Goal: Task Accomplishment & Management: Use online tool/utility

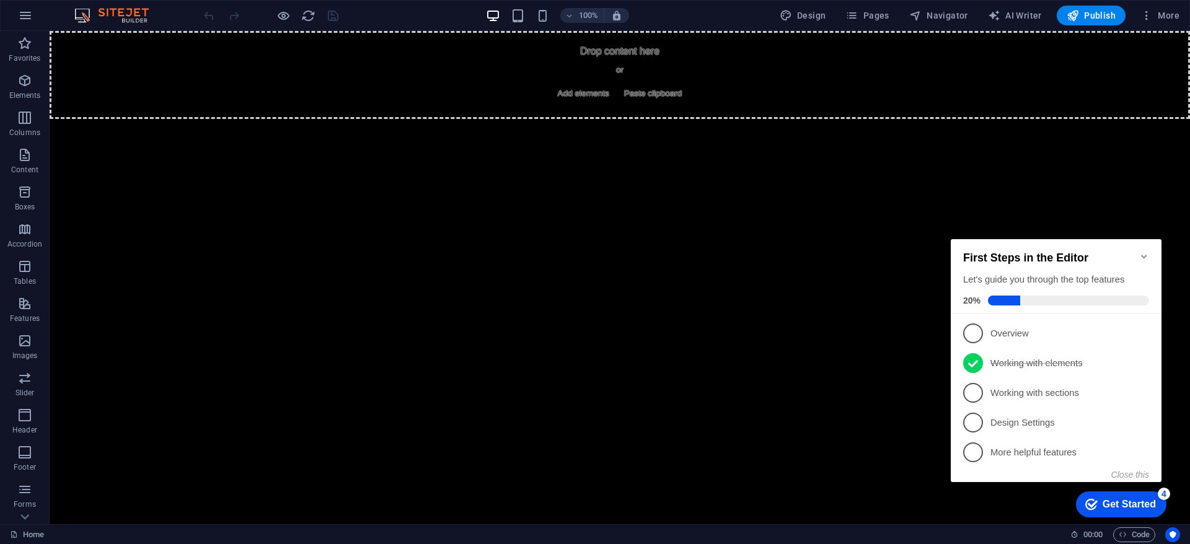
click at [1146, 252] on icon "Minimize checklist" at bounding box center [1145, 257] width 10 height 10
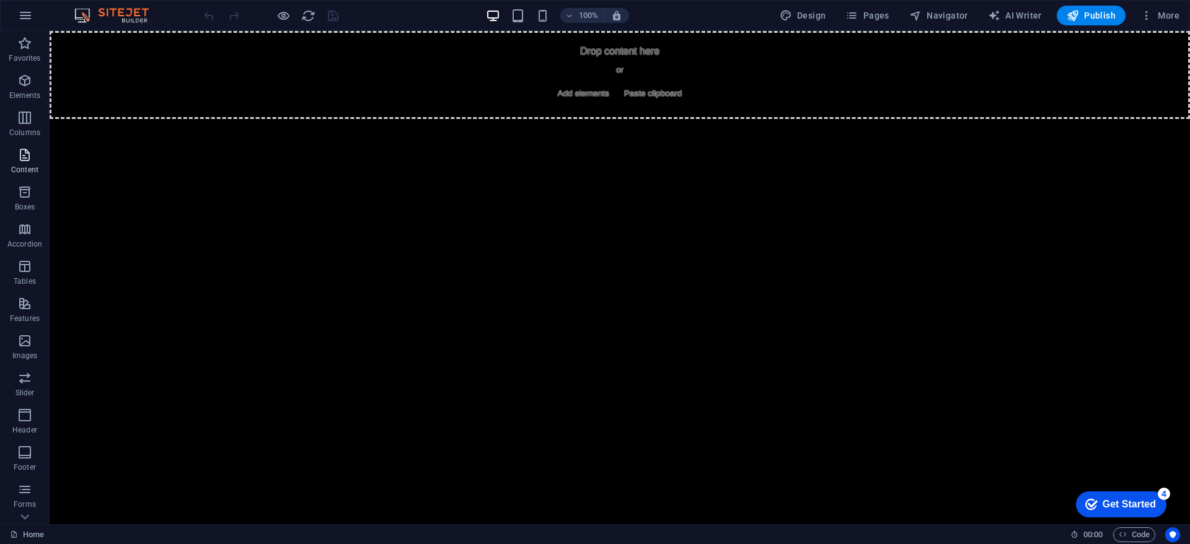
click at [26, 160] on icon "button" at bounding box center [24, 155] width 15 height 15
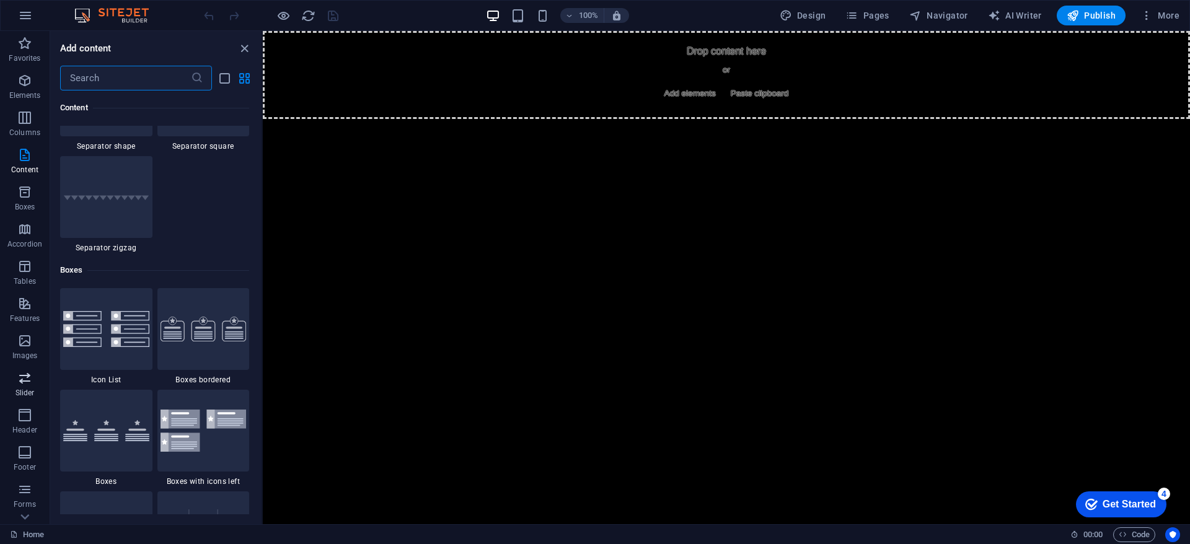
scroll to position [64, 0]
click at [23, 502] on icon "button" at bounding box center [24, 499] width 15 height 15
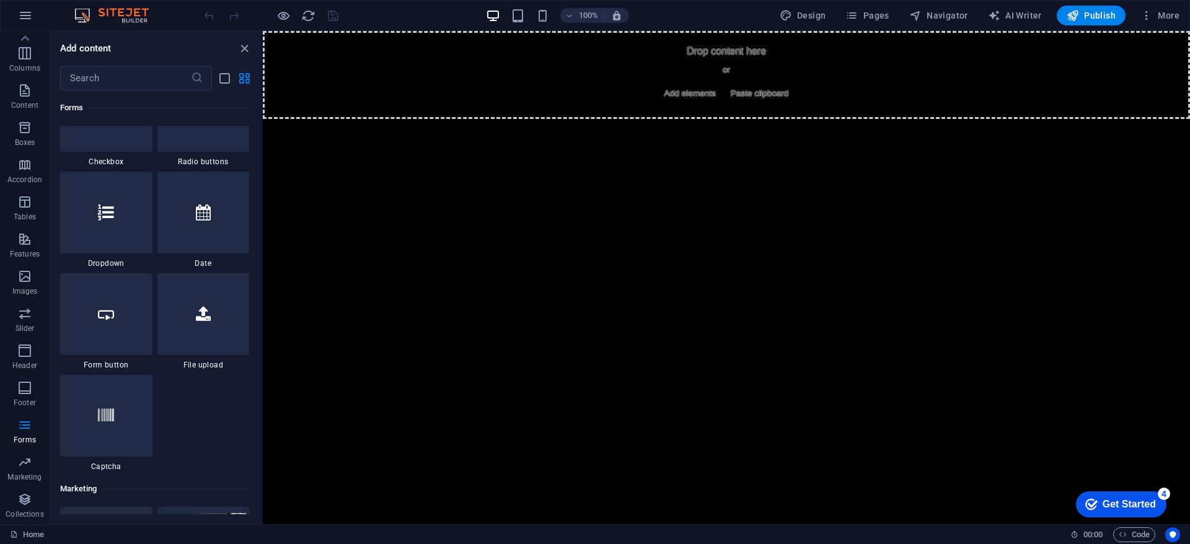
scroll to position [9720, 0]
click at [198, 321] on div at bounding box center [203, 313] width 92 height 82
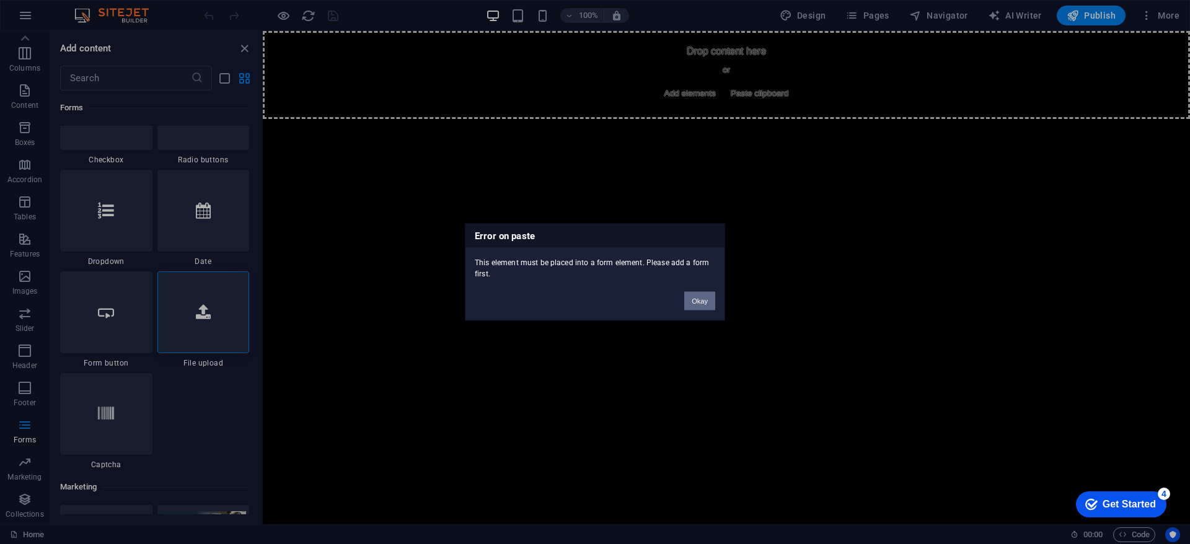
click at [696, 300] on button "Okay" at bounding box center [700, 301] width 31 height 19
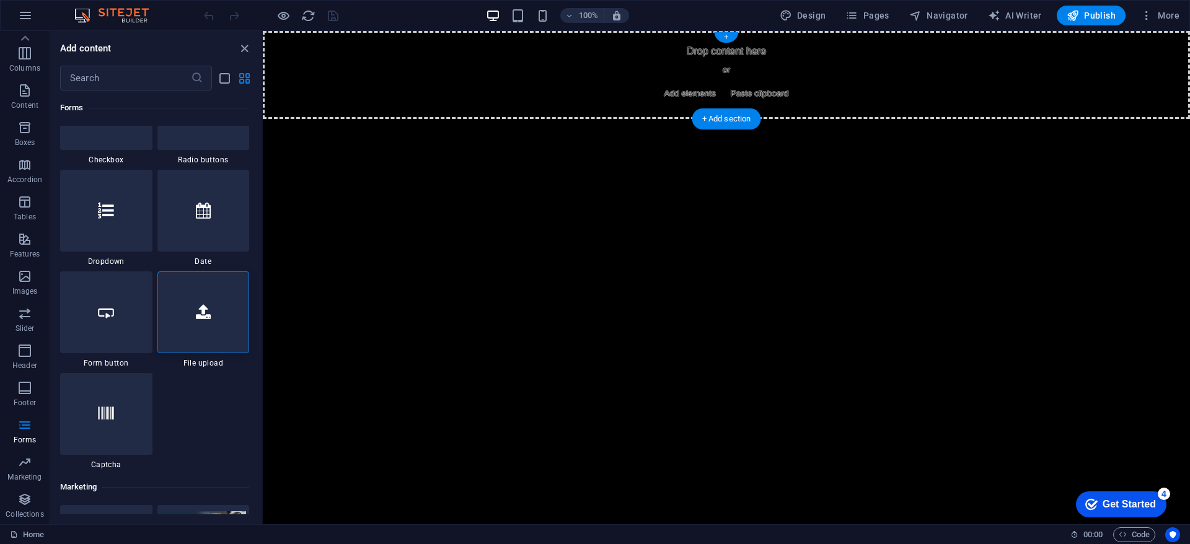
click at [569, 73] on div "Drop content here or Add elements Paste clipboard" at bounding box center [727, 75] width 928 height 88
click at [185, 320] on div at bounding box center [203, 313] width 92 height 82
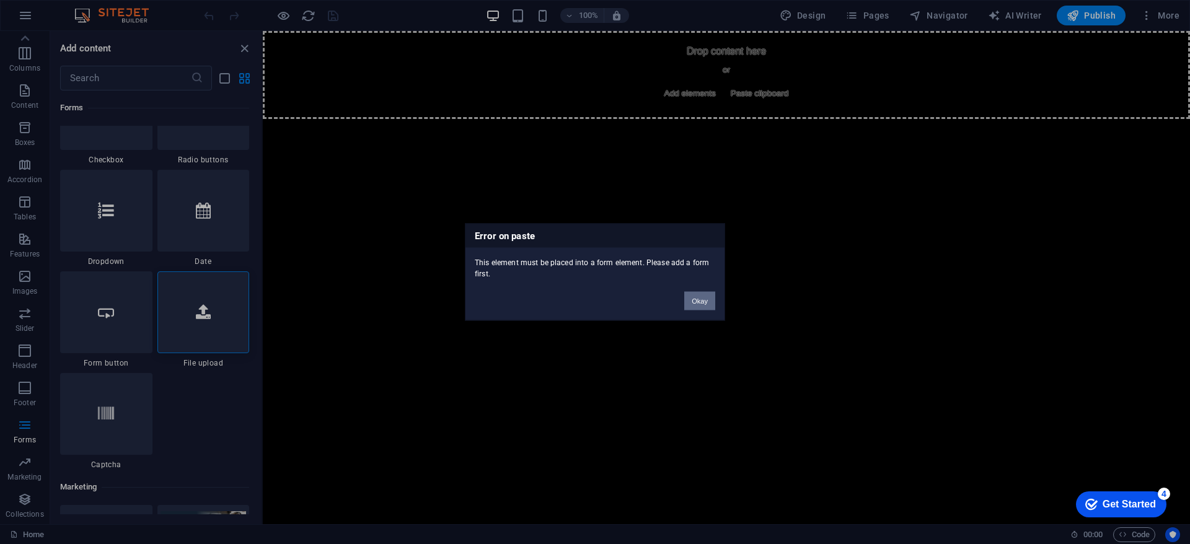
click at [704, 297] on button "Okay" at bounding box center [700, 301] width 31 height 19
click at [688, 293] on button "Okay" at bounding box center [700, 301] width 31 height 19
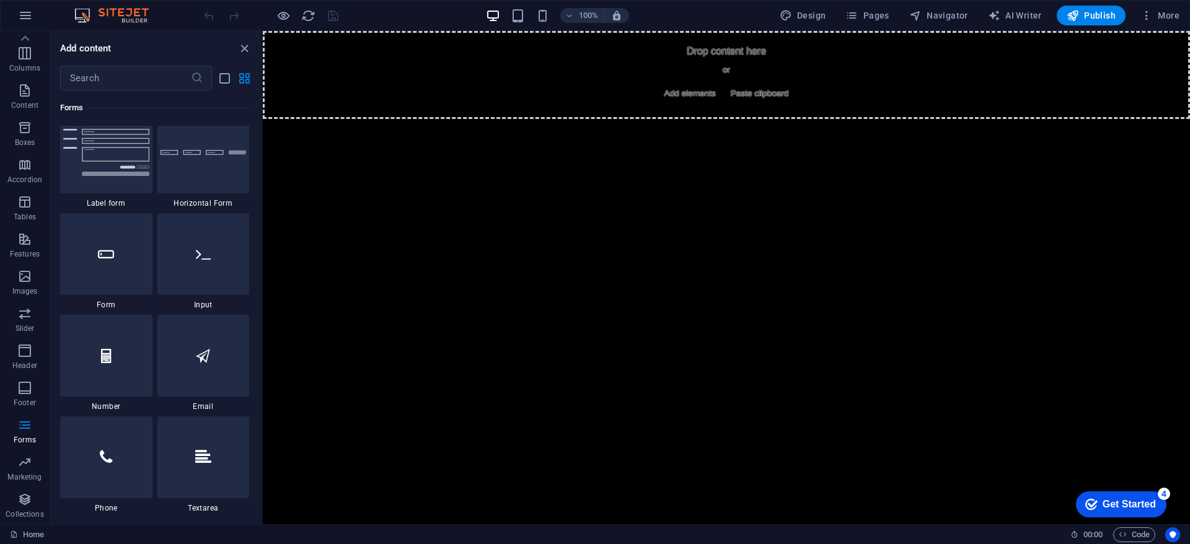
scroll to position [9269, 0]
click at [114, 262] on icon at bounding box center [106, 255] width 16 height 16
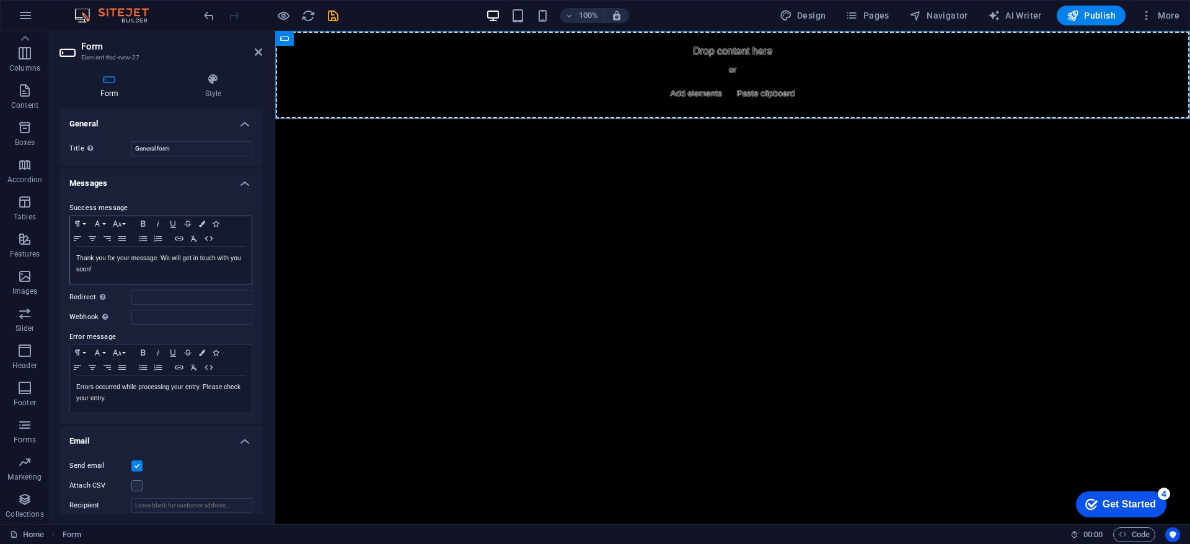
click at [134, 234] on div "Paragraph Format Normal Heading 1 Heading 2 Heading 3 Heading 4 Heading 5 Headi…" at bounding box center [161, 231] width 182 height 30
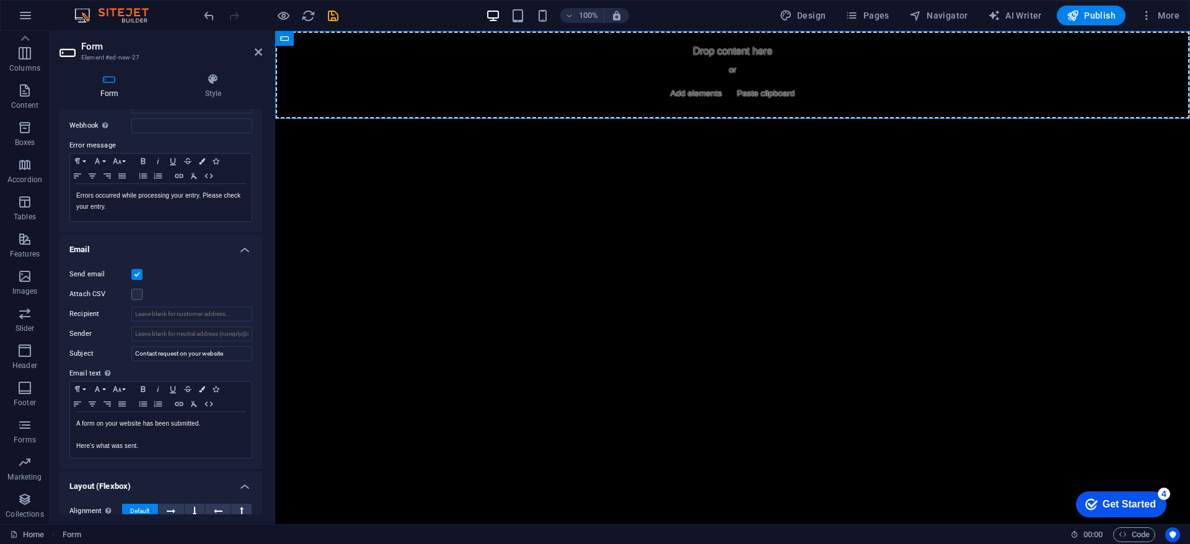
scroll to position [0, 0]
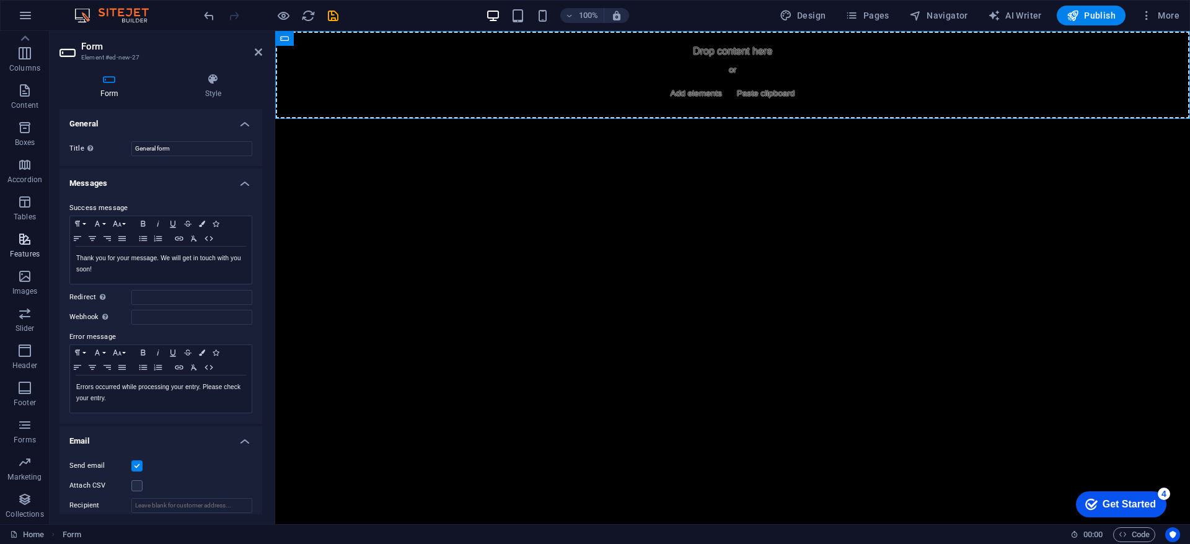
click at [24, 254] on p "Features" at bounding box center [25, 254] width 30 height 10
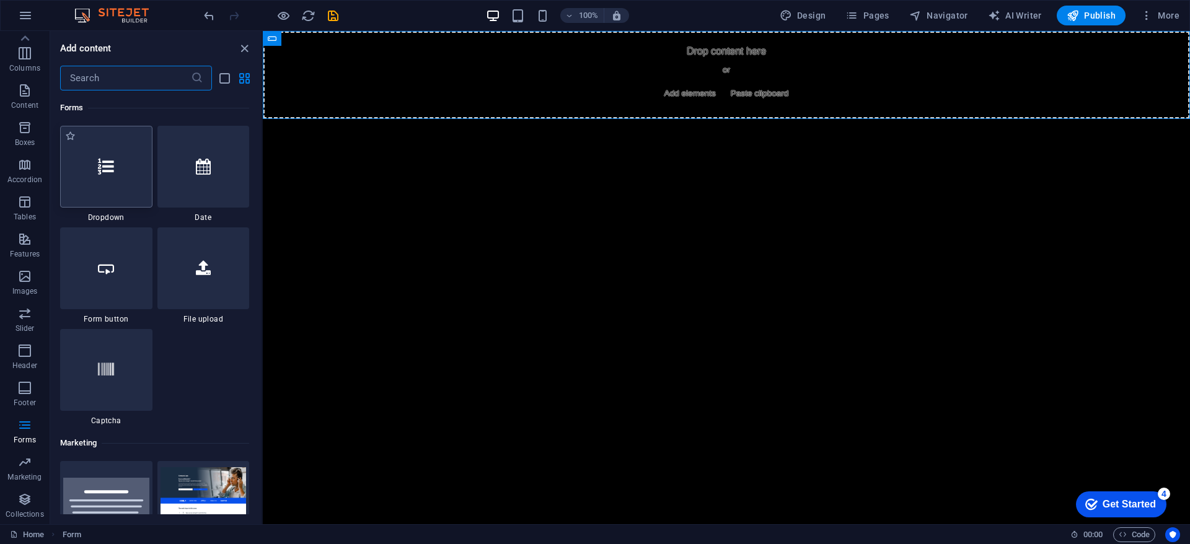
scroll to position [9787, 0]
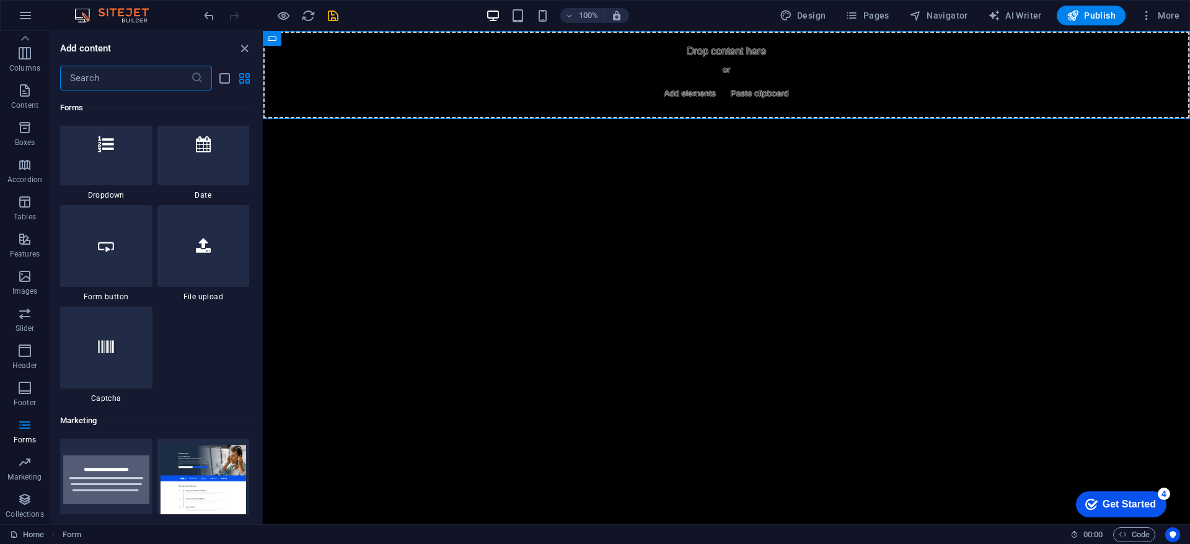
click at [97, 75] on input "text" at bounding box center [125, 78] width 131 height 25
type input "i"
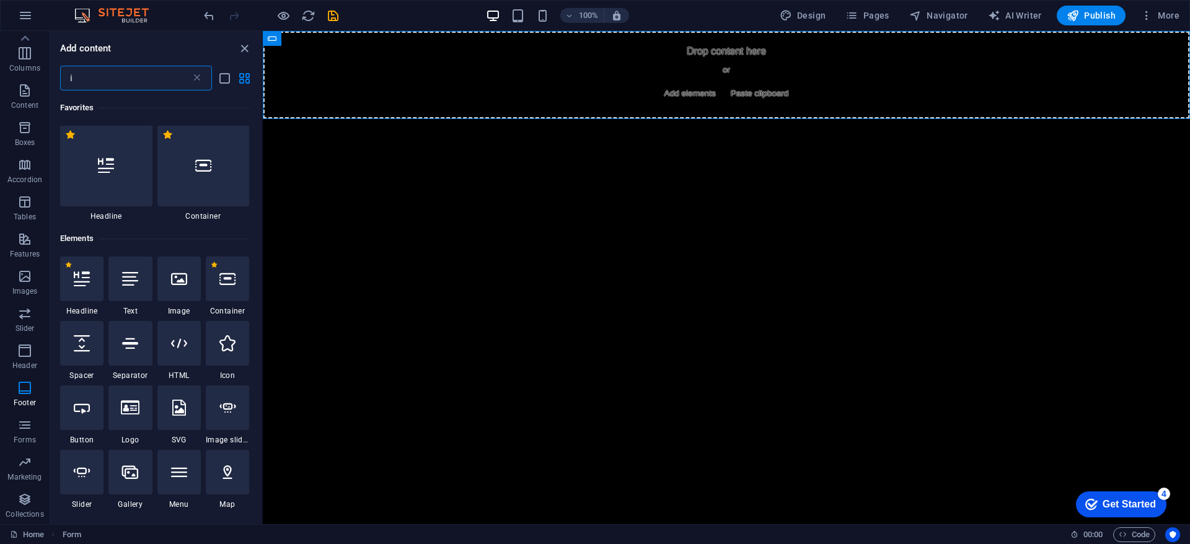
scroll to position [0, 0]
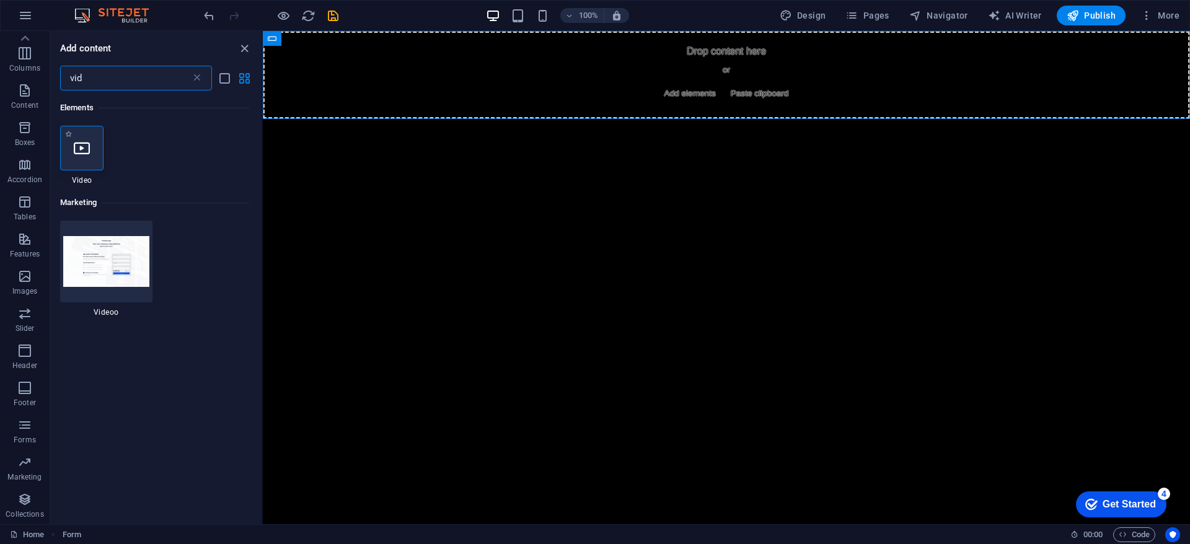
type input "vid"
click at [87, 155] on icon at bounding box center [82, 148] width 16 height 16
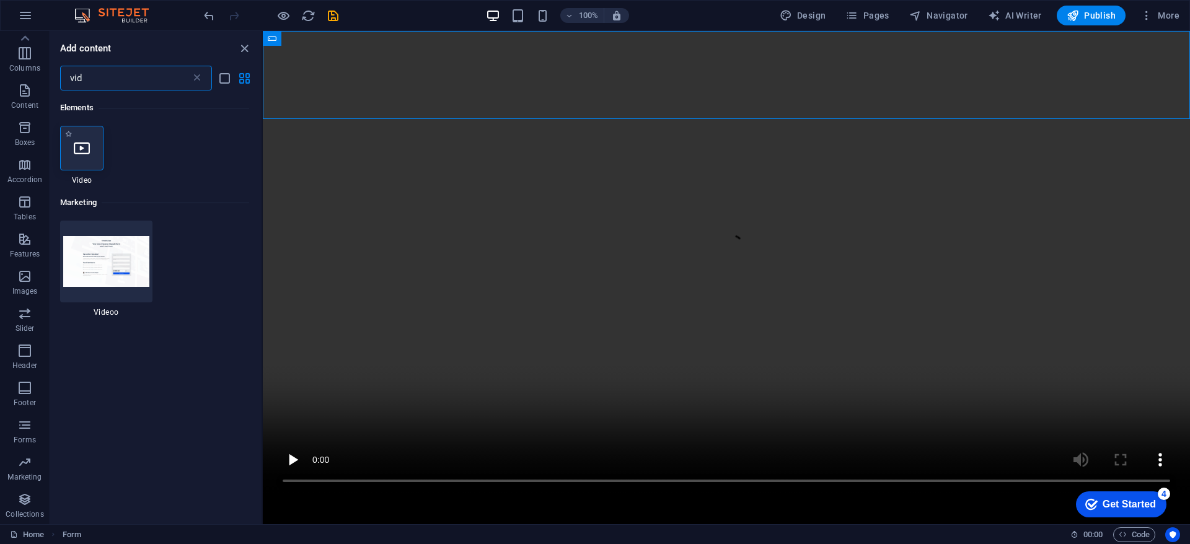
select select "%"
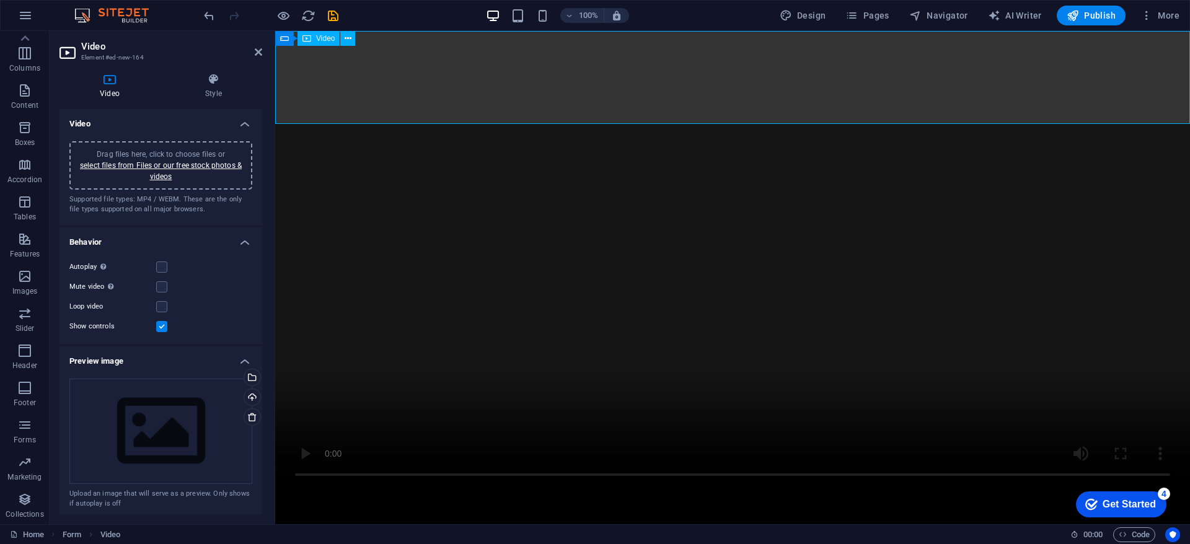
click at [347, 83] on figure at bounding box center [732, 260] width 915 height 458
click at [317, 35] on span "Video" at bounding box center [325, 38] width 19 height 7
click at [355, 38] on button at bounding box center [347, 38] width 15 height 15
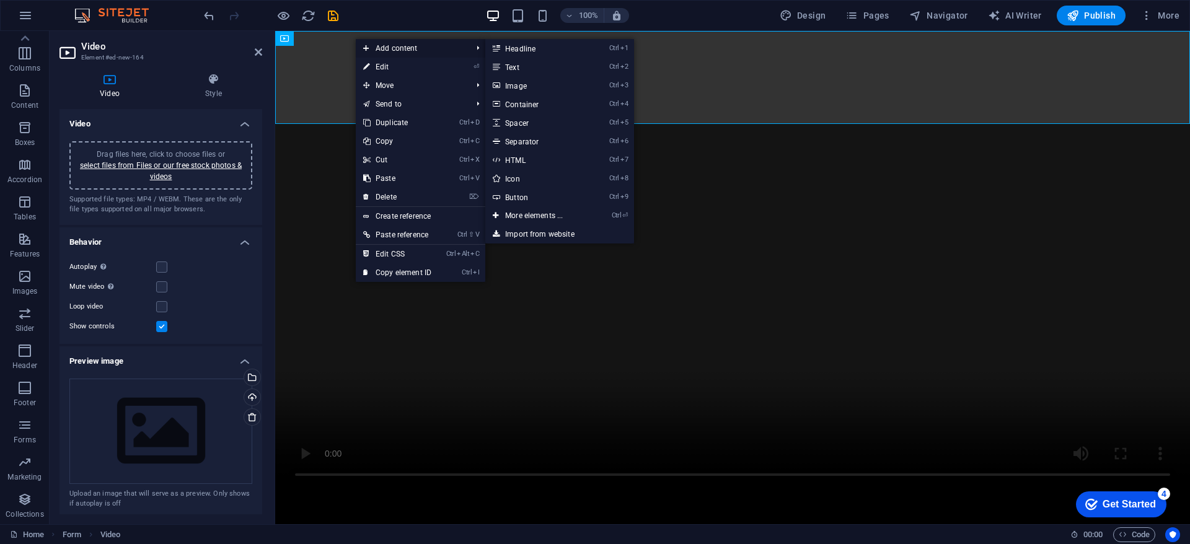
click at [429, 48] on span "Add content" at bounding box center [411, 48] width 111 height 19
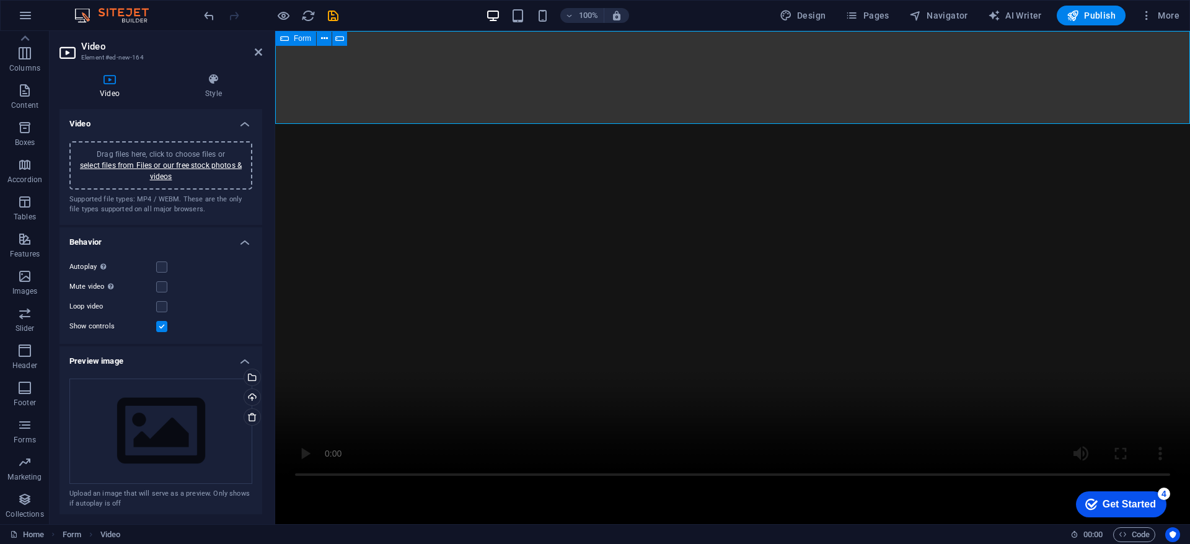
click at [287, 39] on icon at bounding box center [284, 38] width 9 height 15
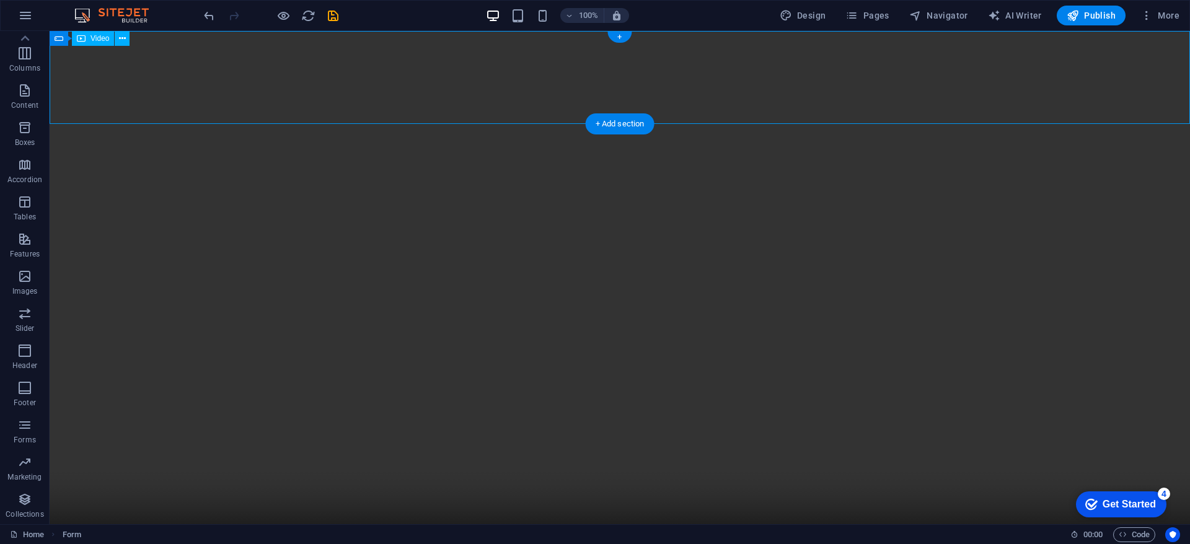
click at [202, 60] on figure at bounding box center [620, 316] width 1141 height 570
click at [100, 41] on span "Video" at bounding box center [100, 38] width 19 height 7
click at [133, 38] on div "Form Video" at bounding box center [94, 39] width 88 height 16
click at [125, 37] on icon at bounding box center [122, 38] width 7 height 13
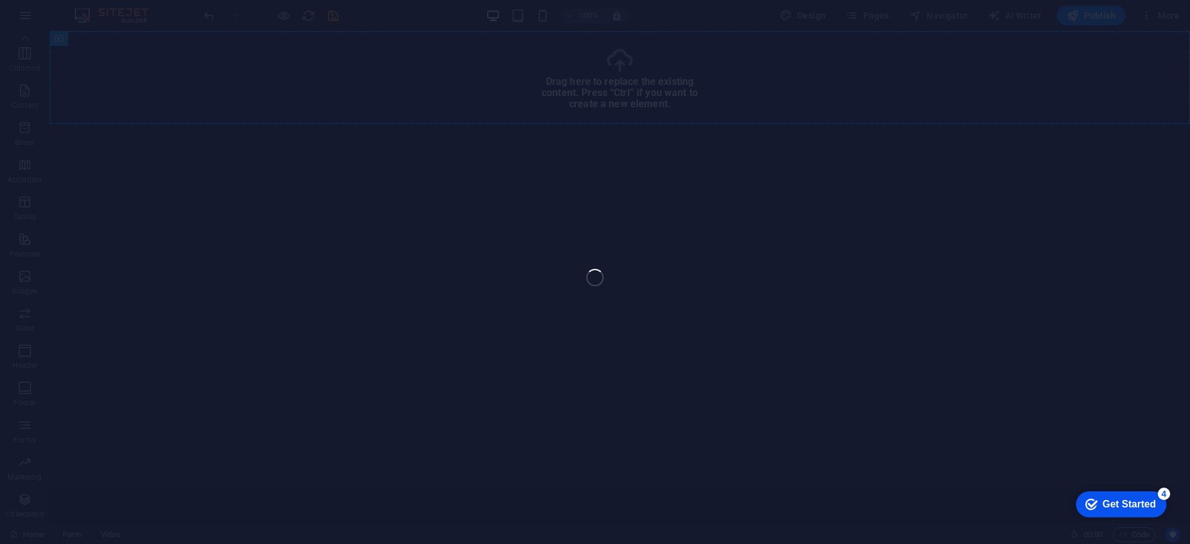
select select "%"
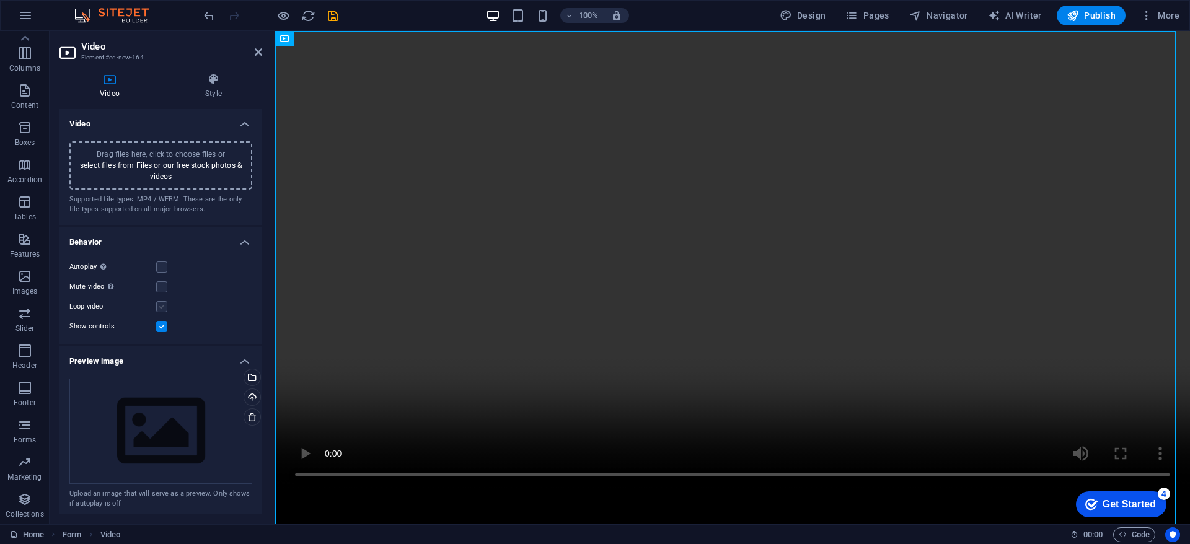
click at [161, 309] on label at bounding box center [161, 306] width 11 height 11
click at [0, 0] on input "Loop video" at bounding box center [0, 0] width 0 height 0
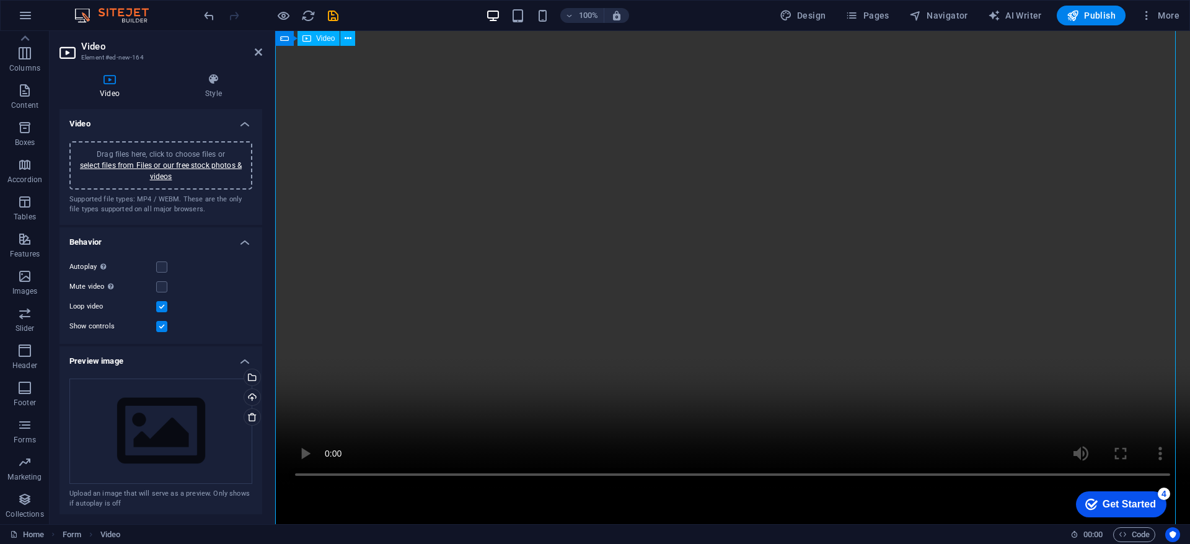
scroll to position [1123, 0]
click at [306, 472] on figure at bounding box center [732, 260] width 915 height 458
click at [305, 476] on figure at bounding box center [732, 260] width 915 height 458
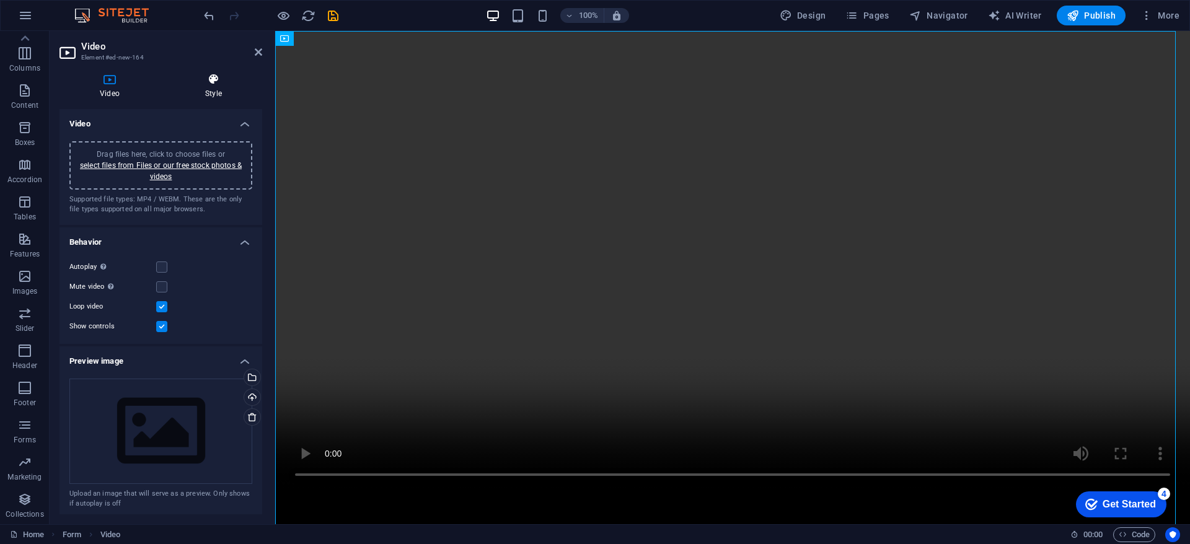
click at [217, 91] on h4 "Style" at bounding box center [213, 86] width 97 height 26
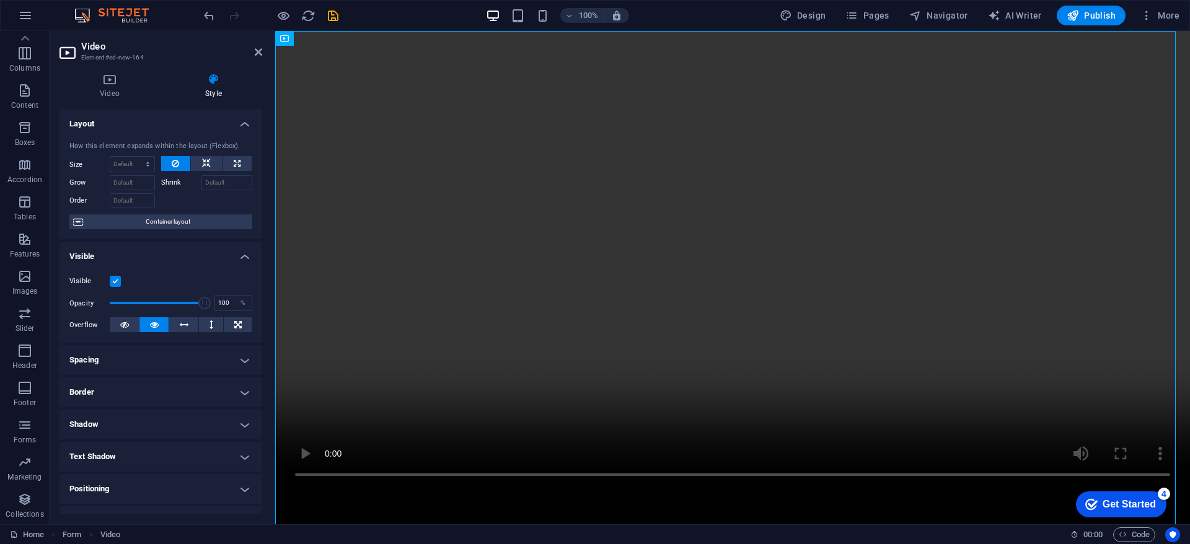
click at [130, 360] on h4 "Spacing" at bounding box center [161, 360] width 203 height 30
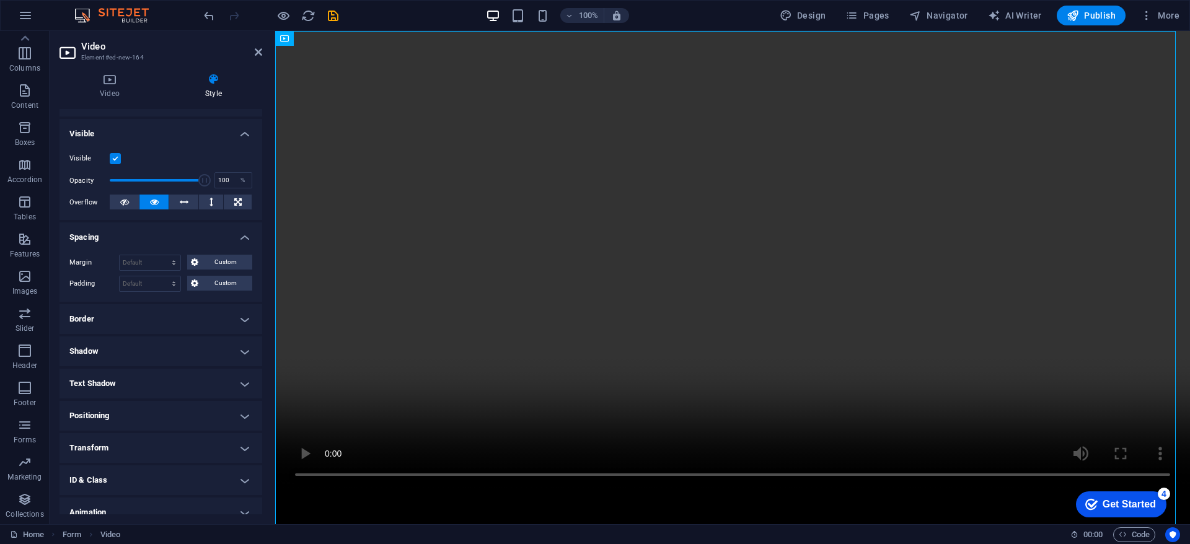
scroll to position [168, 0]
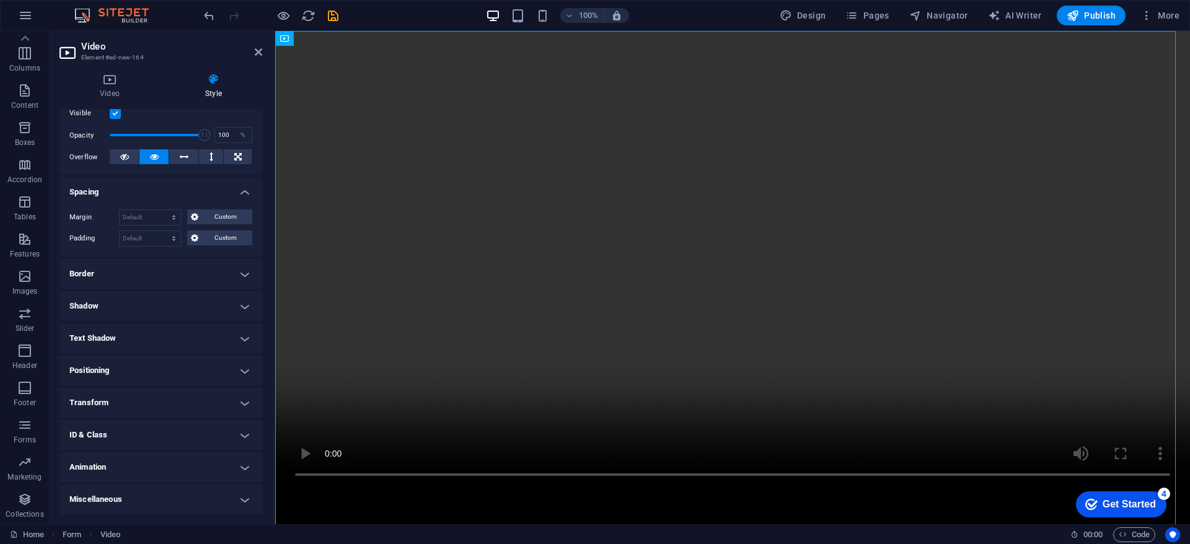
click at [125, 394] on h4 "Transform" at bounding box center [161, 403] width 203 height 30
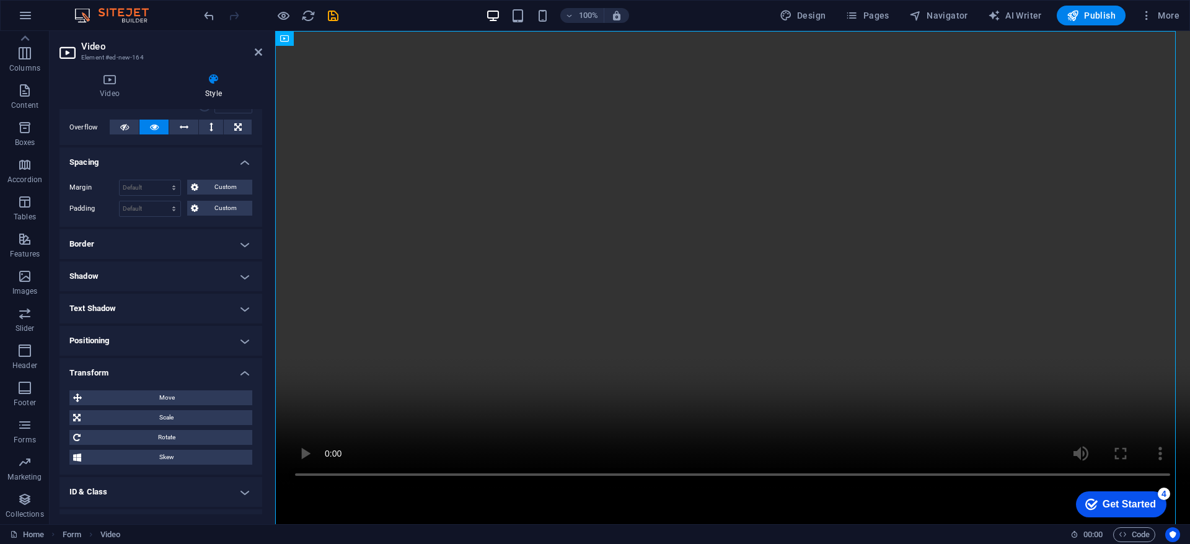
scroll to position [255, 0]
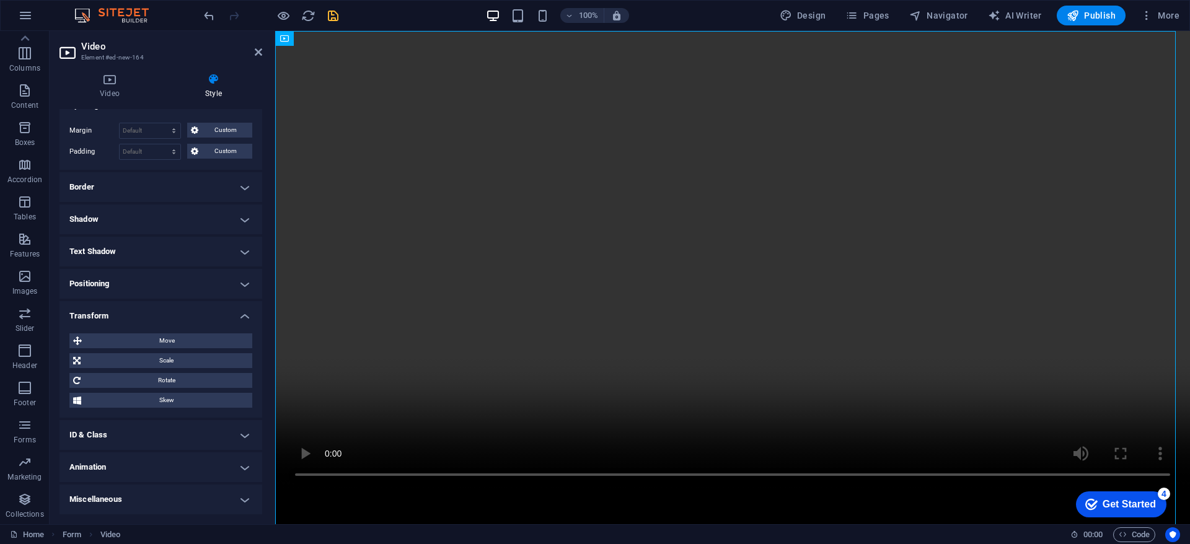
click at [332, 17] on icon "save" at bounding box center [333, 16] width 14 height 14
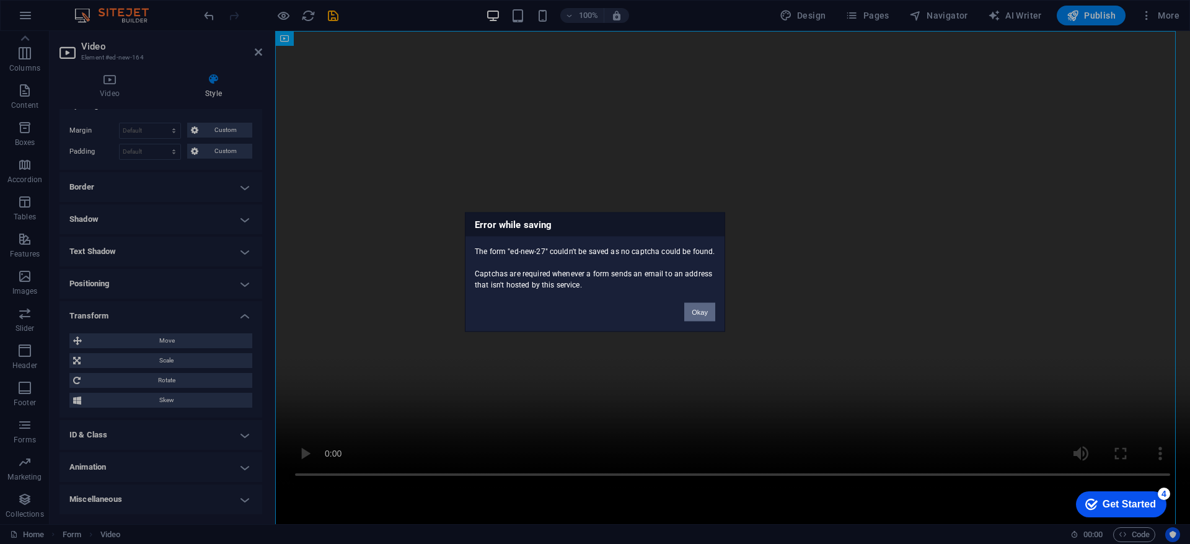
click at [691, 320] on button "Okay" at bounding box center [700, 312] width 31 height 19
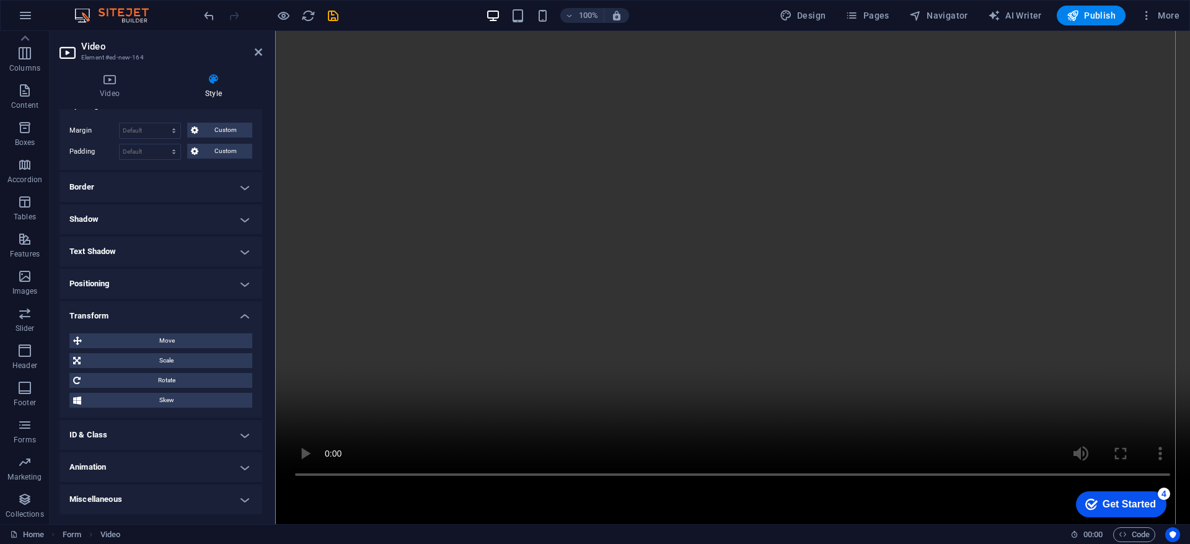
scroll to position [1123, 0]
click at [1153, 510] on div "Get Started" at bounding box center [1129, 504] width 53 height 11
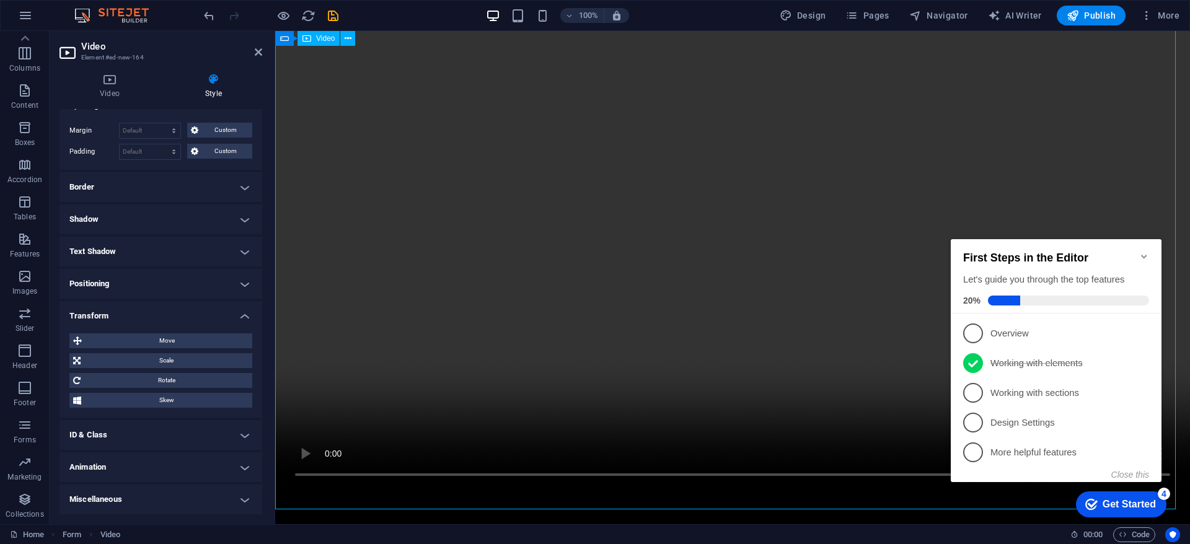
click at [859, 422] on figure at bounding box center [732, 260] width 915 height 458
click at [311, 474] on figure at bounding box center [732, 260] width 915 height 458
click at [300, 477] on figure at bounding box center [732, 260] width 915 height 458
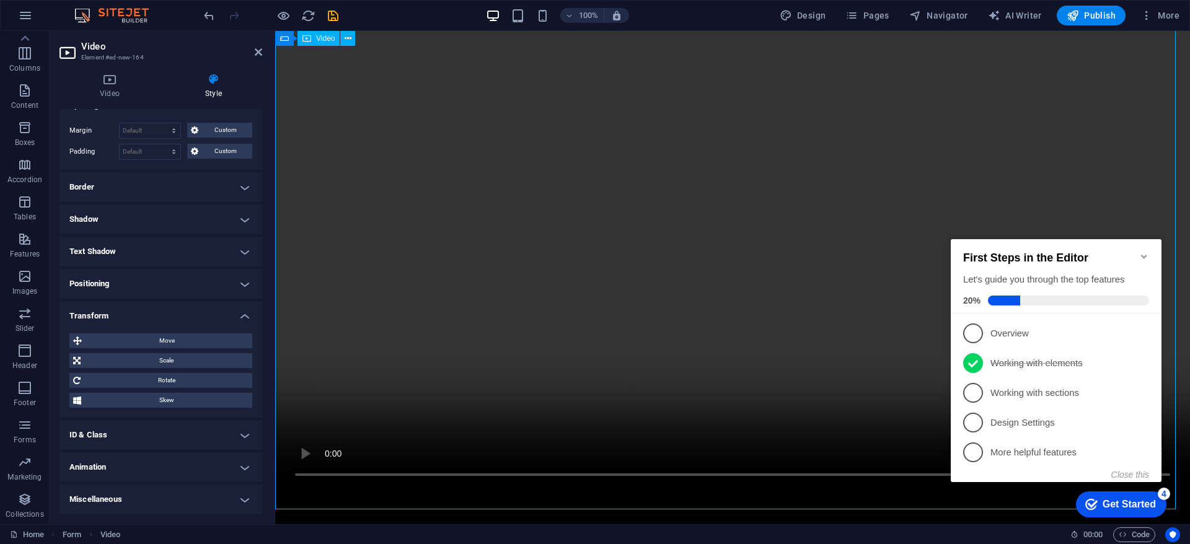
click at [385, 221] on figure at bounding box center [732, 260] width 915 height 458
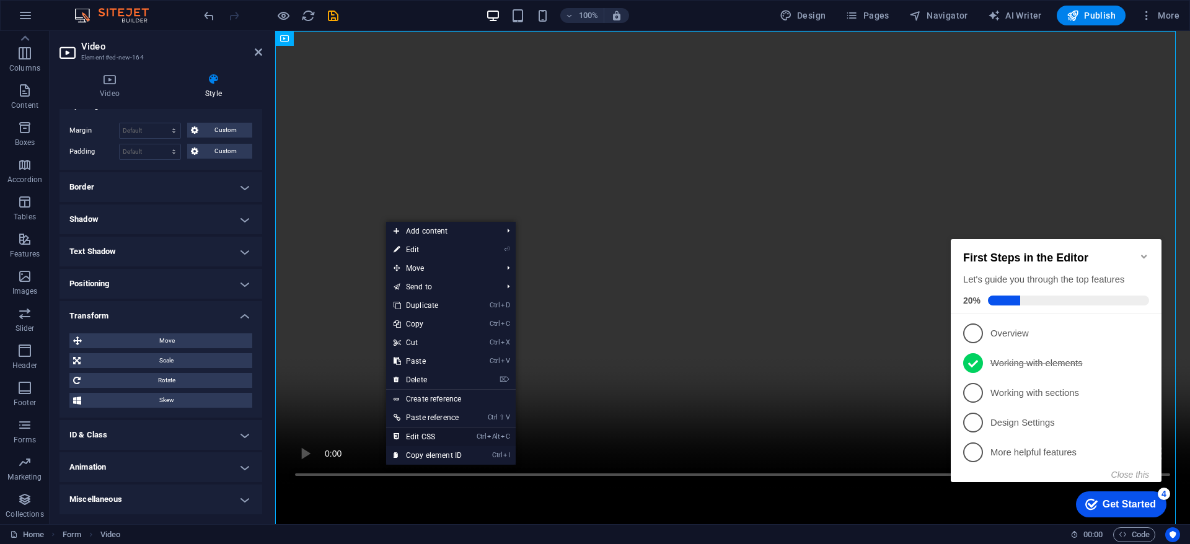
click at [454, 428] on link "Ctrl Alt C Edit CSS" at bounding box center [427, 437] width 83 height 19
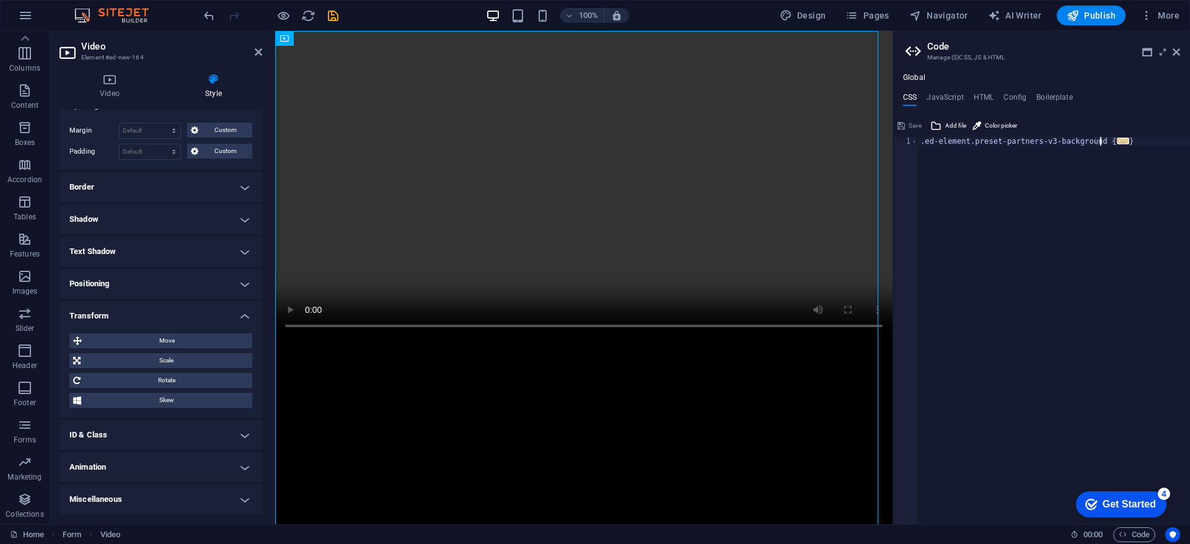
click at [1117, 144] on span "..." at bounding box center [1123, 141] width 12 height 7
click at [1047, 179] on div ".ed-element.preset-partners-v3-background { @include partners-v3 ( ) ; }" at bounding box center [1054, 339] width 272 height 405
type textarea "}"
click at [950, 99] on h4 "JavaScript" at bounding box center [945, 100] width 37 height 14
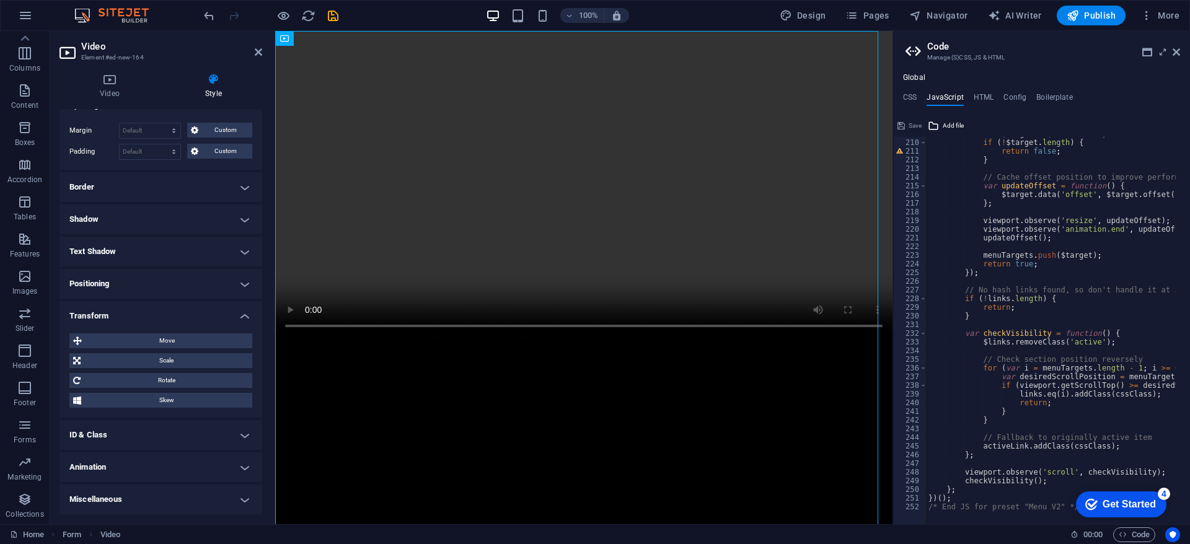
scroll to position [1814, 0]
click at [1065, 259] on div "if ( ! $target . length ) { return false ; } // Cache offset position to improv…" at bounding box center [1210, 332] width 569 height 391
type textarea "return true;"
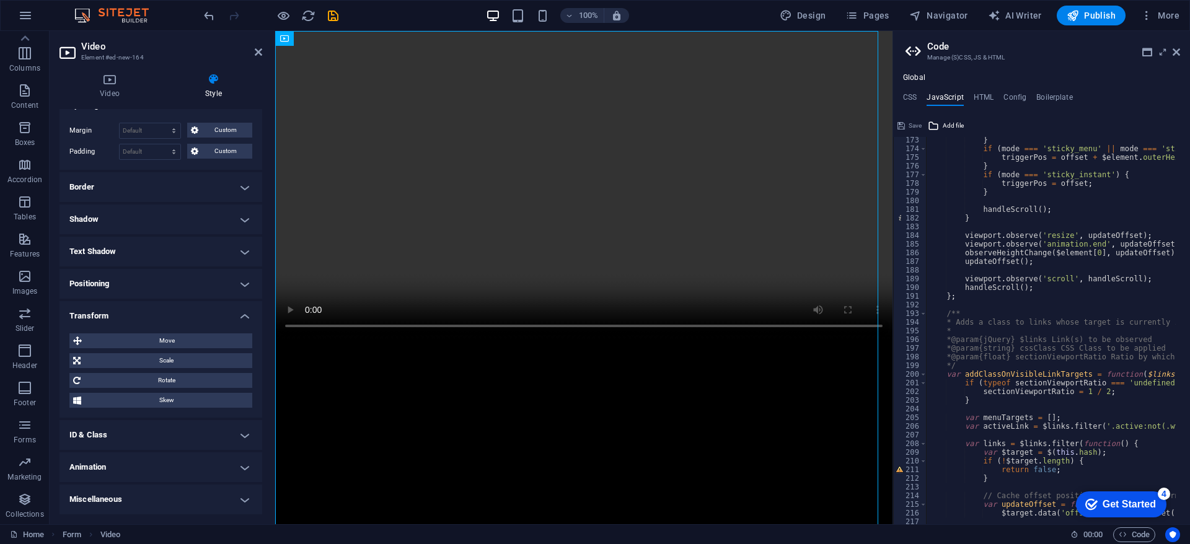
scroll to position [1494, 0]
click at [993, 102] on h4 "HTML" at bounding box center [984, 100] width 20 height 14
type textarea "<a href="#main-content" class="wv-link-content button">Skip to main content</a>"
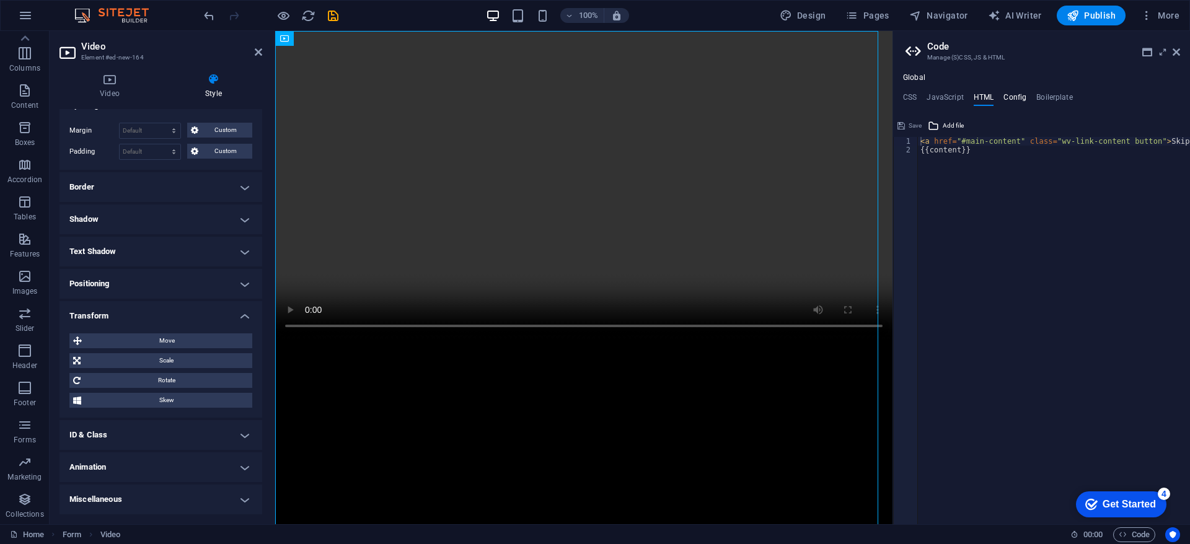
click at [1009, 97] on h4 "Config" at bounding box center [1015, 100] width 23 height 14
type textarea "$color-background: #000000;"
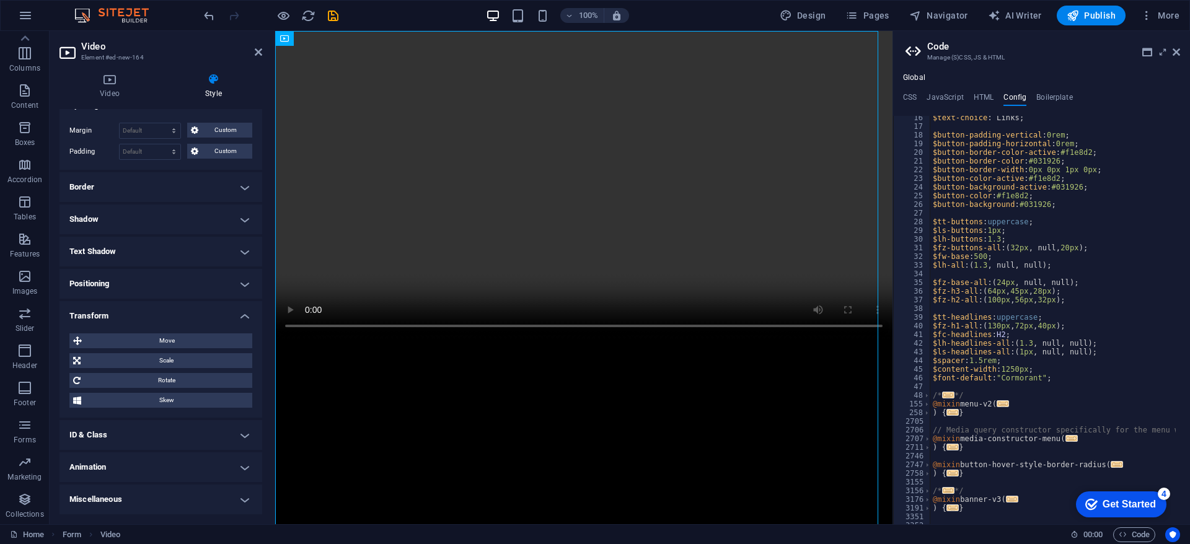
scroll to position [133, 0]
click at [1048, 87] on div "Global CSS JavaScript HTML Config Boilerplate } 1 2 3 .ed-element.preset-partne…" at bounding box center [1041, 298] width 297 height 451
click at [1048, 95] on h4 "Boilerplate" at bounding box center [1055, 100] width 37 height 14
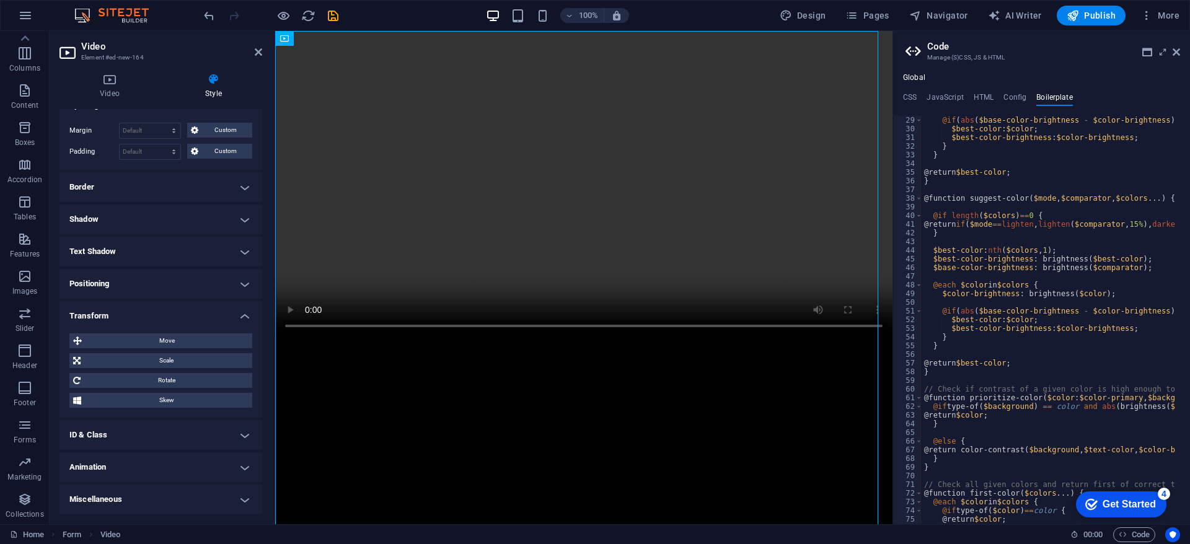
scroll to position [138, 0]
click at [1154, 8] on button "More" at bounding box center [1160, 16] width 49 height 20
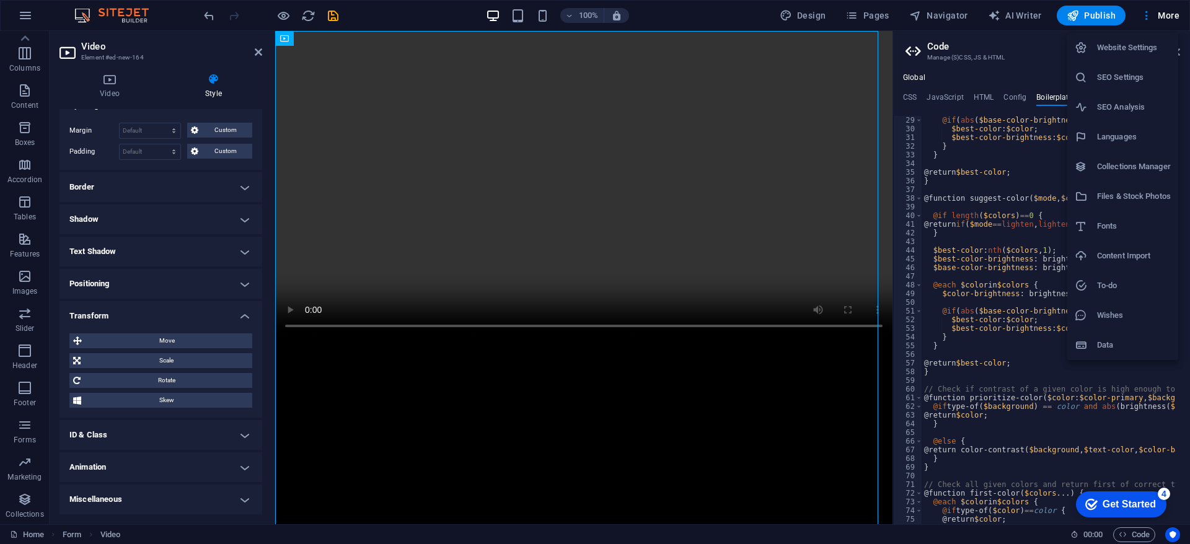
click at [292, 16] on div at bounding box center [595, 272] width 1190 height 544
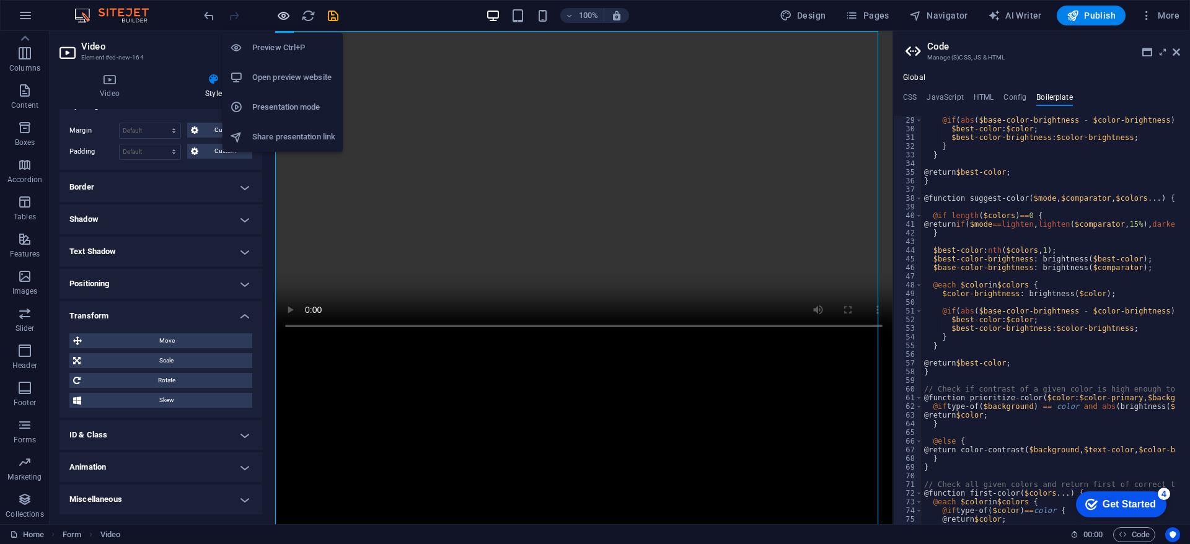
click at [277, 16] on icon "button" at bounding box center [284, 16] width 14 height 14
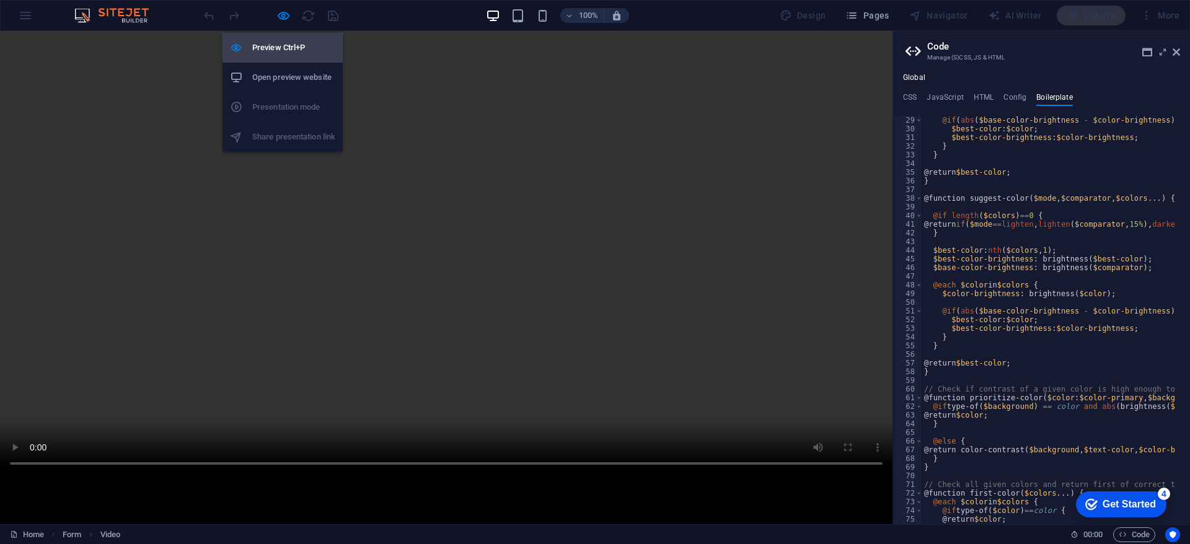
click at [288, 45] on h6 "Preview Ctrl+P" at bounding box center [293, 47] width 83 height 15
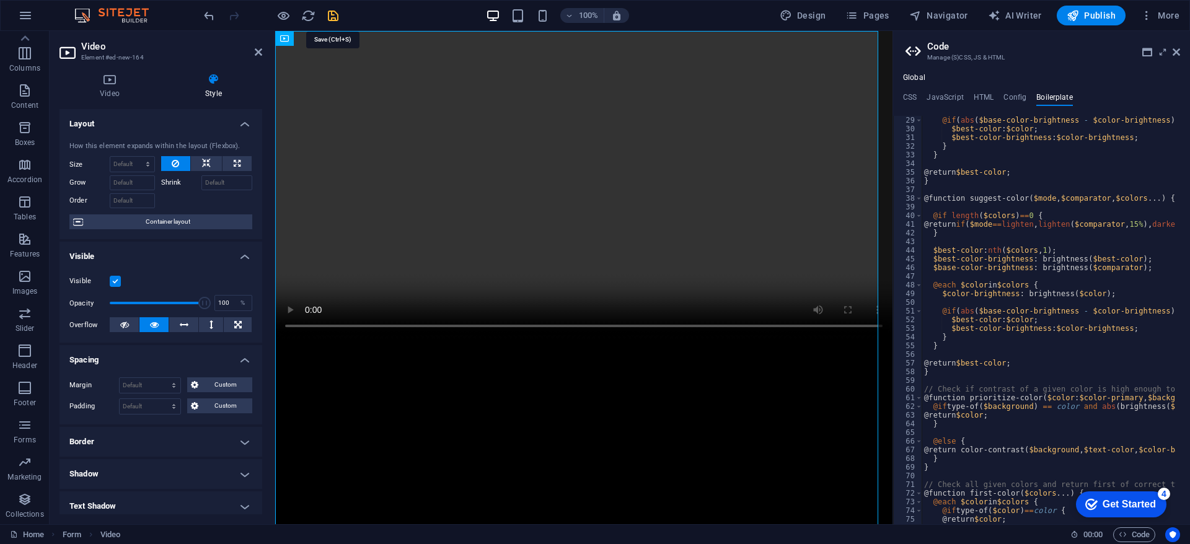
click at [334, 20] on icon "save" at bounding box center [333, 16] width 14 height 14
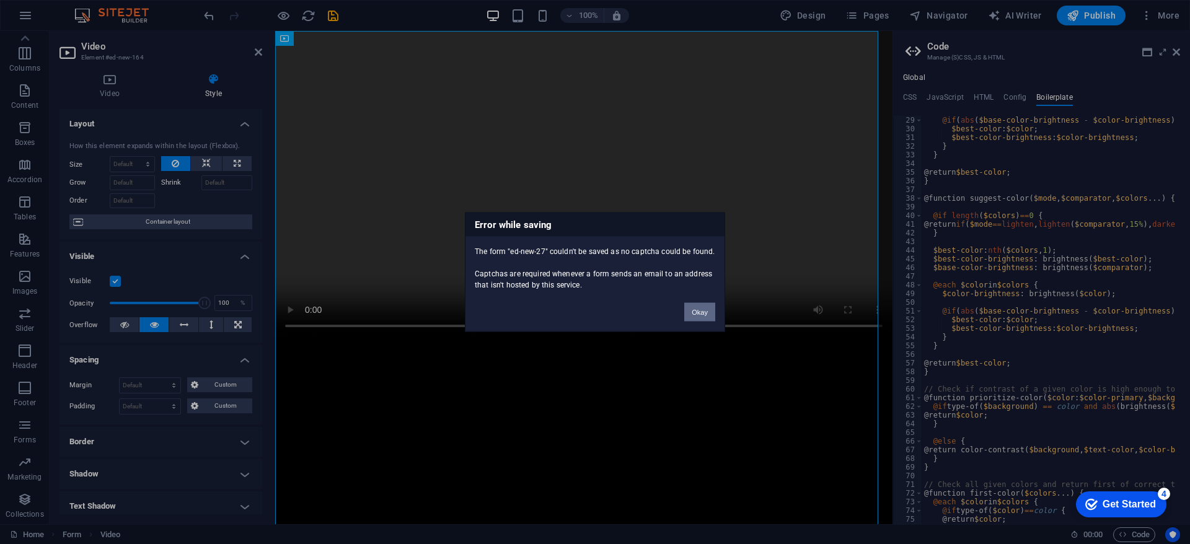
click at [688, 308] on button "Okay" at bounding box center [700, 312] width 31 height 19
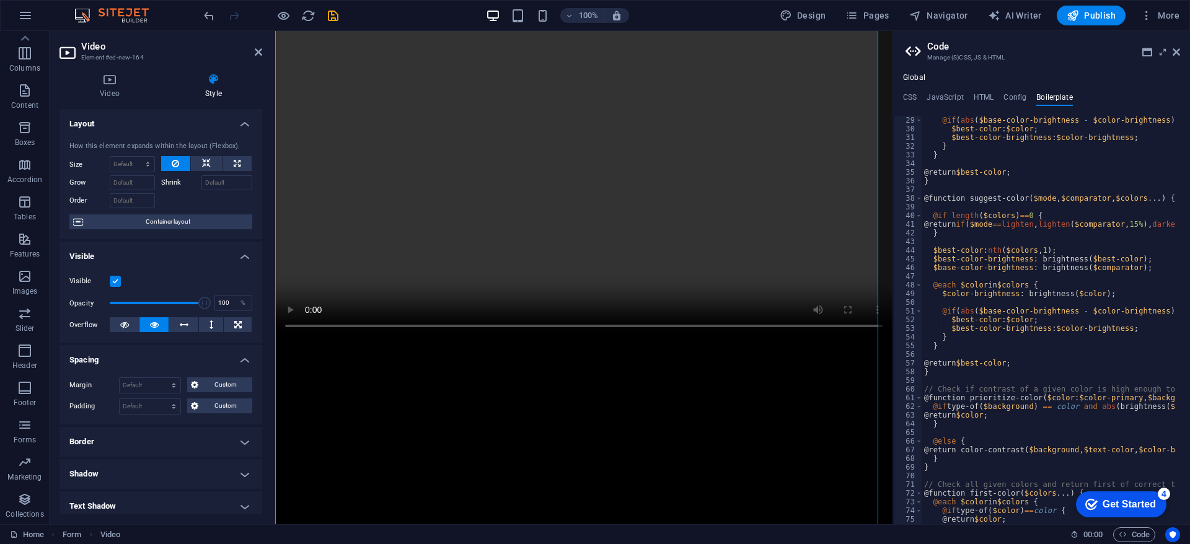
scroll to position [594, 0]
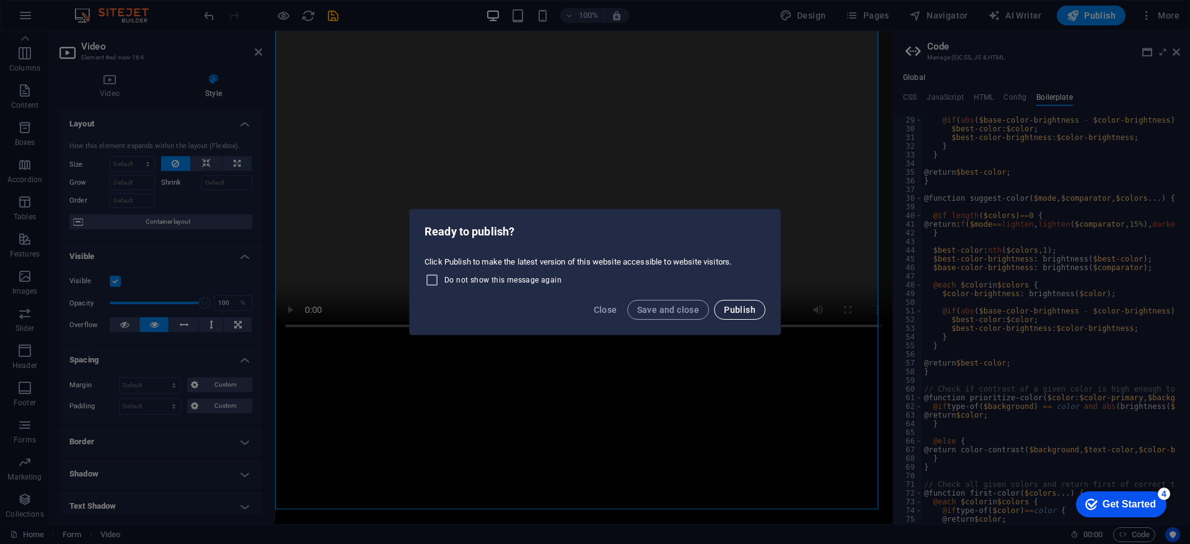
click at [736, 310] on span "Publish" at bounding box center [740, 310] width 32 height 10
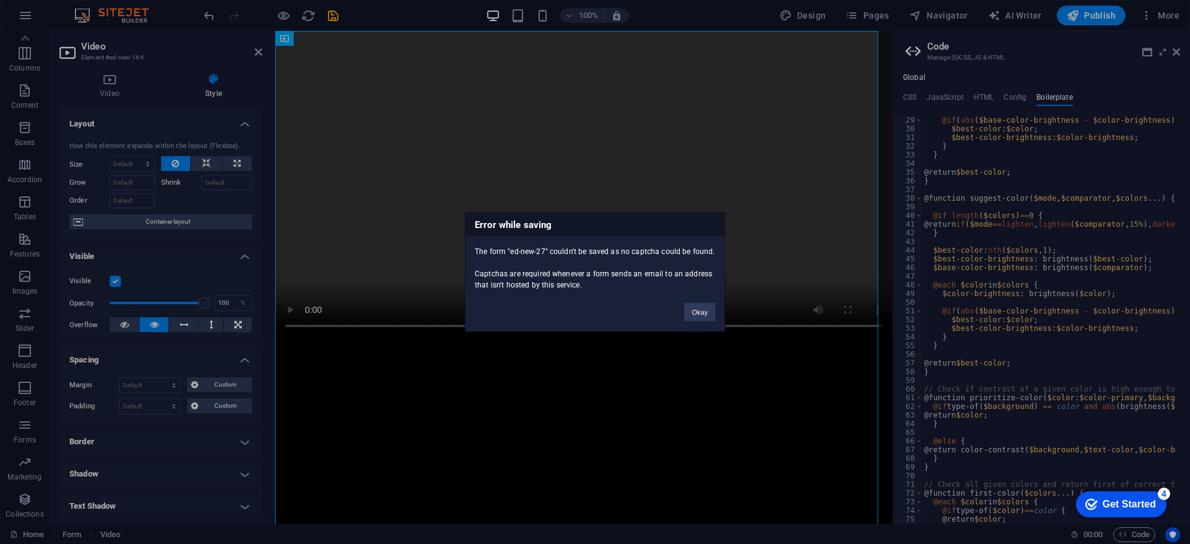
scroll to position [0, 0]
click at [694, 315] on button "Okay" at bounding box center [700, 312] width 31 height 19
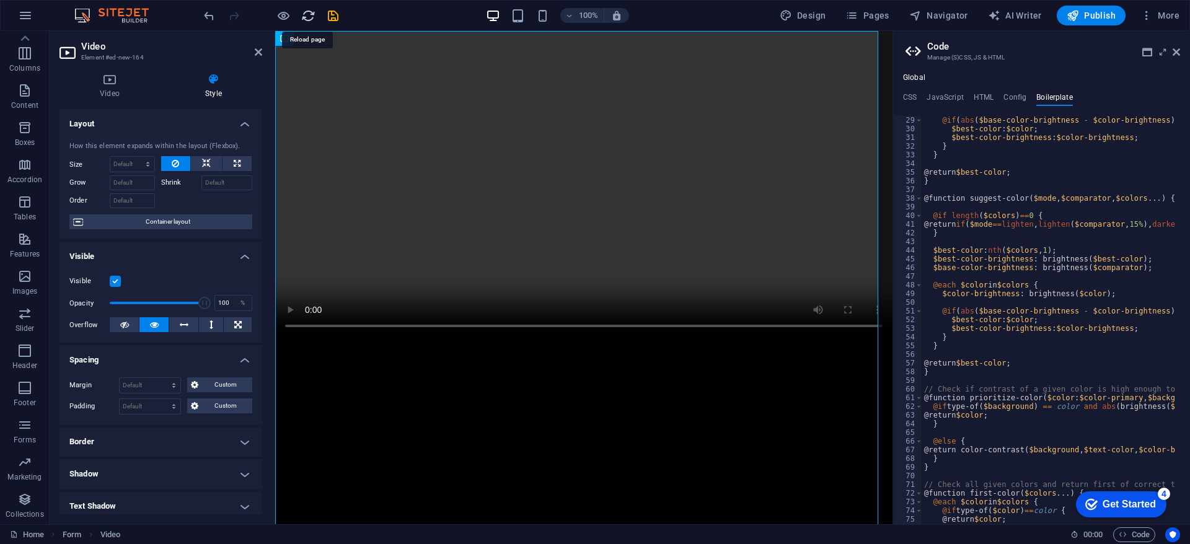
drag, startPoint x: 306, startPoint y: 15, endPoint x: 605, endPoint y: 86, distance: 307.2
click at [306, 15] on icon "reload" at bounding box center [308, 16] width 14 height 14
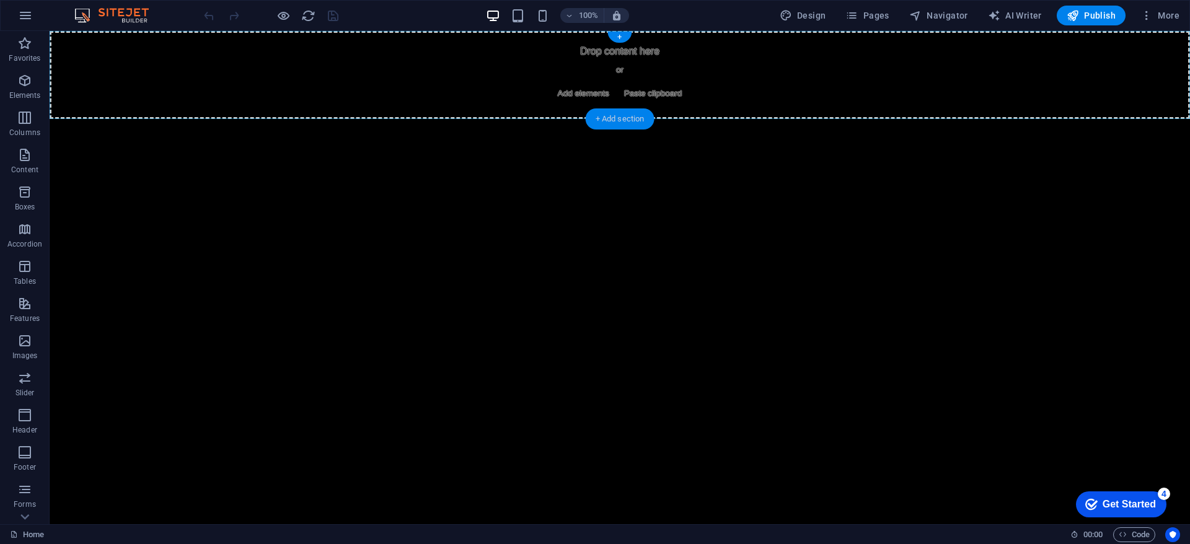
click at [639, 119] on div "+ Add section" at bounding box center [620, 119] width 69 height 21
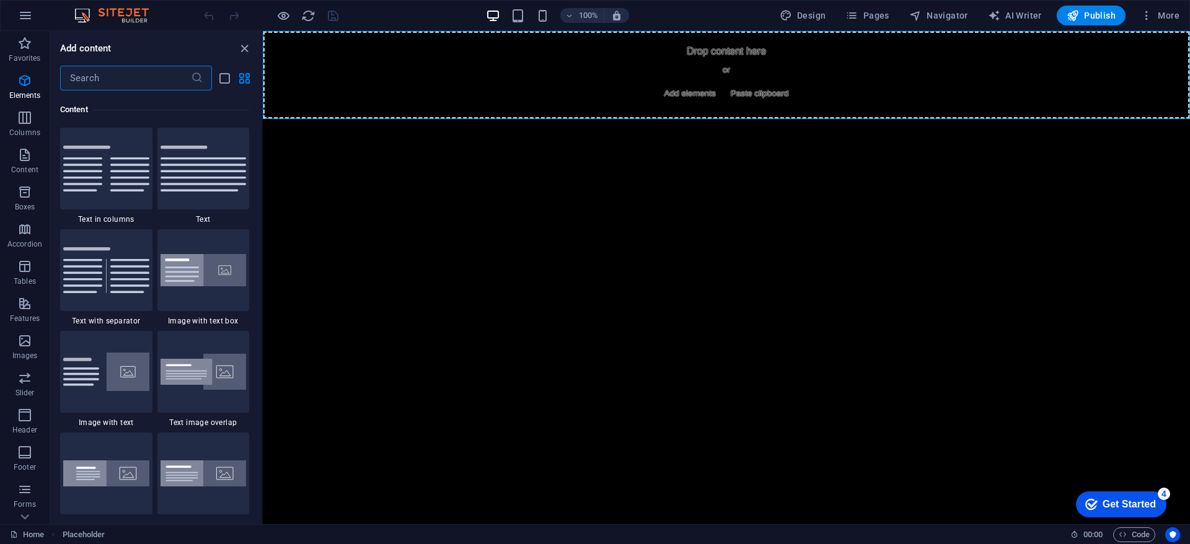
scroll to position [2169, 0]
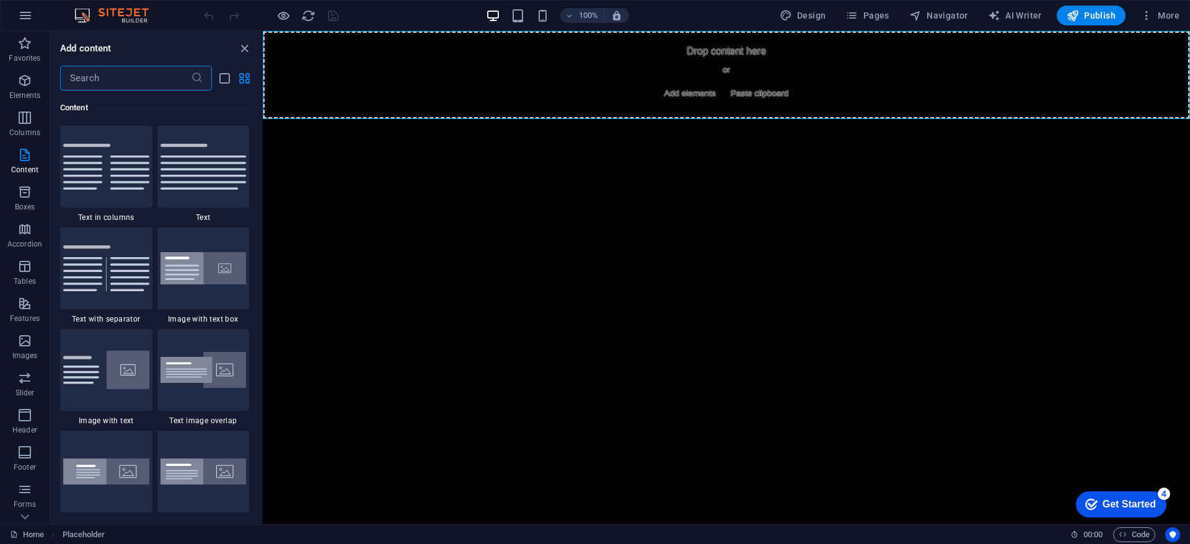
click at [650, 119] on html "Skip to main content Drop content here or Add elements Paste clipboard" at bounding box center [727, 75] width 928 height 88
click at [382, 119] on html "Skip to main content Drop content here or Add elements Paste clipboard" at bounding box center [727, 75] width 928 height 88
click at [24, 22] on icon "button" at bounding box center [25, 15] width 15 height 15
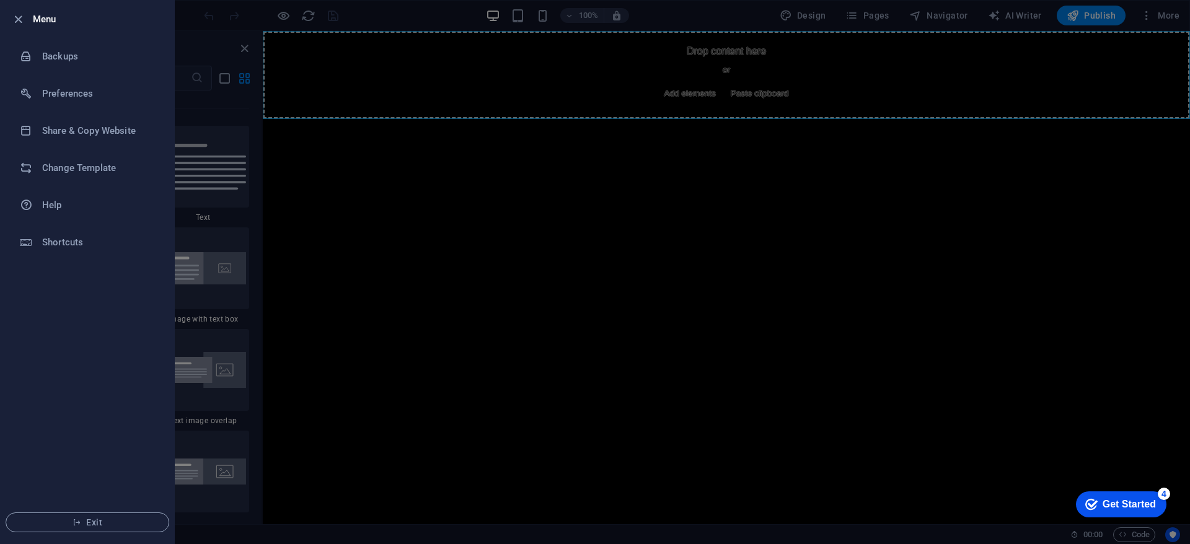
click at [1159, 19] on div at bounding box center [595, 272] width 1190 height 544
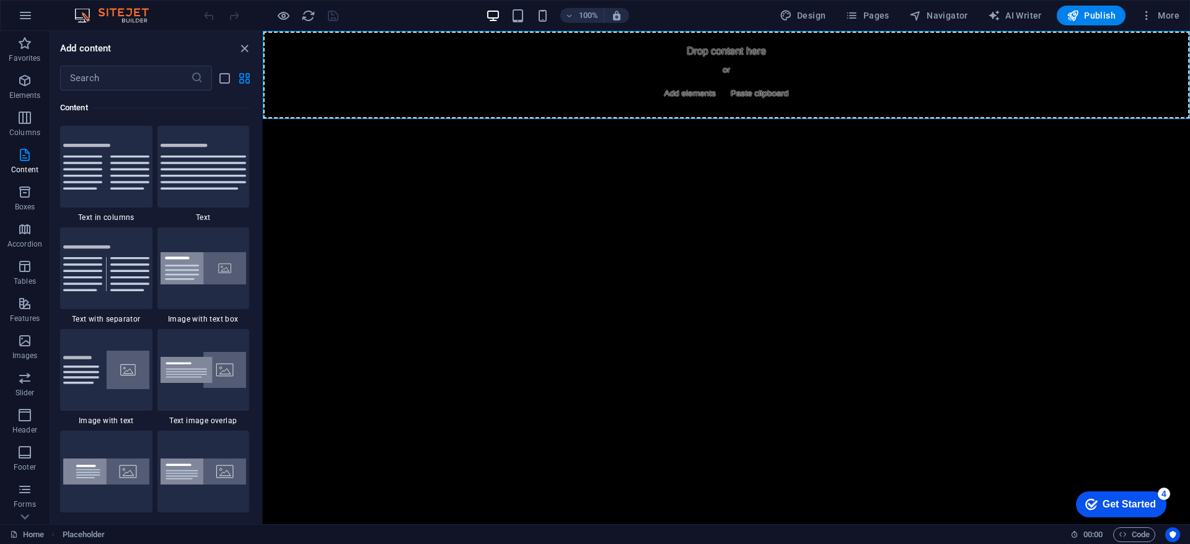
click at [1159, 19] on span "More" at bounding box center [1160, 15] width 39 height 12
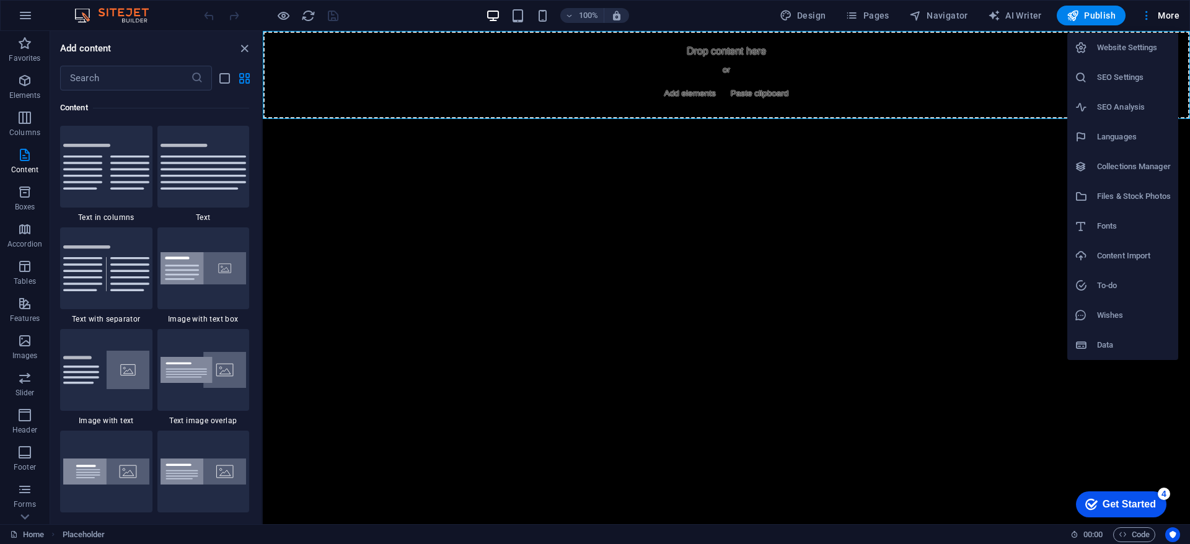
click at [1127, 48] on h6 "Website Settings" at bounding box center [1134, 47] width 74 height 15
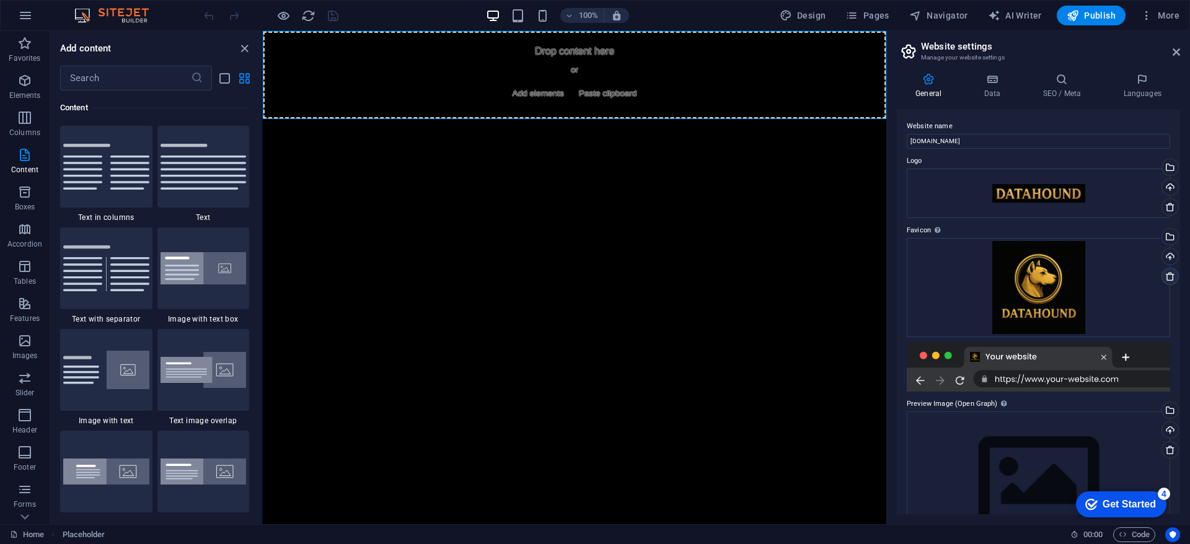
scroll to position [49, 0]
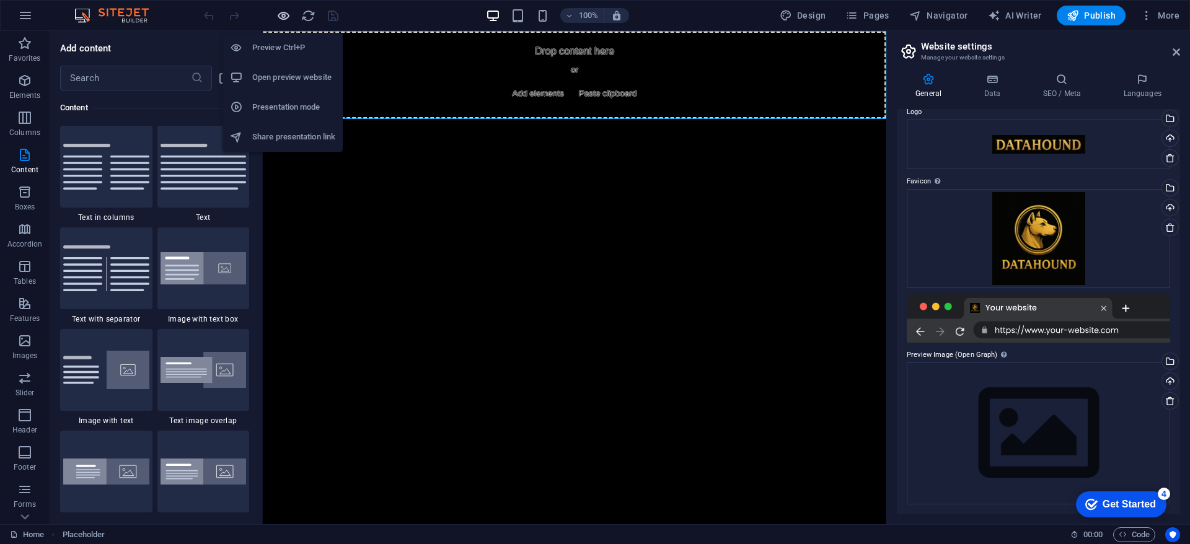
click at [286, 11] on icon "button" at bounding box center [284, 16] width 14 height 14
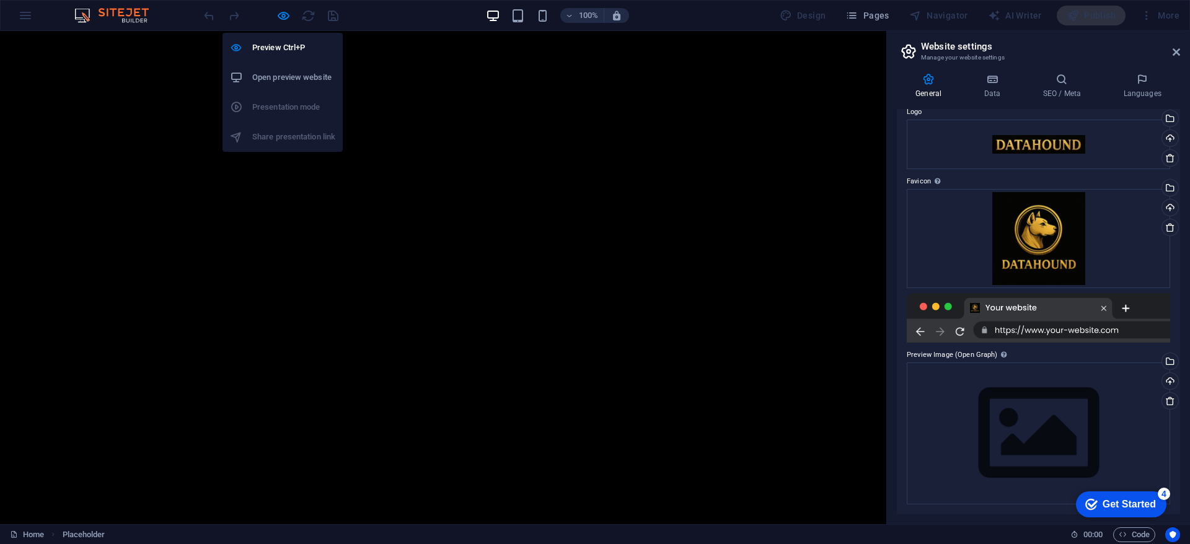
click at [304, 78] on h6 "Open preview website" at bounding box center [293, 77] width 83 height 15
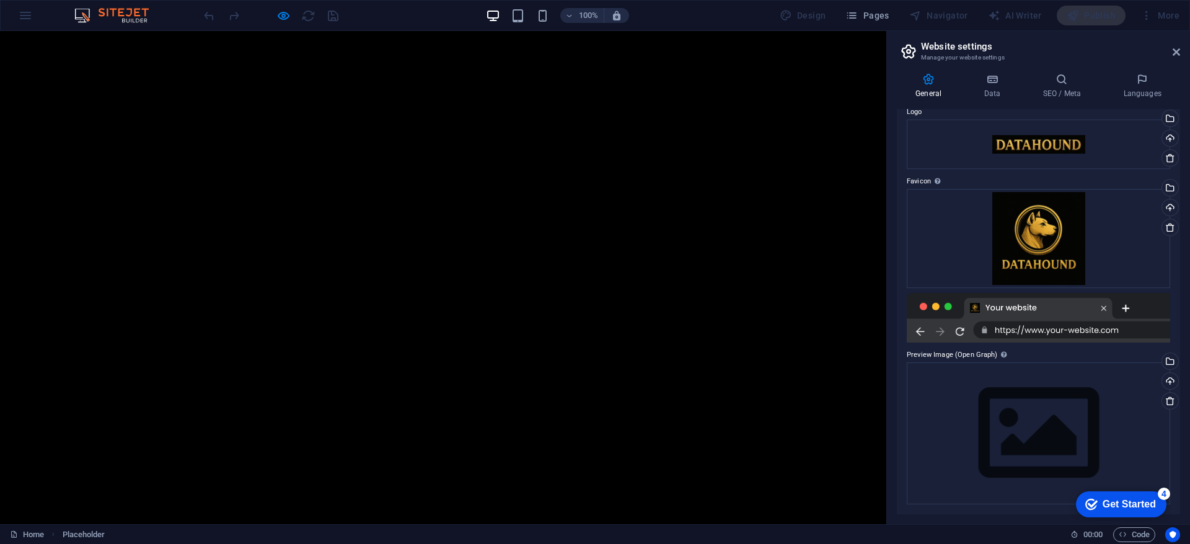
click at [125, 13] on img at bounding box center [117, 15] width 93 height 15
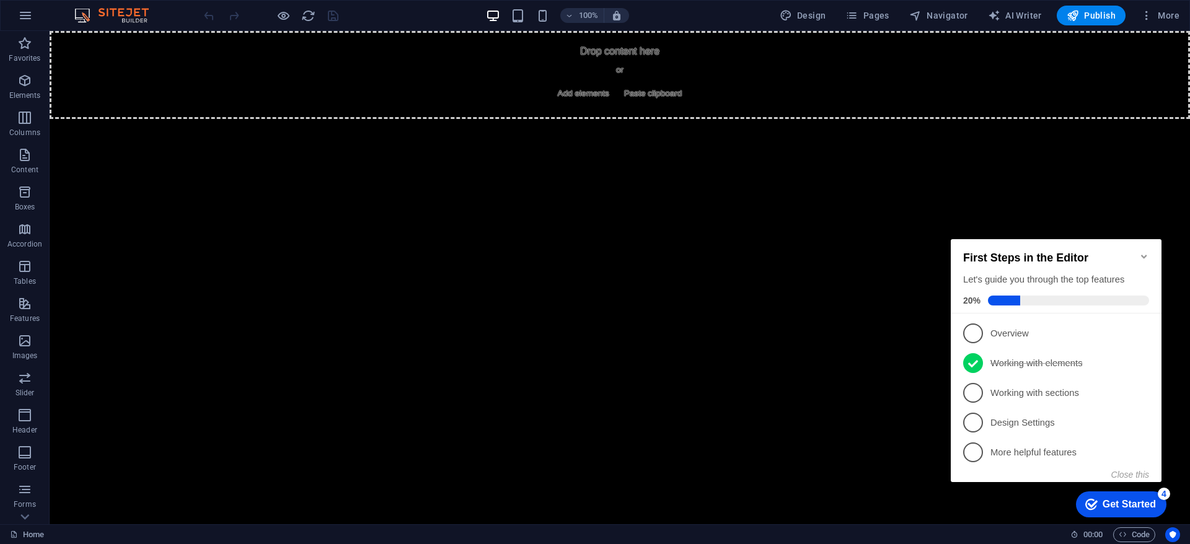
click at [1130, 512] on div "checkmark Get Started 4" at bounding box center [1121, 505] width 91 height 26
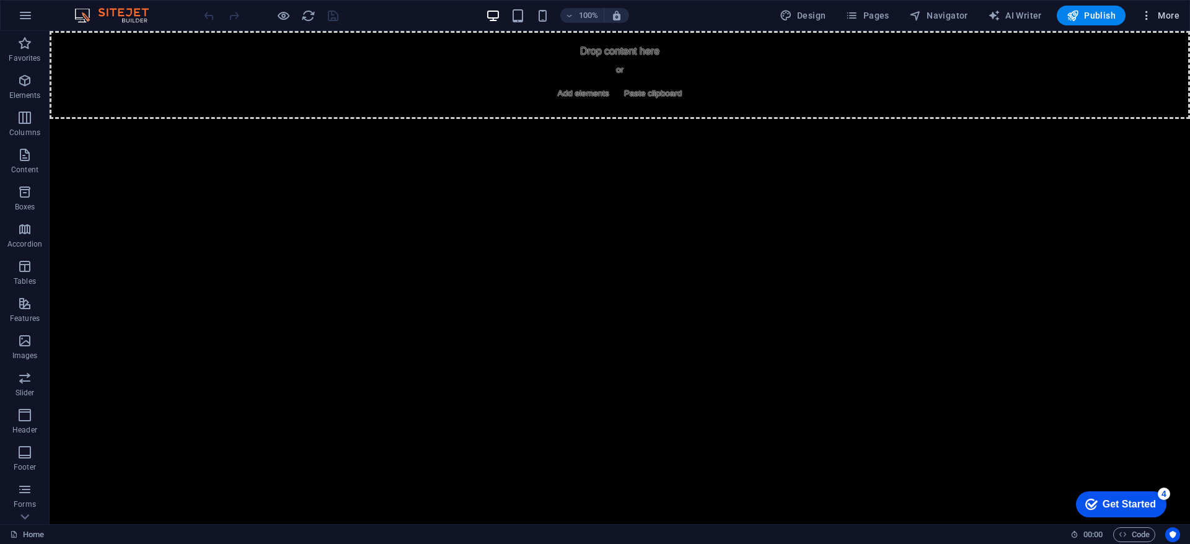
click at [1161, 16] on span "More" at bounding box center [1160, 15] width 39 height 12
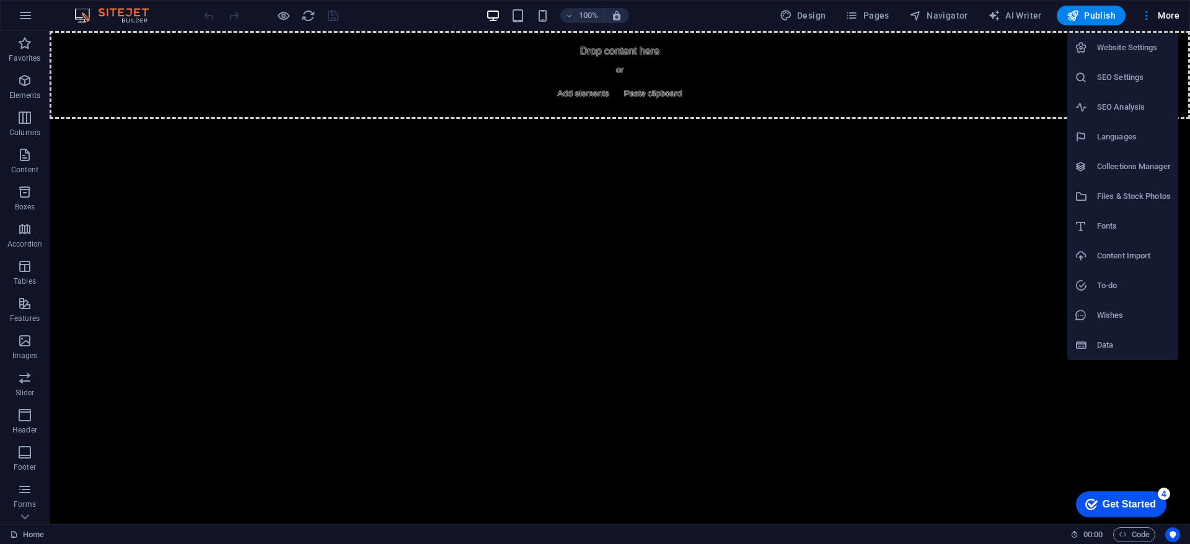
click at [1171, 536] on div at bounding box center [595, 272] width 1190 height 544
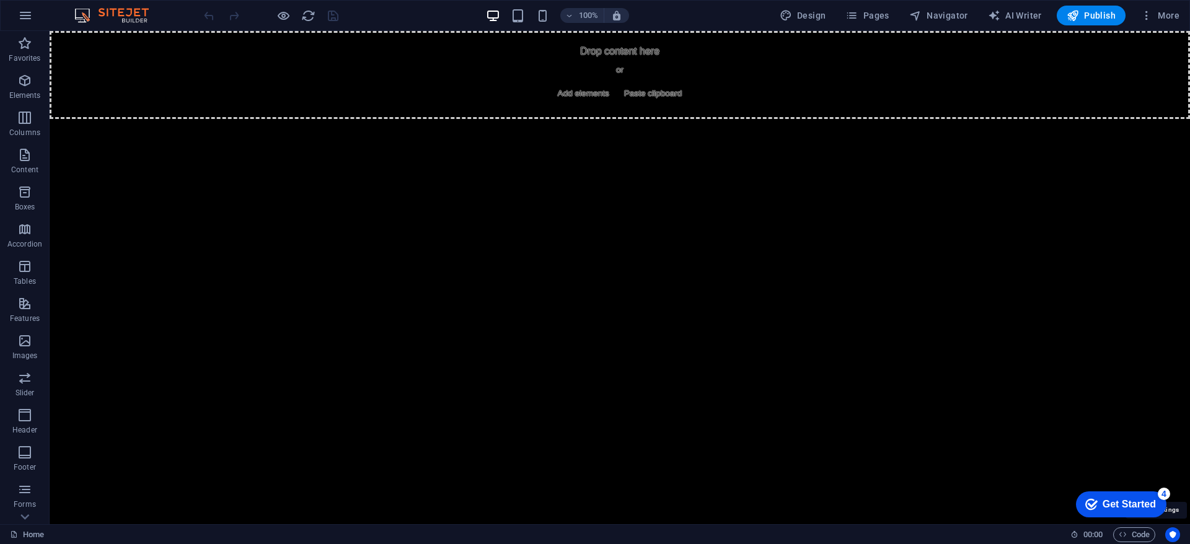
click at [1171, 536] on icon "Usercentrics" at bounding box center [1173, 535] width 9 height 9
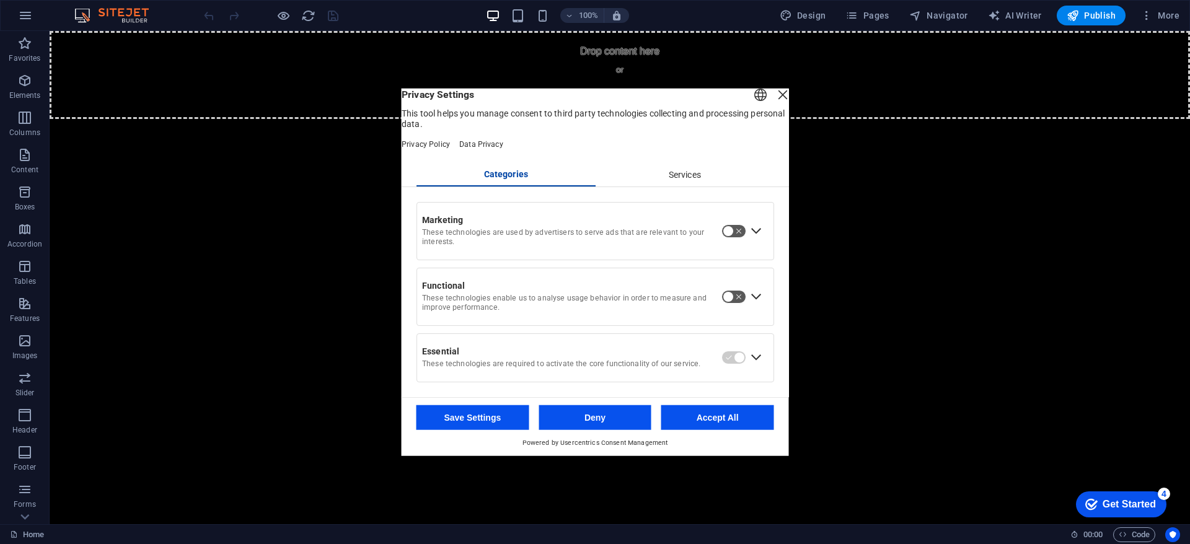
click at [569, 425] on button "Deny" at bounding box center [595, 417] width 113 height 25
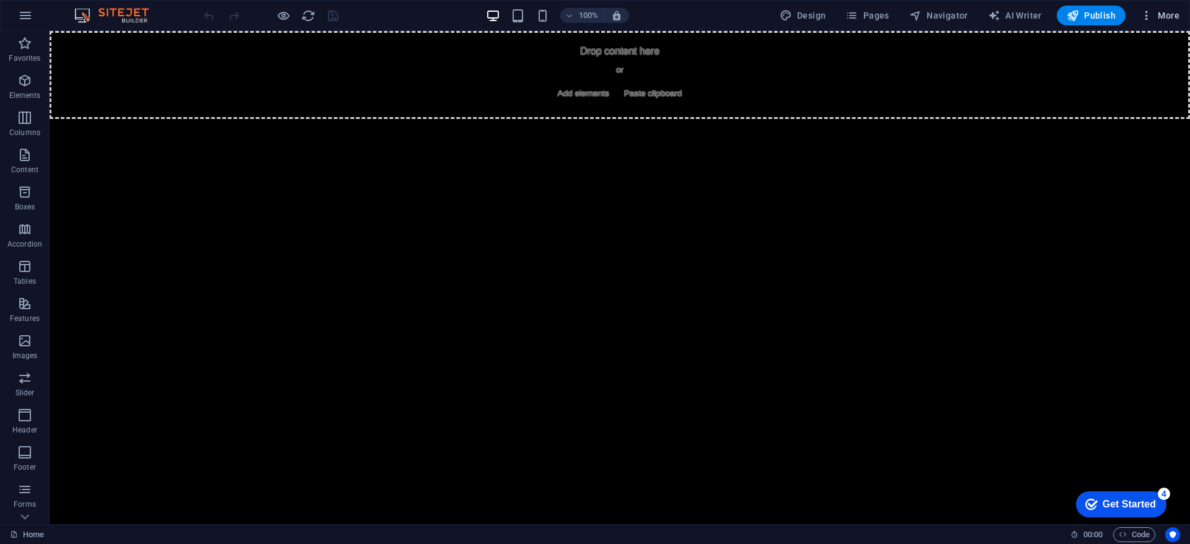
click at [1164, 6] on button "More" at bounding box center [1160, 16] width 49 height 20
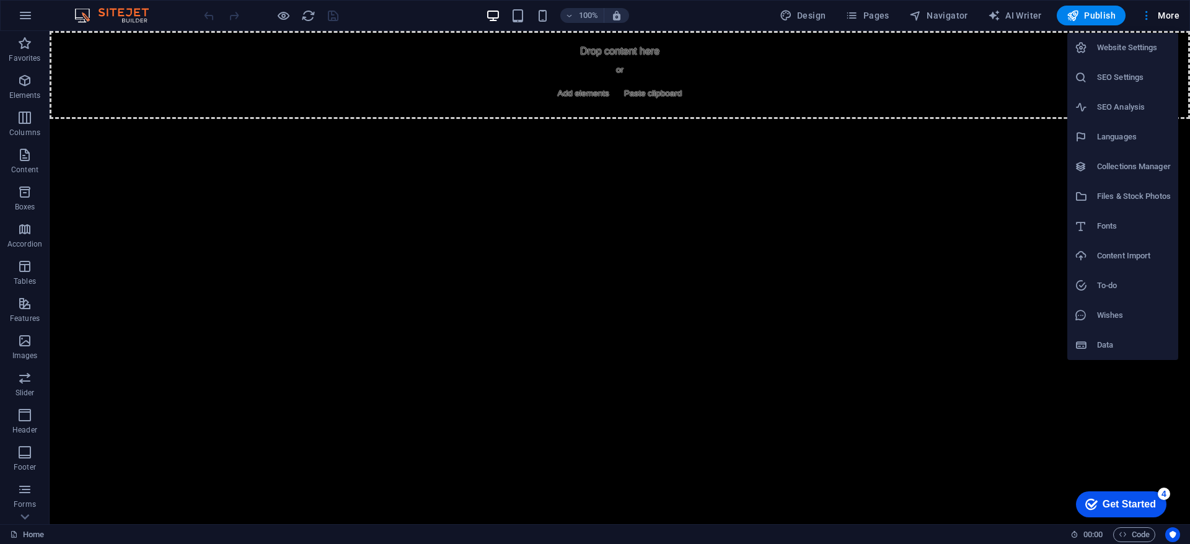
click at [1144, 309] on h6 "Wishes" at bounding box center [1134, 315] width 74 height 15
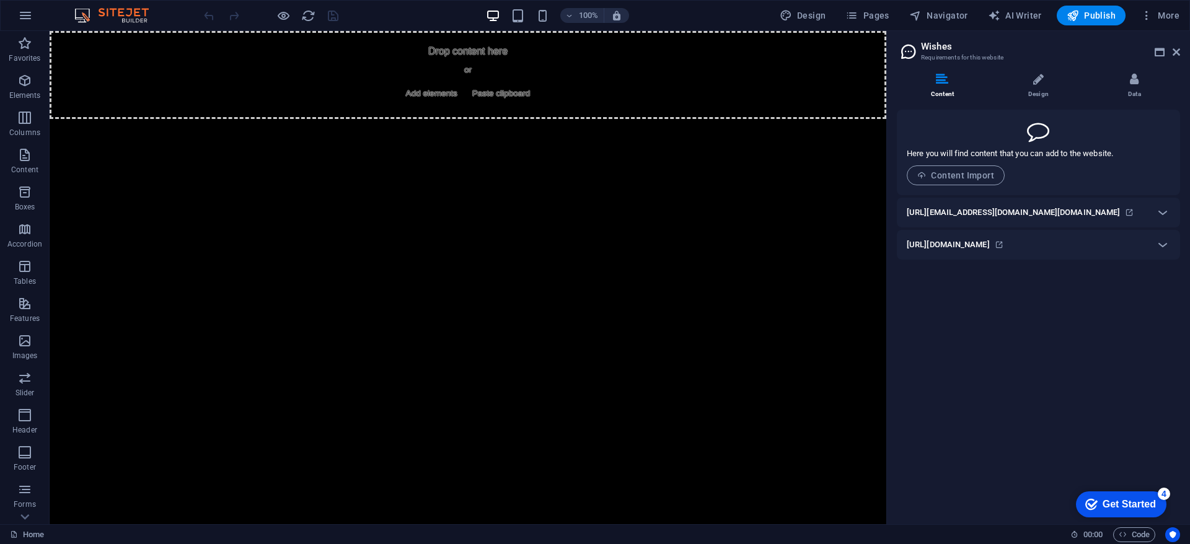
click at [1019, 136] on div at bounding box center [1039, 131] width 264 height 22
click at [1040, 88] on li "Design" at bounding box center [1041, 86] width 96 height 27
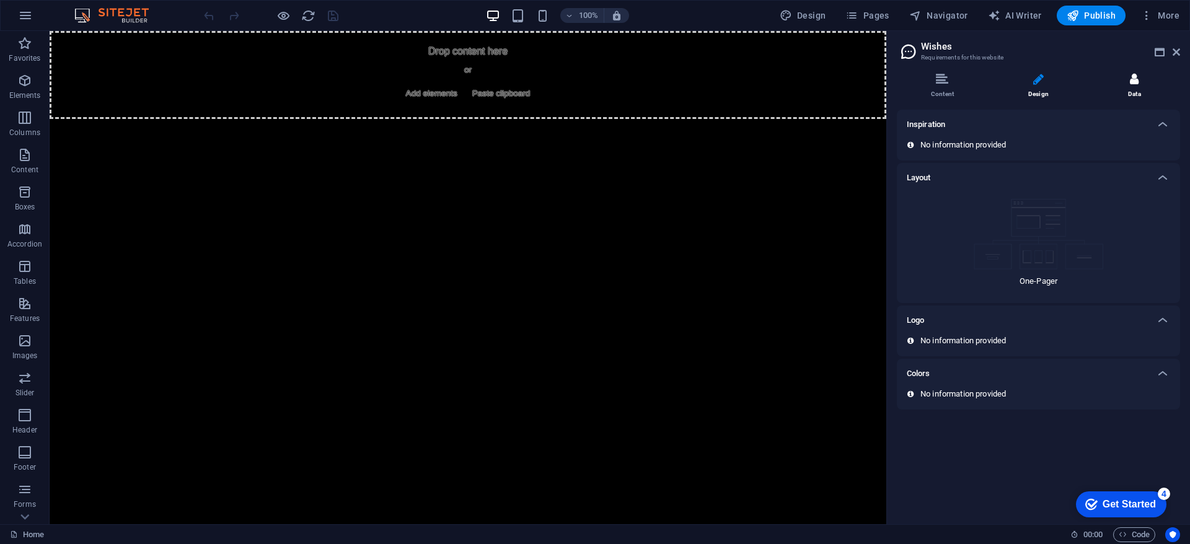
click at [1128, 84] on li "Data" at bounding box center [1134, 86] width 91 height 27
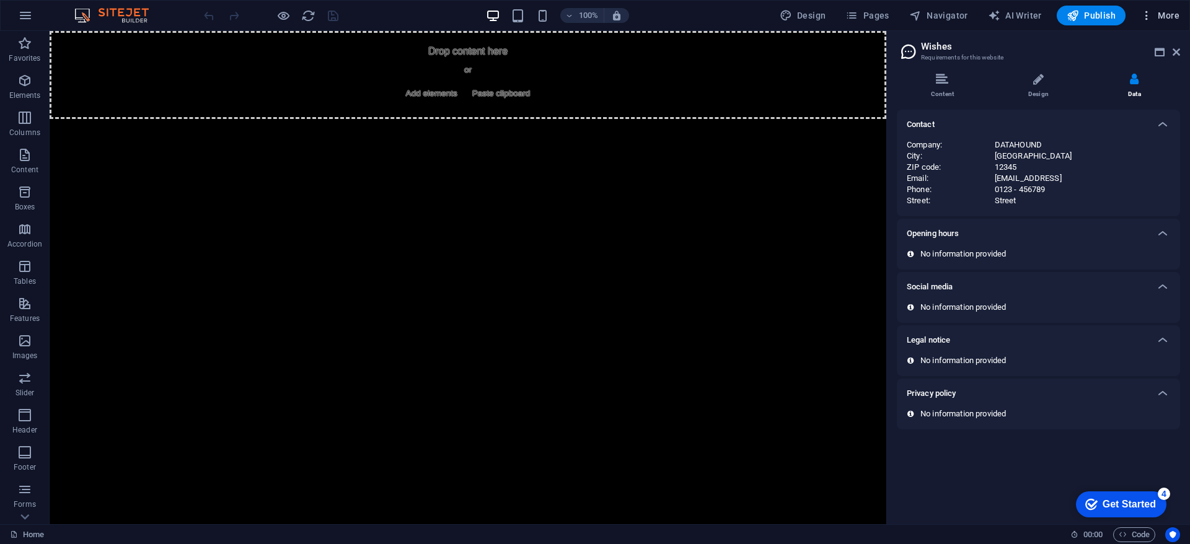
click at [1164, 17] on span "More" at bounding box center [1160, 15] width 39 height 12
click at [1152, 45] on h6 "Website Settings" at bounding box center [1134, 47] width 74 height 15
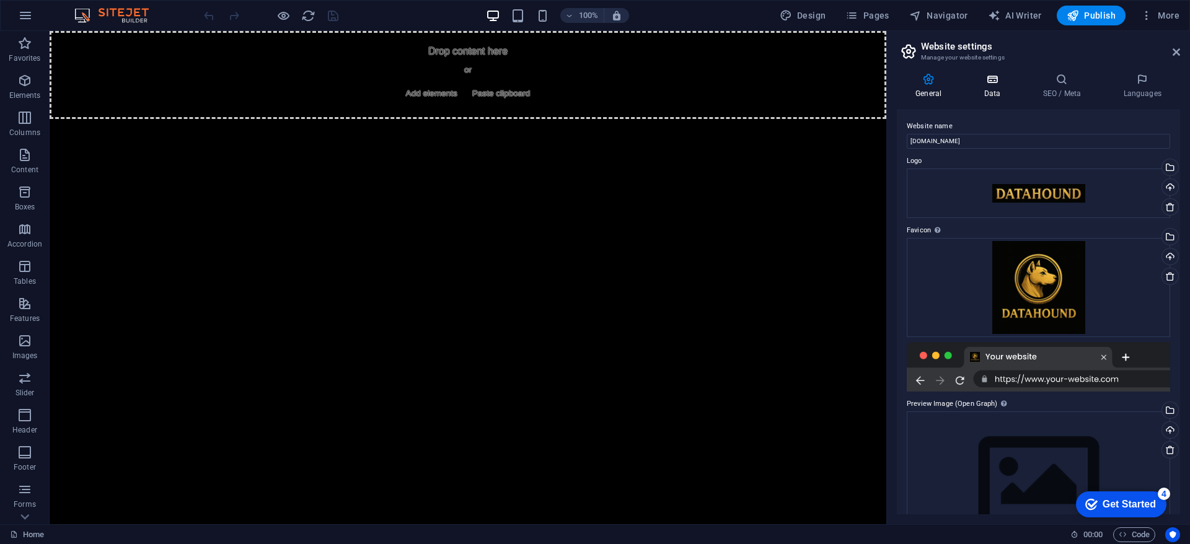
click at [1008, 87] on h4 "Data" at bounding box center [994, 86] width 59 height 26
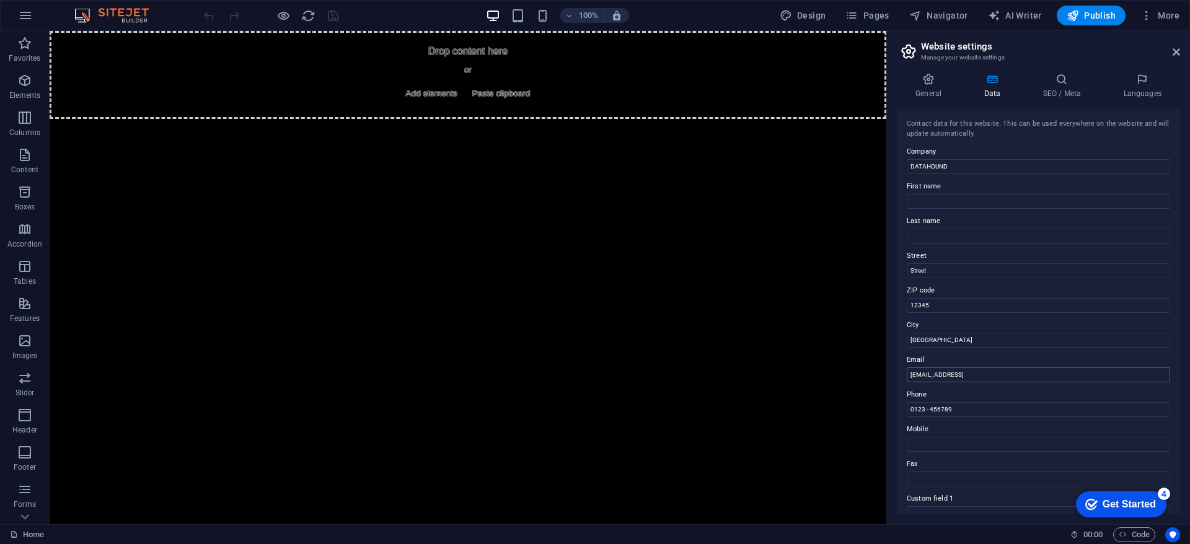
scroll to position [190, 0]
click at [1042, 88] on h4 "SEO / Meta" at bounding box center [1064, 86] width 81 height 26
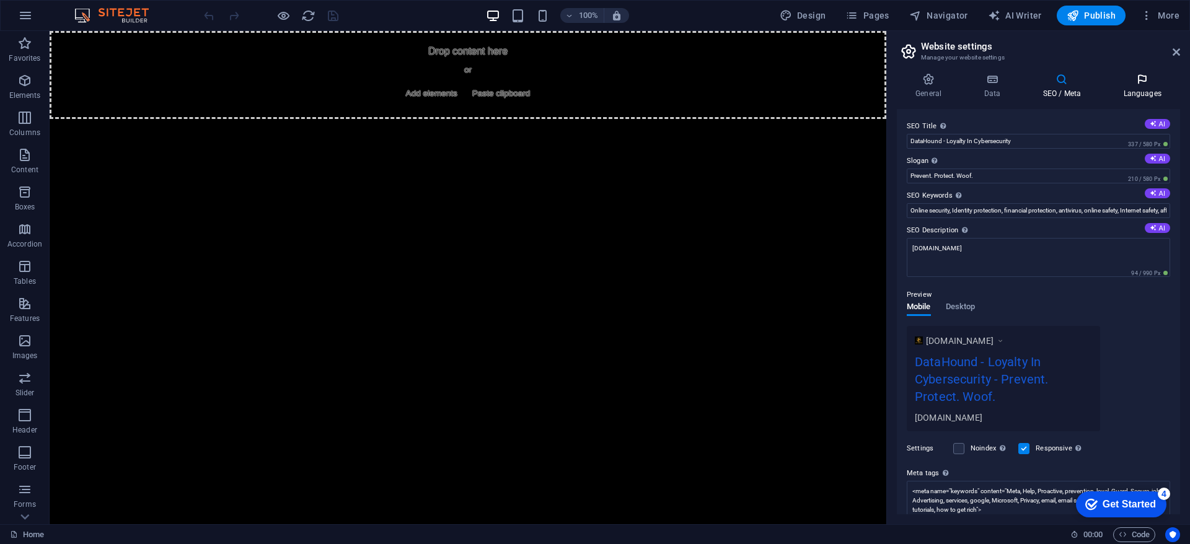
click at [1137, 85] on icon at bounding box center [1143, 79] width 76 height 12
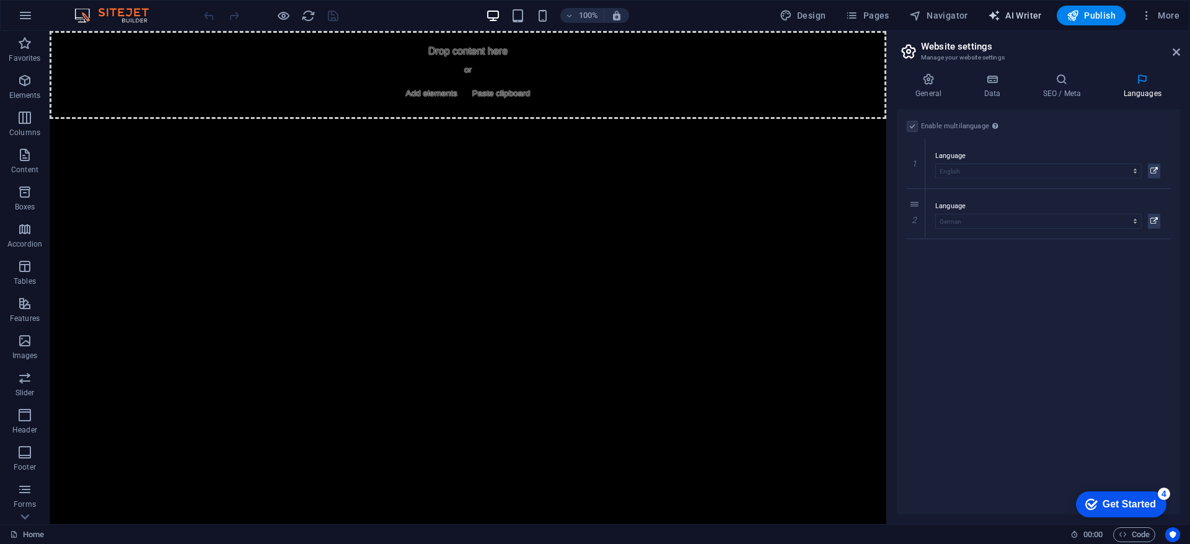
click at [1020, 17] on span "AI Writer" at bounding box center [1015, 15] width 54 height 12
select select "English"
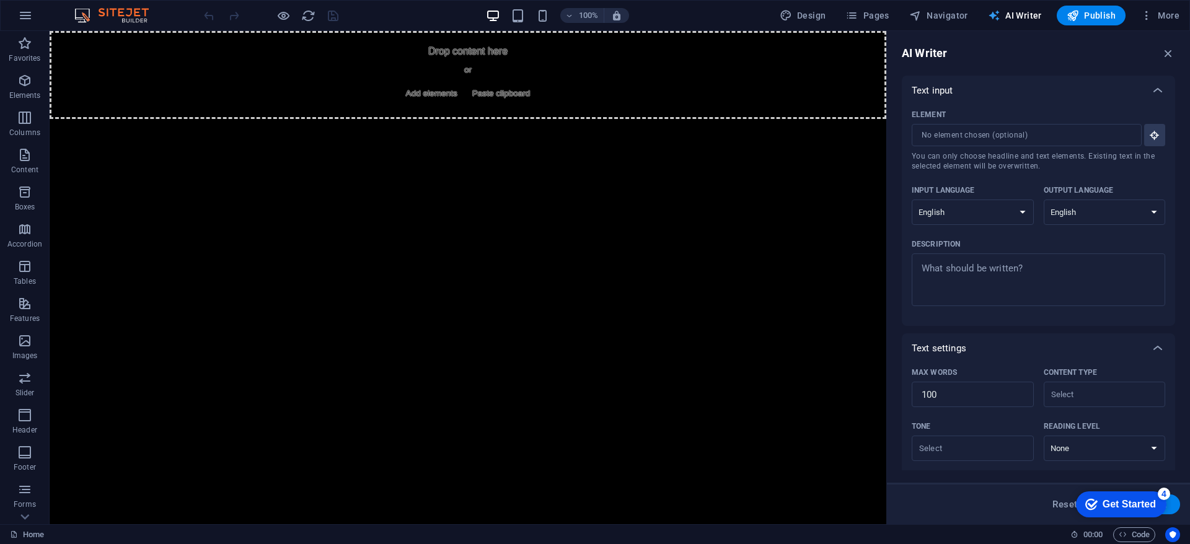
scroll to position [0, 0]
click at [867, 17] on span "Pages" at bounding box center [867, 15] width 43 height 12
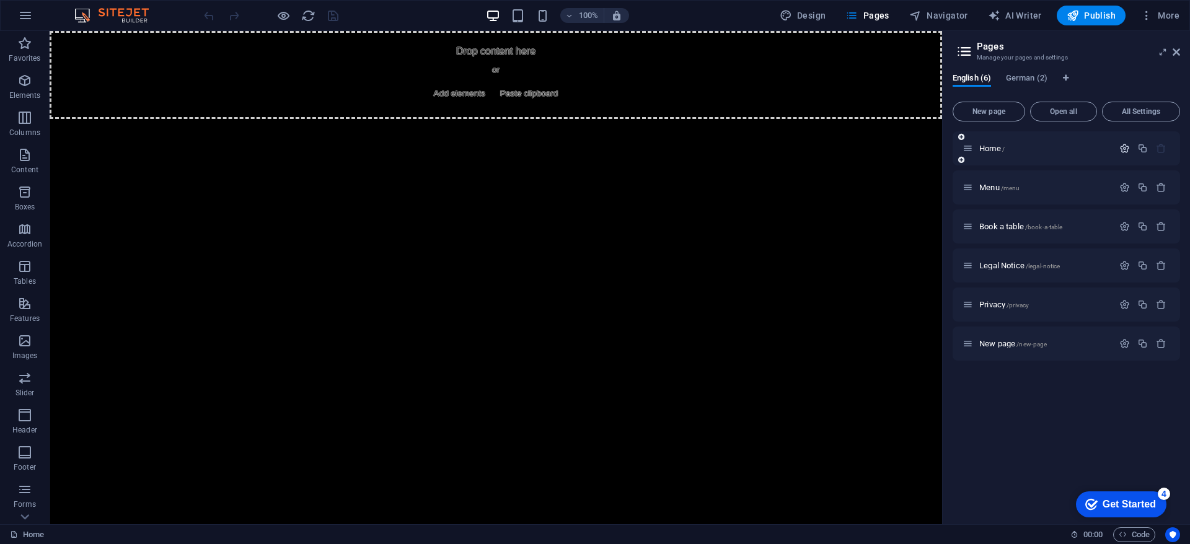
click at [1123, 146] on icon "button" at bounding box center [1125, 148] width 11 height 11
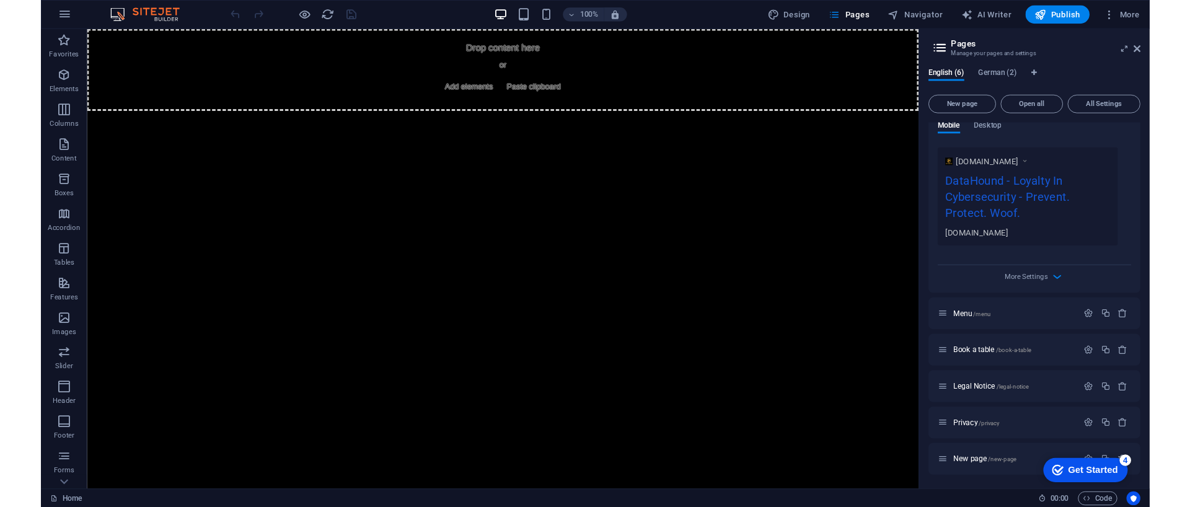
scroll to position [60, 0]
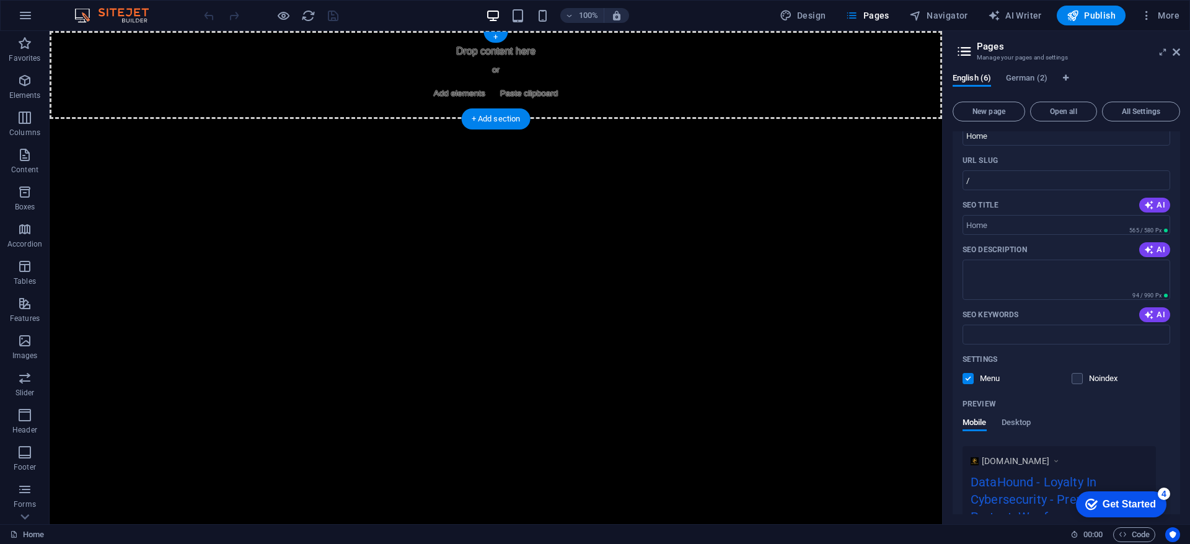
click at [351, 99] on div "Drop content here or Add elements Paste clipboard" at bounding box center [496, 75] width 893 height 88
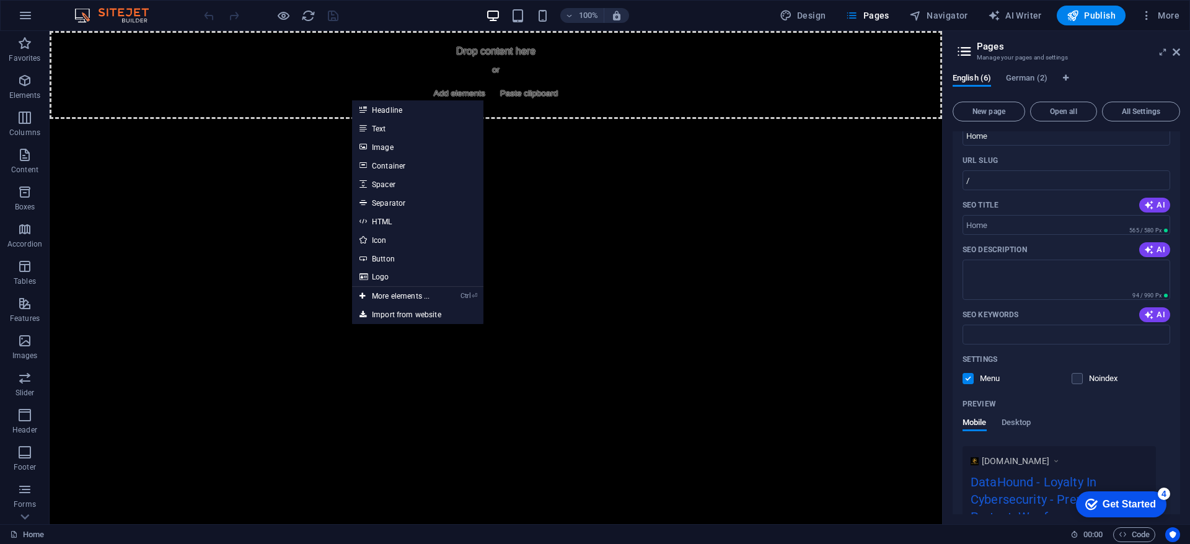
click at [716, 119] on html "Skip to main content Drop content here or Add elements Paste clipboard" at bounding box center [496, 75] width 893 height 88
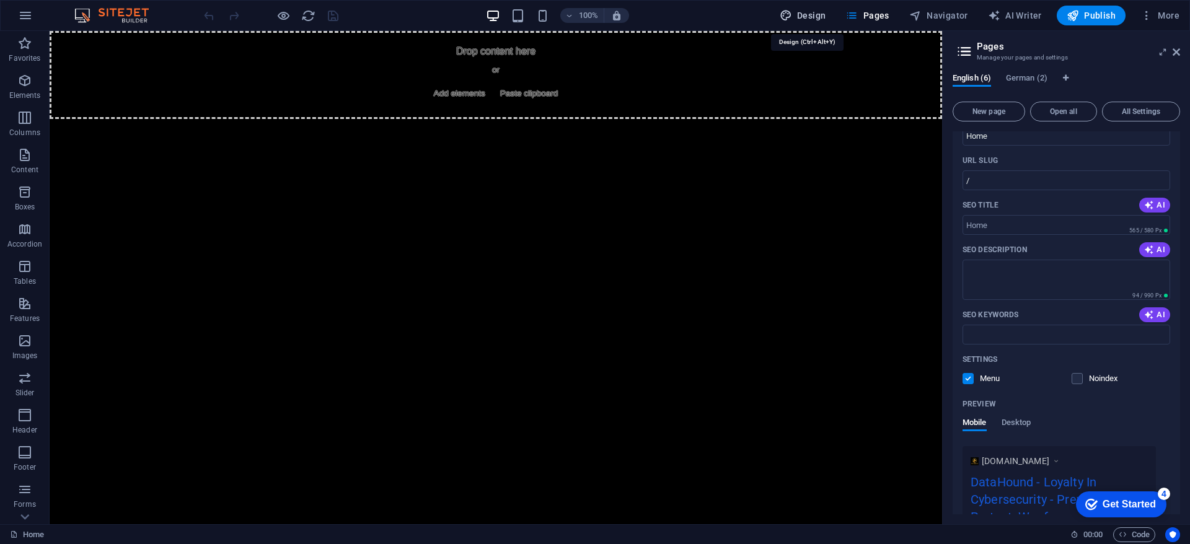
click at [796, 22] on button "Design" at bounding box center [803, 16] width 56 height 20
select select "ease-in-out"
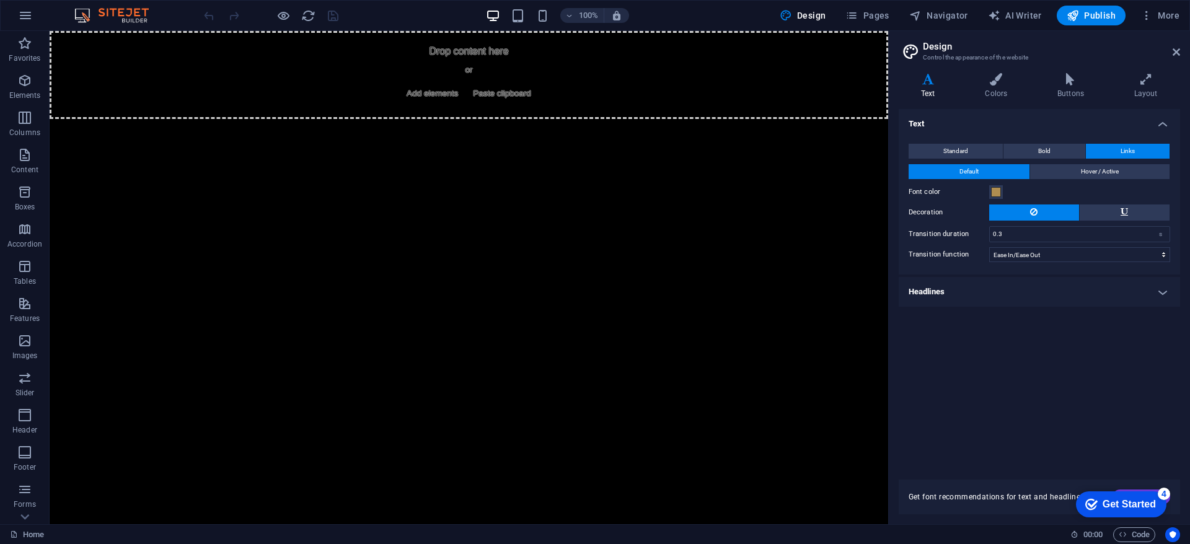
click at [1150, 4] on div "100% Design Pages Navigator AI Writer Publish More" at bounding box center [595, 16] width 1189 height 30
click at [1152, 15] on icon "button" at bounding box center [1147, 15] width 12 height 12
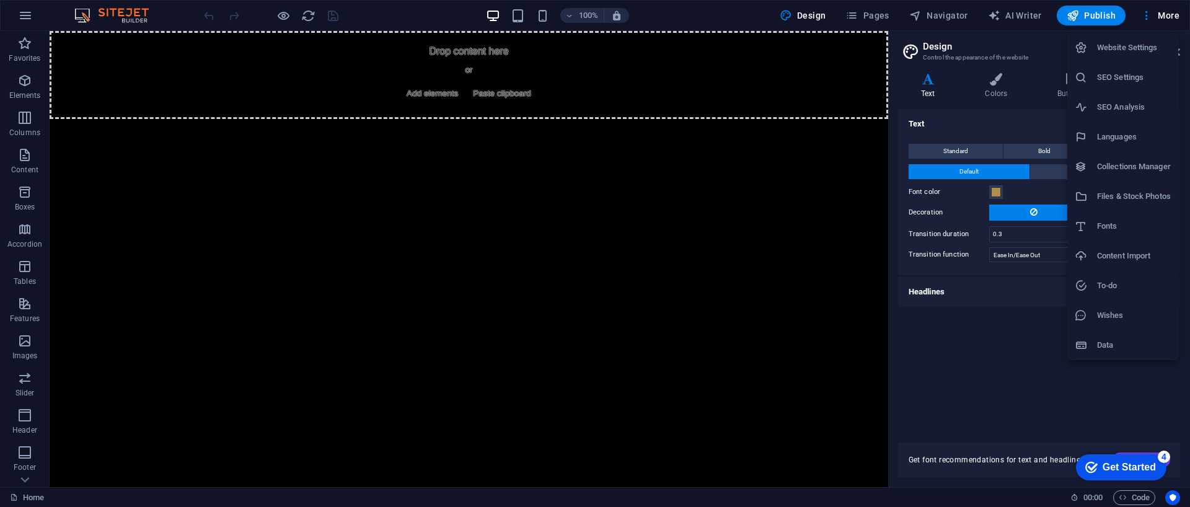
click at [20, 14] on div at bounding box center [595, 253] width 1190 height 507
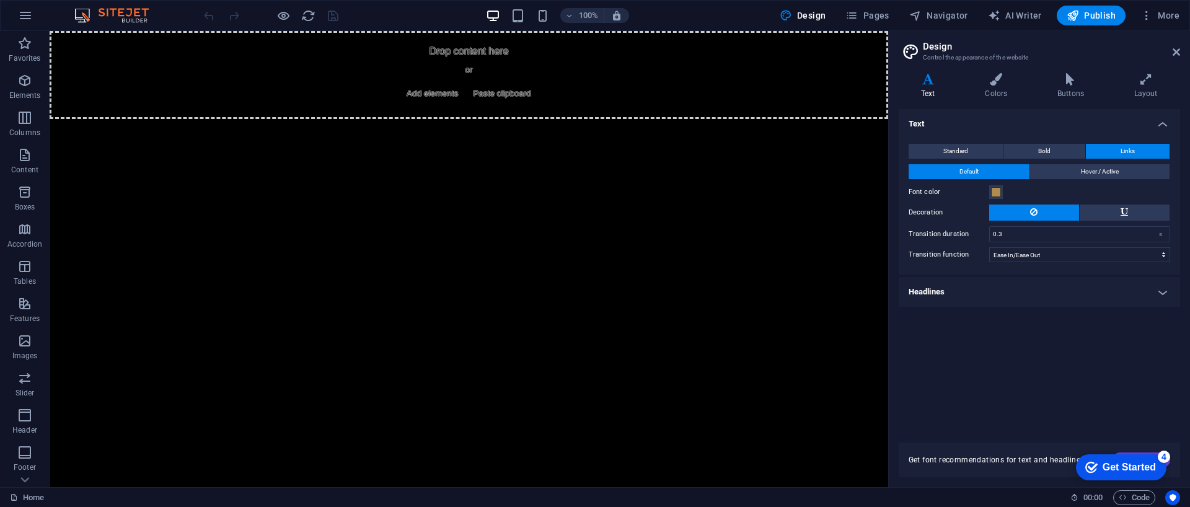
click at [20, 14] on icon "button" at bounding box center [25, 15] width 15 height 15
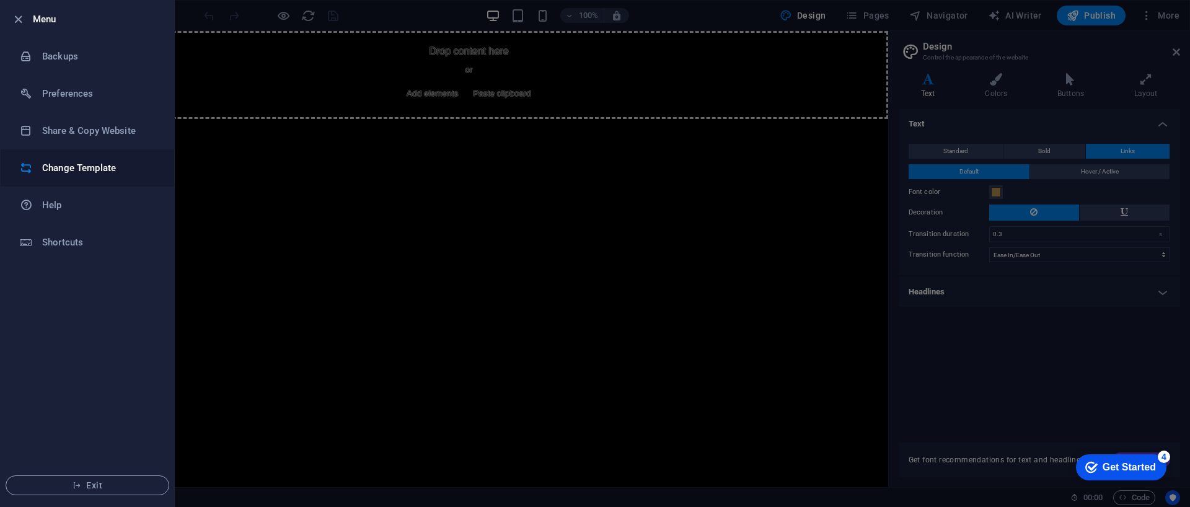
click at [78, 171] on h6 "Change Template" at bounding box center [99, 168] width 115 height 15
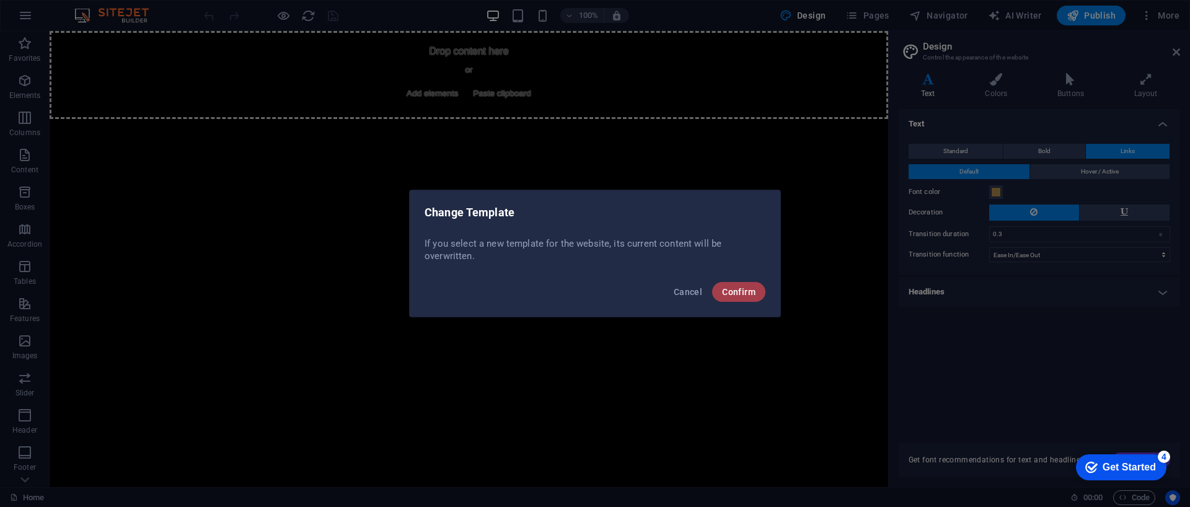
click at [732, 291] on span "Confirm" at bounding box center [738, 292] width 33 height 10
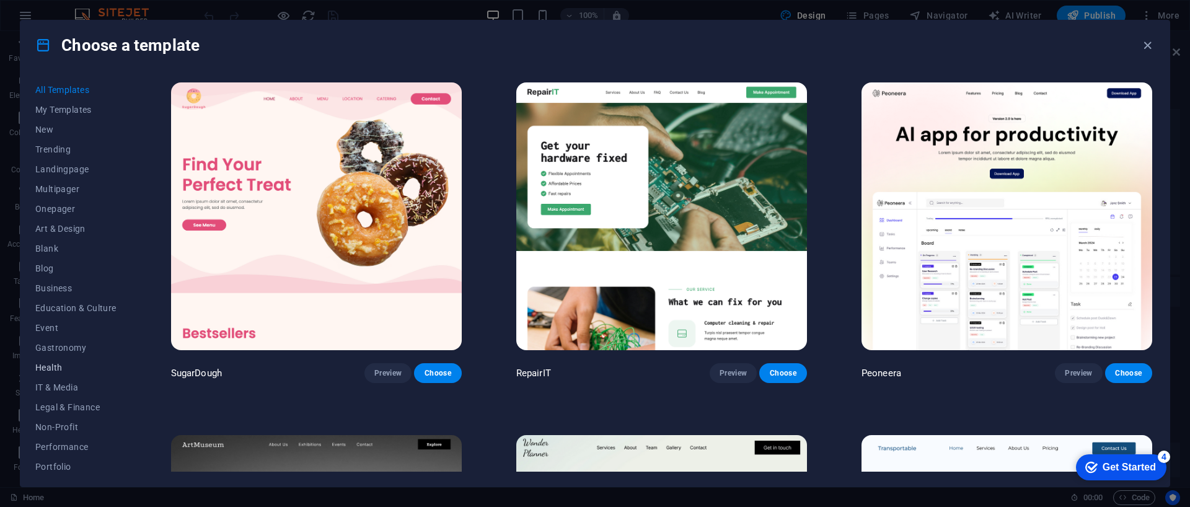
scroll to position [104, 0]
click at [63, 459] on span "Wireframe" at bounding box center [75, 462] width 81 height 10
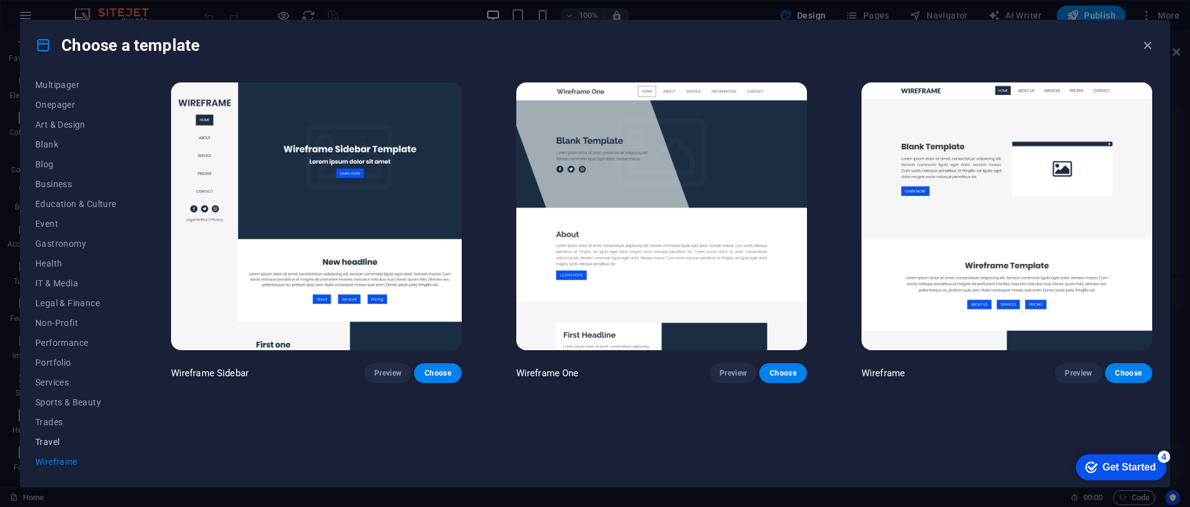
click at [67, 440] on span "Travel" at bounding box center [75, 442] width 81 height 10
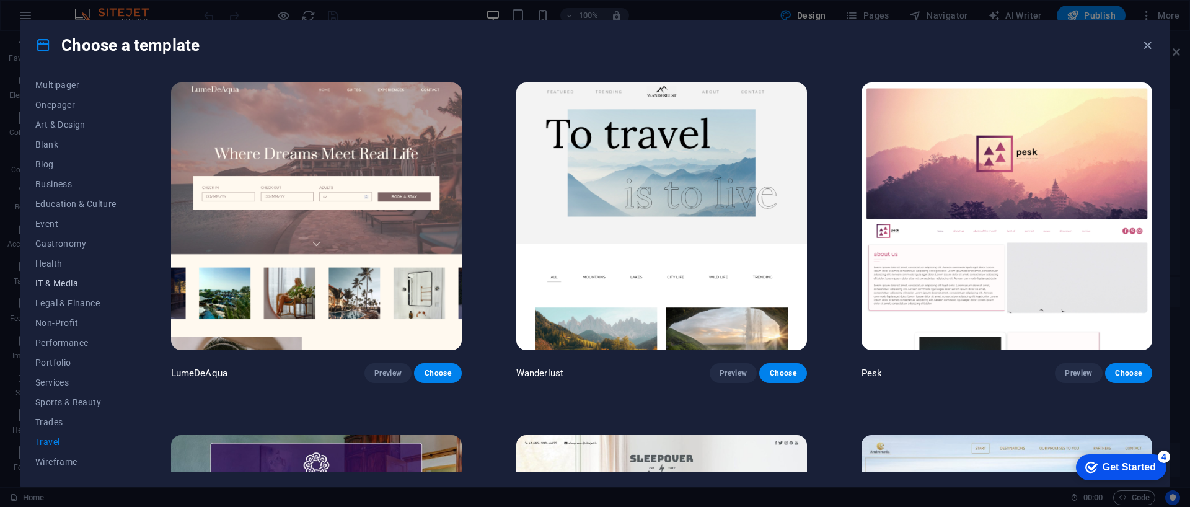
click at [66, 288] on button "IT & Media" at bounding box center [75, 283] width 81 height 20
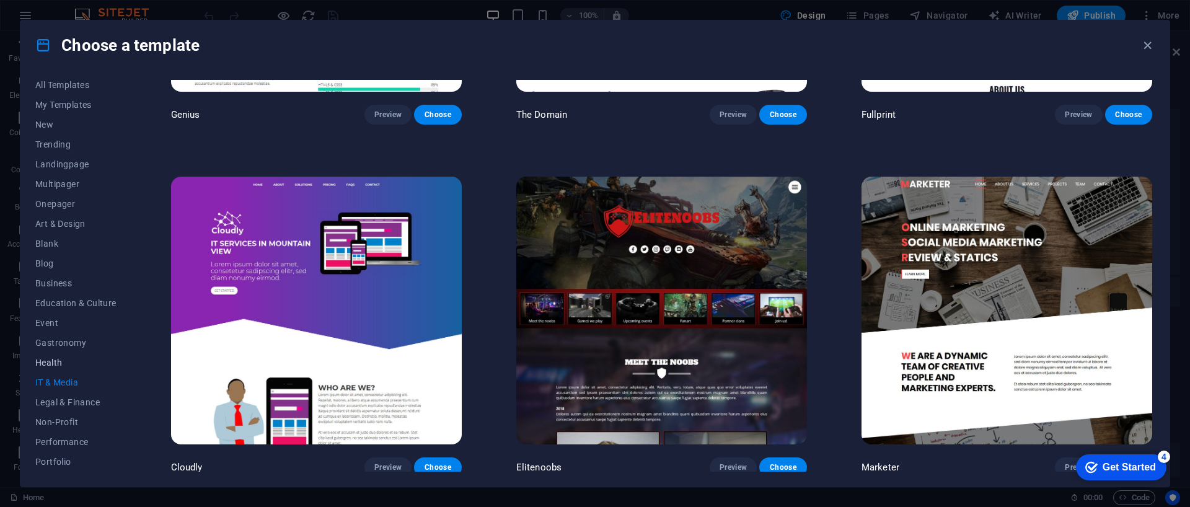
scroll to position [0, 0]
click at [72, 114] on span "My Templates" at bounding box center [75, 110] width 81 height 10
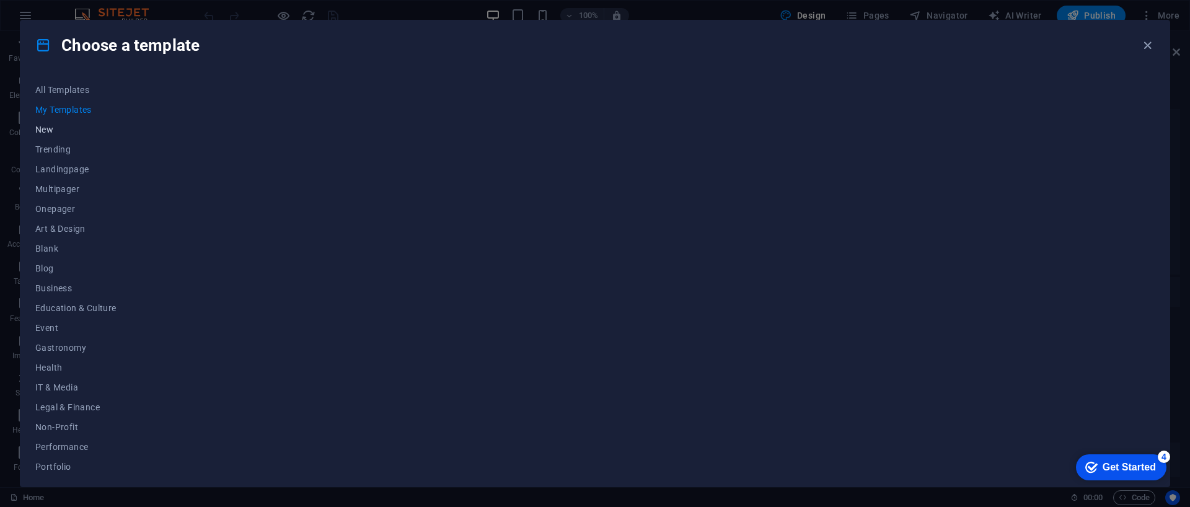
click at [55, 128] on span "New" at bounding box center [75, 130] width 81 height 10
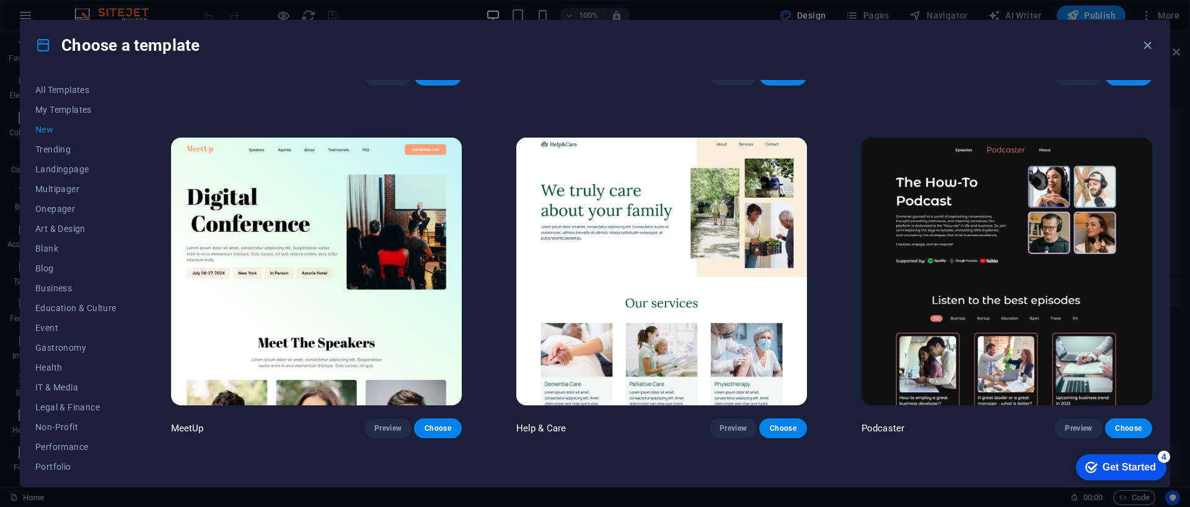
scroll to position [1316, 0]
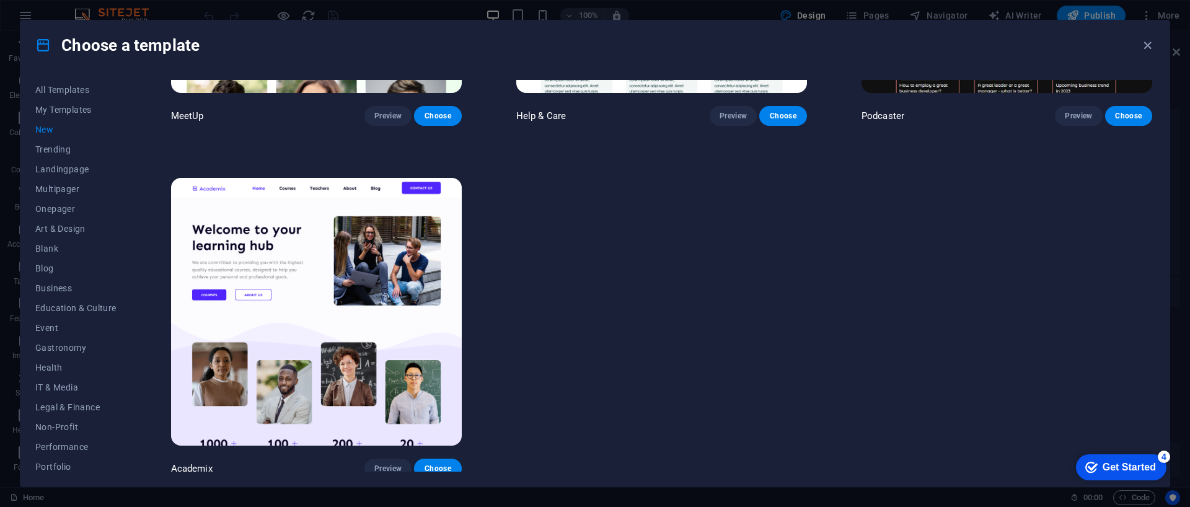
click at [30, 145] on div "All Templates My Templates New Trending Landingpage Multipager Onepager Art & D…" at bounding box center [595, 278] width 1150 height 417
click at [40, 146] on span "Trending" at bounding box center [75, 149] width 81 height 10
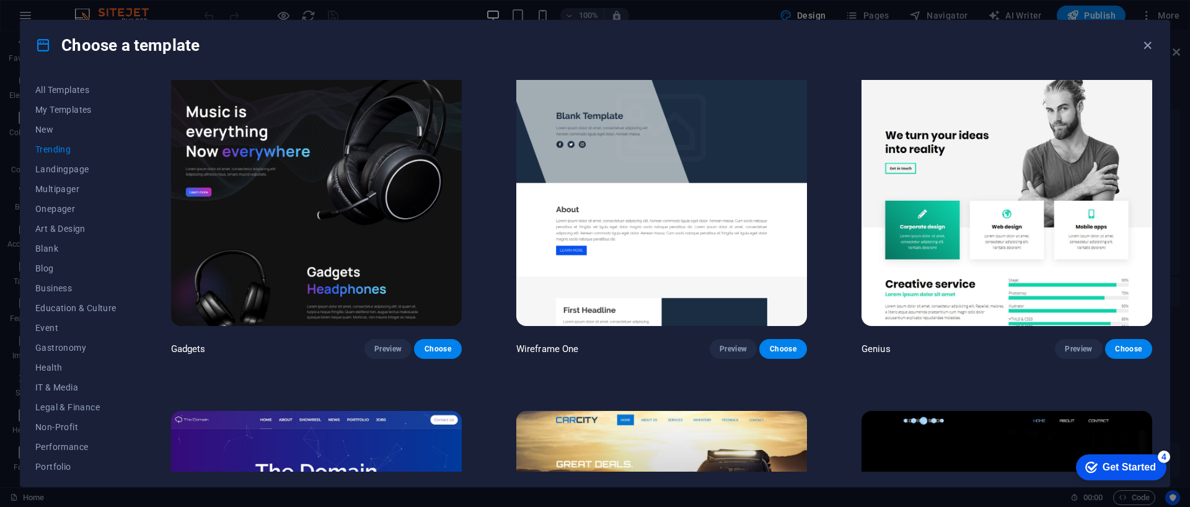
scroll to position [1078, 0]
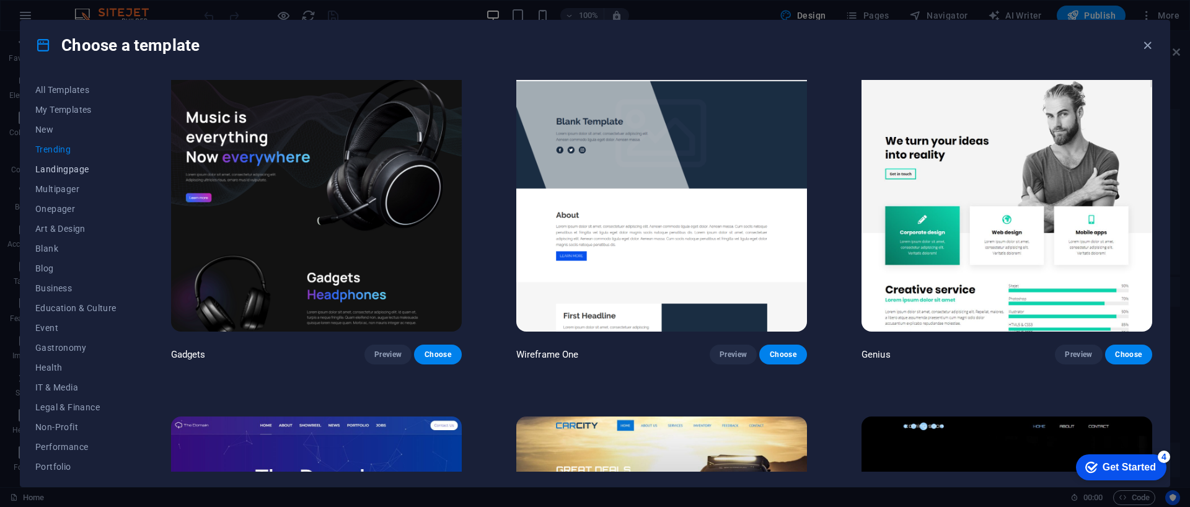
click at [58, 171] on span "Landingpage" at bounding box center [75, 169] width 81 height 10
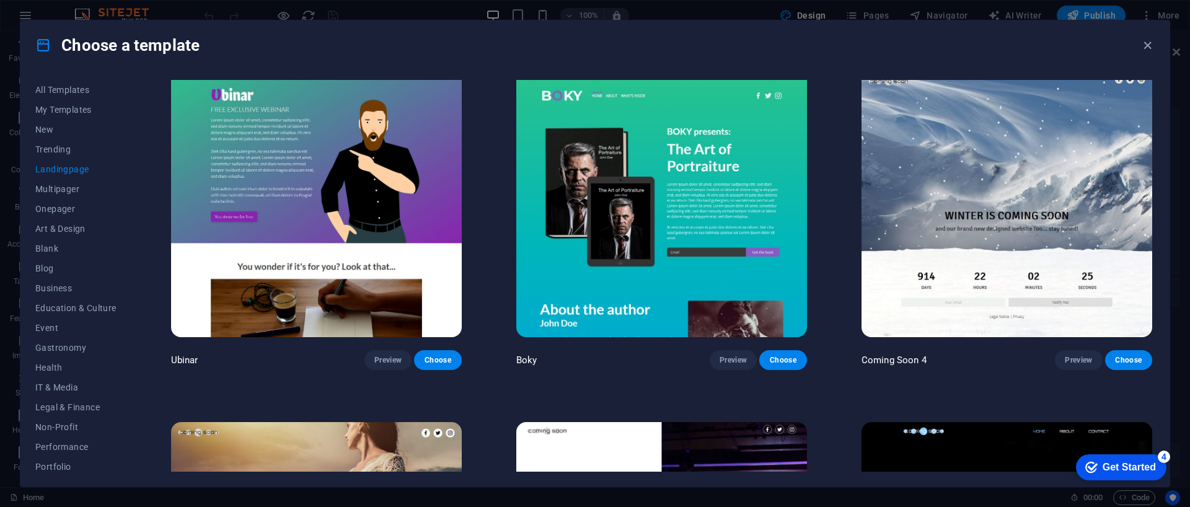
scroll to position [2723, 0]
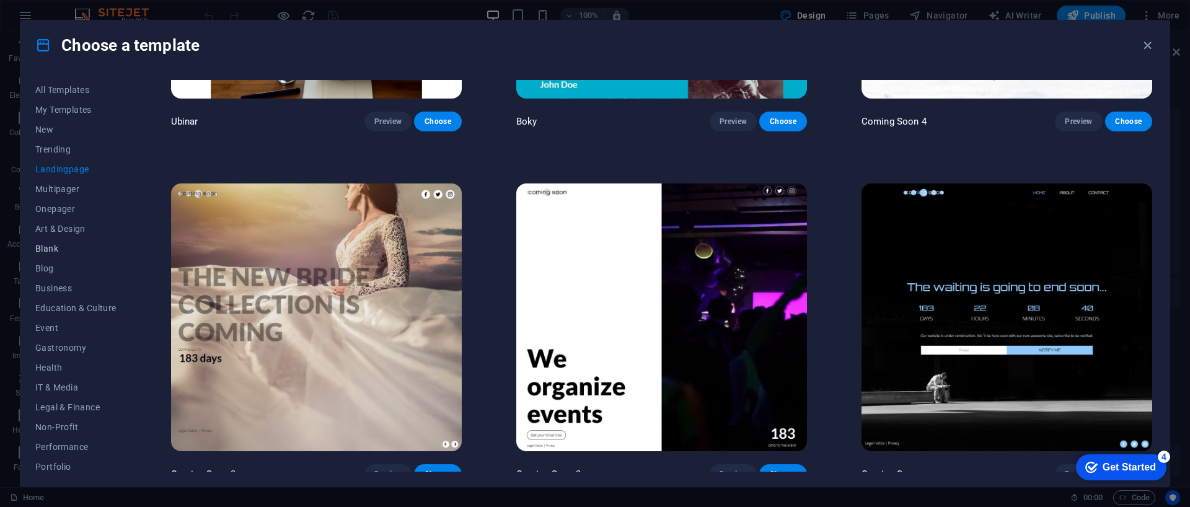
click at [50, 248] on span "Blank" at bounding box center [75, 249] width 81 height 10
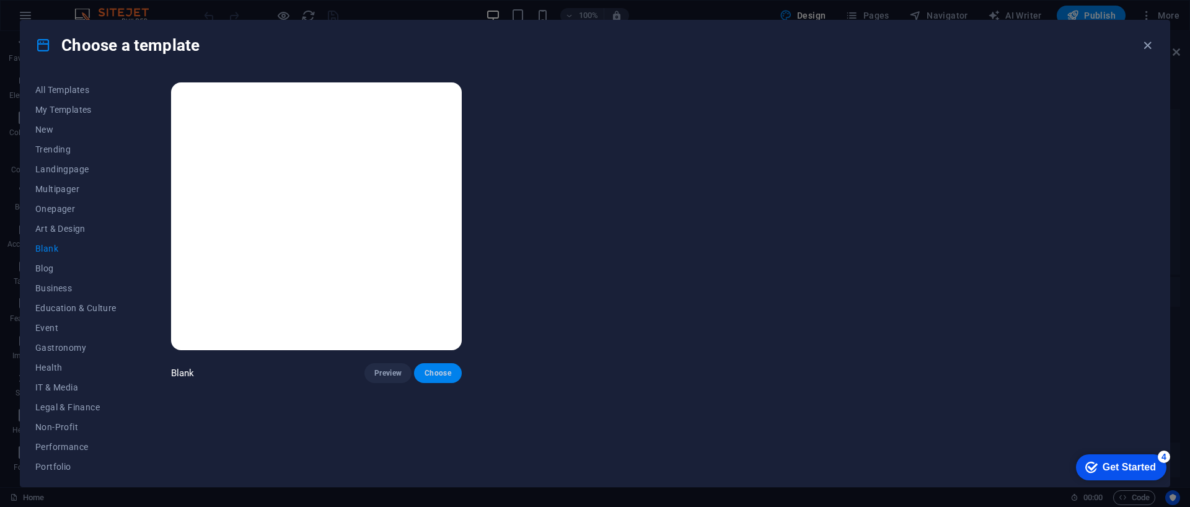
click at [445, 375] on span "Choose" at bounding box center [437, 373] width 27 height 10
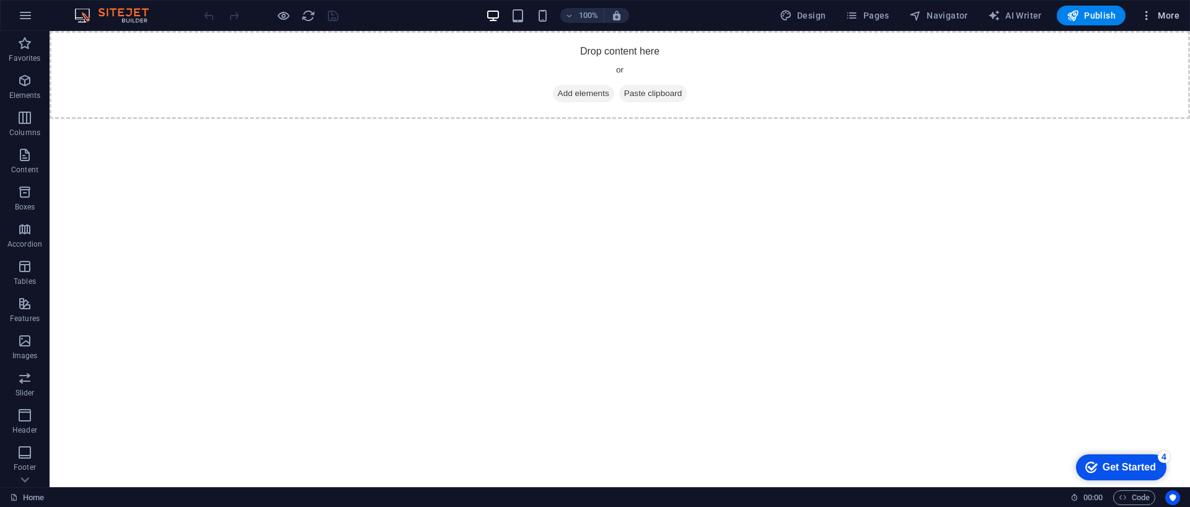
click at [1151, 11] on icon "button" at bounding box center [1147, 15] width 12 height 12
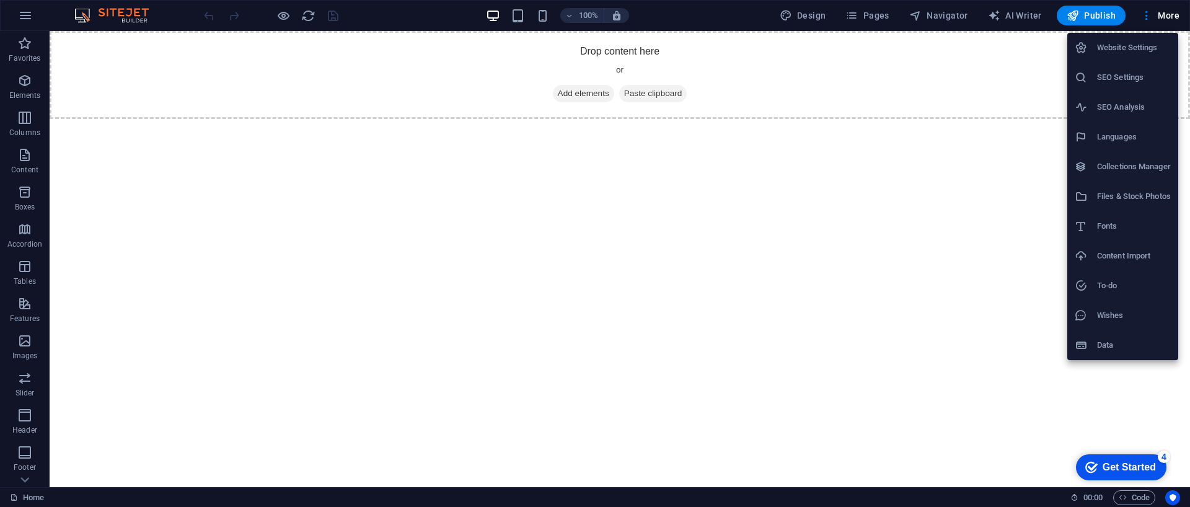
click at [1115, 342] on h6 "Data" at bounding box center [1134, 345] width 74 height 15
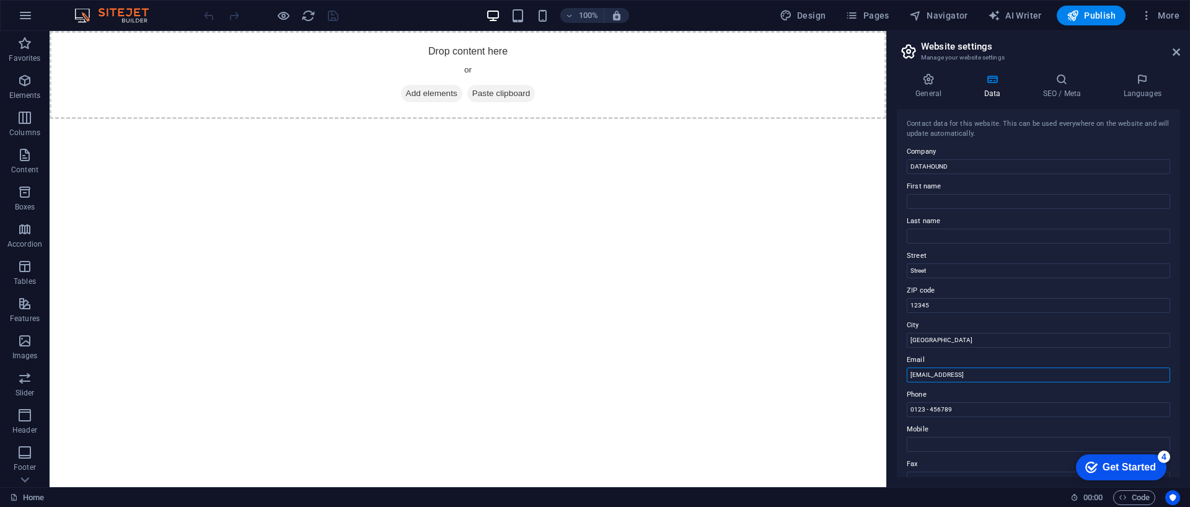
drag, startPoint x: 1124, startPoint y: 412, endPoint x: 874, endPoint y: 364, distance: 254.4
type input "hq@datahound.dev"
drag, startPoint x: 960, startPoint y: 407, endPoint x: 901, endPoint y: 401, distance: 59.8
click at [901, 401] on div "Contact data for this website. This can be used everywhere on the website and w…" at bounding box center [1038, 293] width 283 height 368
drag, startPoint x: 949, startPoint y: 334, endPoint x: 905, endPoint y: 334, distance: 43.4
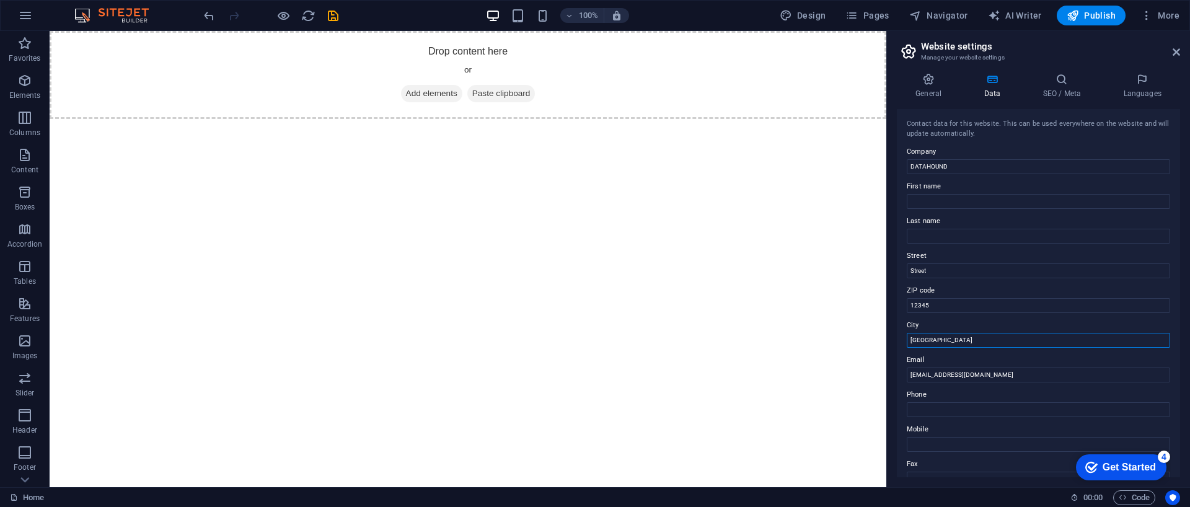
click at [905, 334] on div "Contact data for this website. This can be used everywhere on the website and w…" at bounding box center [1038, 293] width 283 height 368
type input "Moscow"
drag, startPoint x: 988, startPoint y: 299, endPoint x: 878, endPoint y: 257, distance: 118.4
drag, startPoint x: 986, startPoint y: 334, endPoint x: 854, endPoint y: 286, distance: 140.4
click at [964, 165] on input "DATAHOUND" at bounding box center [1039, 166] width 264 height 15
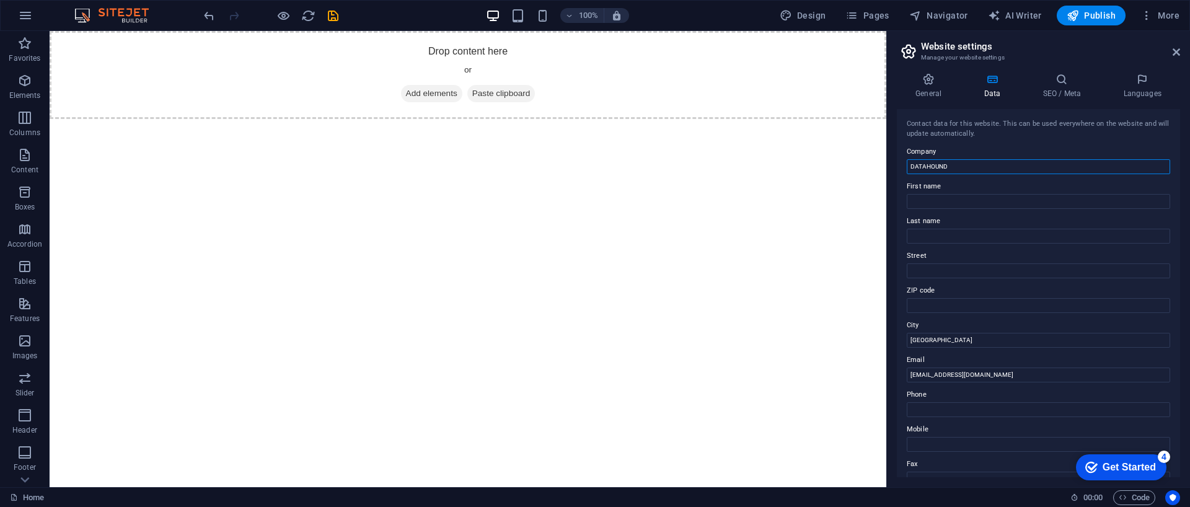
scroll to position [228, 0]
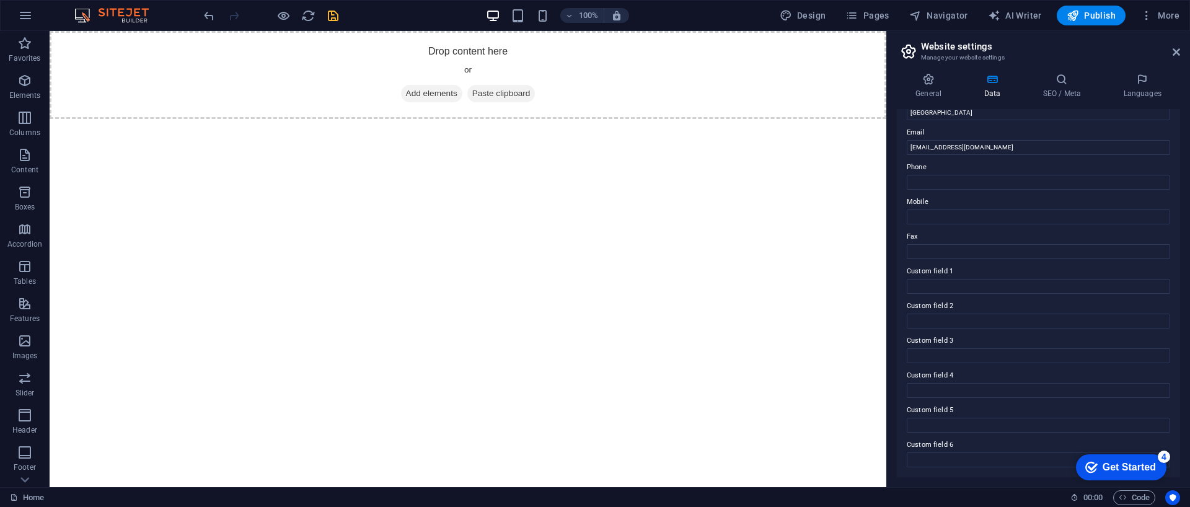
click at [335, 14] on icon "save" at bounding box center [333, 16] width 14 height 14
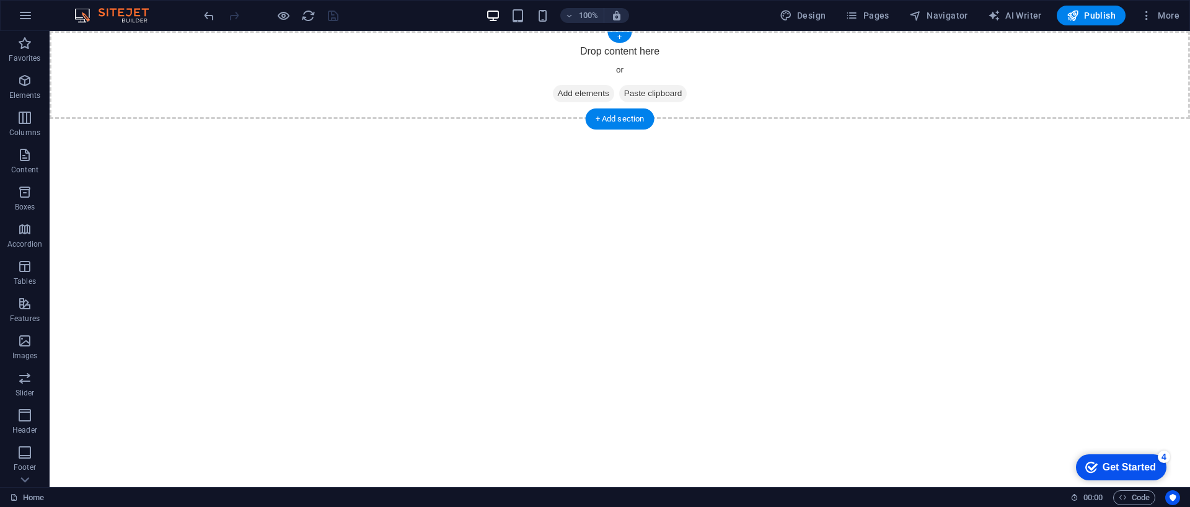
click at [506, 64] on div "Drop content here or Add elements Paste clipboard" at bounding box center [620, 75] width 1141 height 88
click at [771, 119] on html "Skip to main content Drop content here or Add elements Paste clipboard" at bounding box center [620, 75] width 1141 height 88
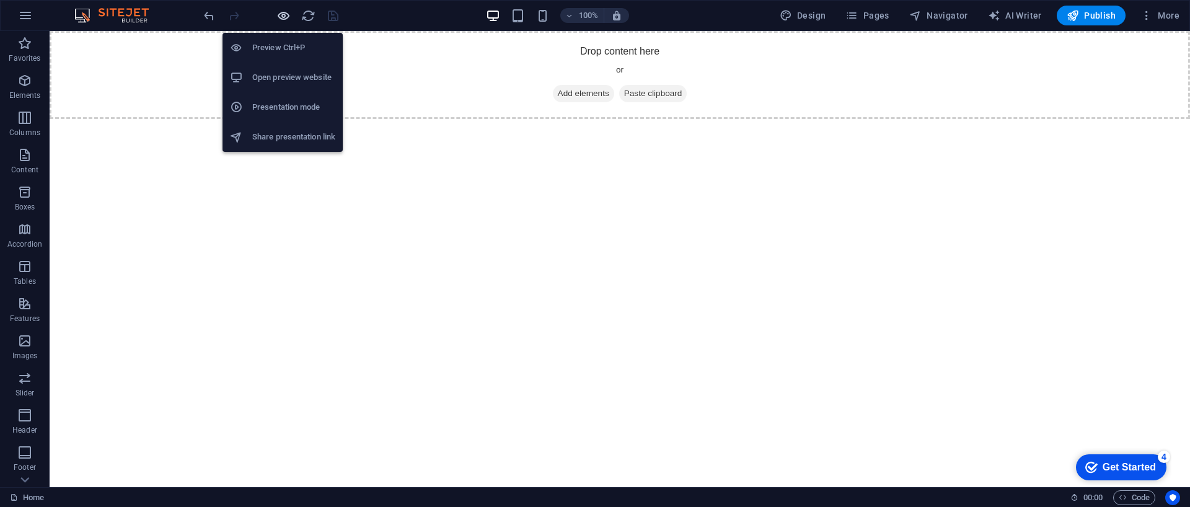
click at [275, 16] on div at bounding box center [271, 16] width 139 height 20
click at [286, 18] on icon "button" at bounding box center [284, 16] width 14 height 14
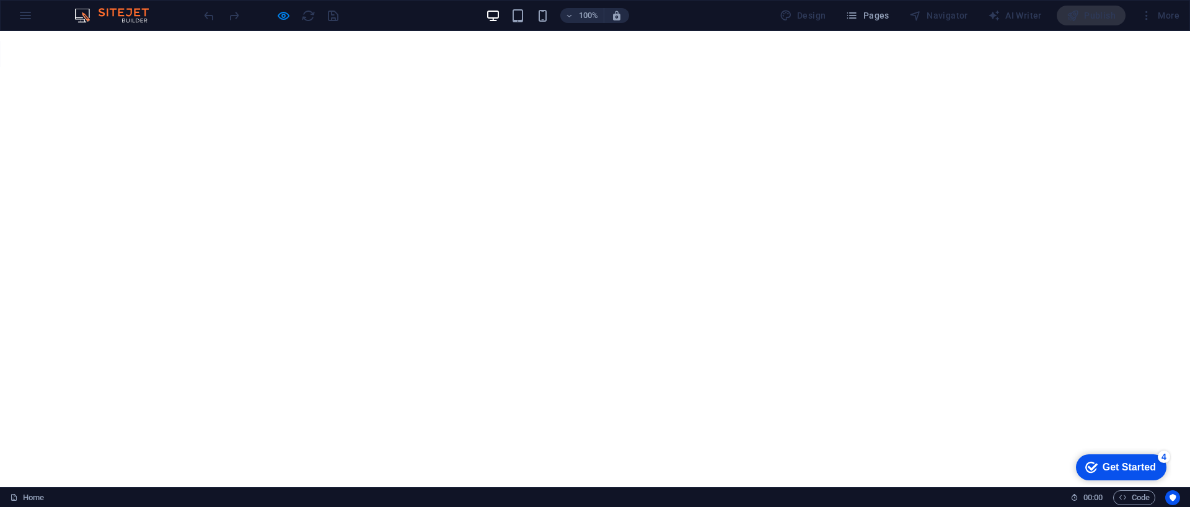
click at [291, 15] on div at bounding box center [271, 16] width 139 height 20
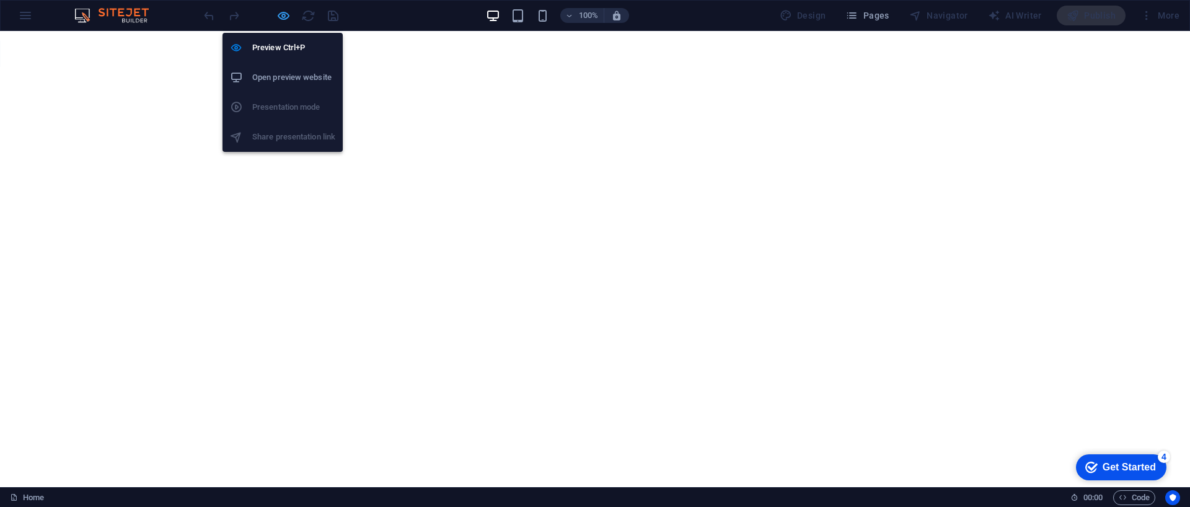
click at [284, 17] on icon "button" at bounding box center [284, 16] width 14 height 14
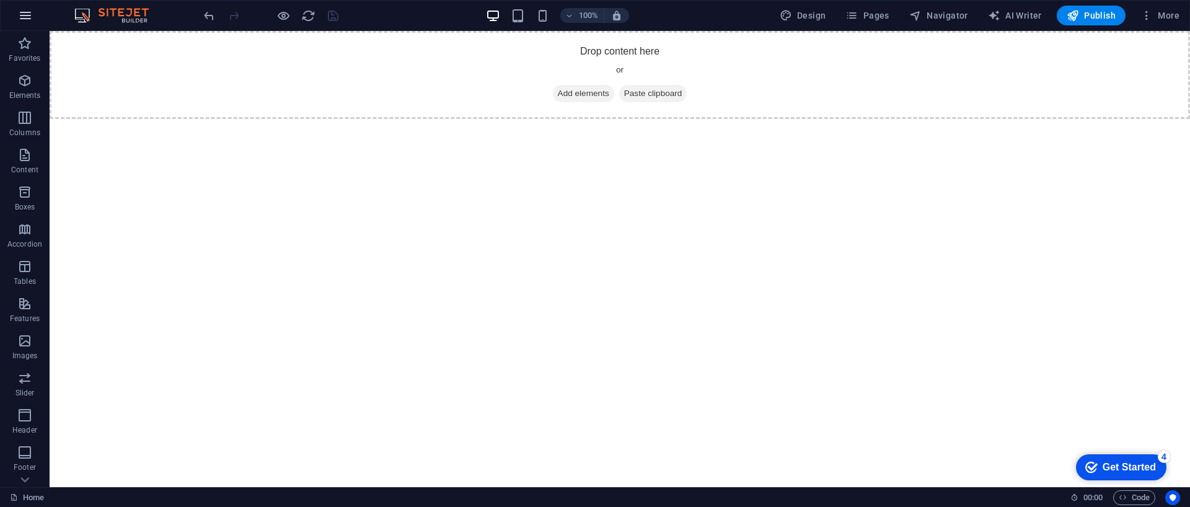
click at [29, 18] on icon "button" at bounding box center [25, 15] width 15 height 15
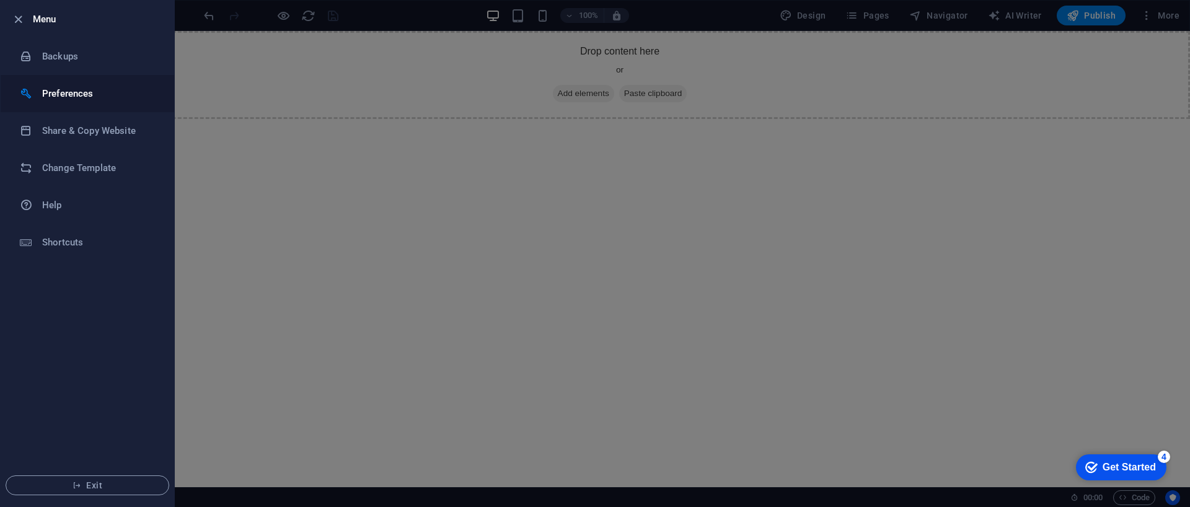
click at [70, 95] on h6 "Preferences" at bounding box center [99, 93] width 115 height 15
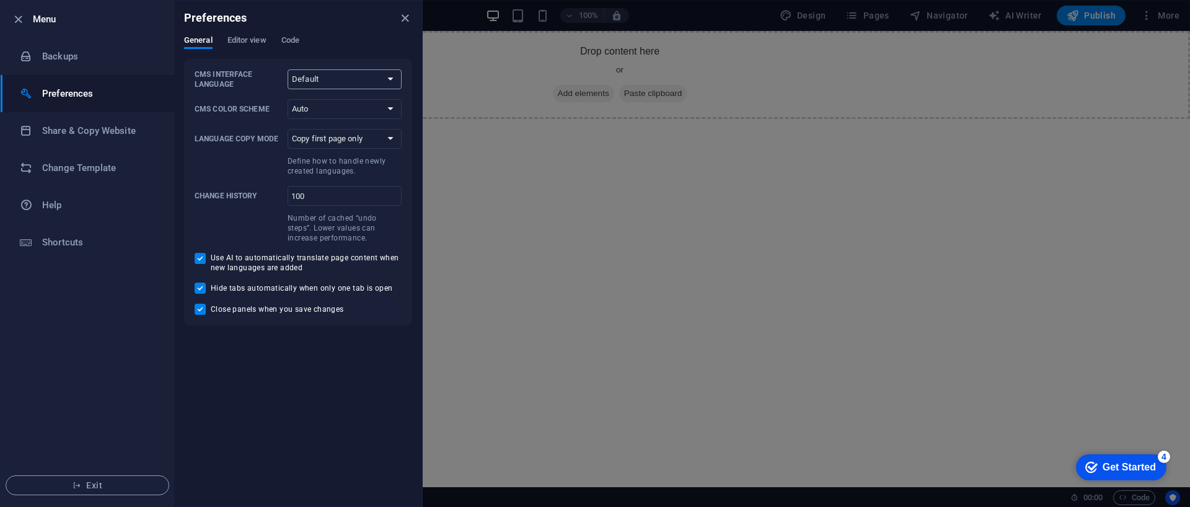
click at [354, 79] on select "Default Deutsch English Español Français Magyar Italiano Nederlands Polski Port…" at bounding box center [345, 79] width 114 height 20
click at [245, 114] on label "CMS Color Scheme Auto Dark Light" at bounding box center [298, 109] width 207 height 20
click at [288, 114] on select "Auto Dark Light" at bounding box center [345, 109] width 114 height 20
click at [311, 107] on select "Auto Dark Light" at bounding box center [345, 109] width 114 height 20
select select "dark"
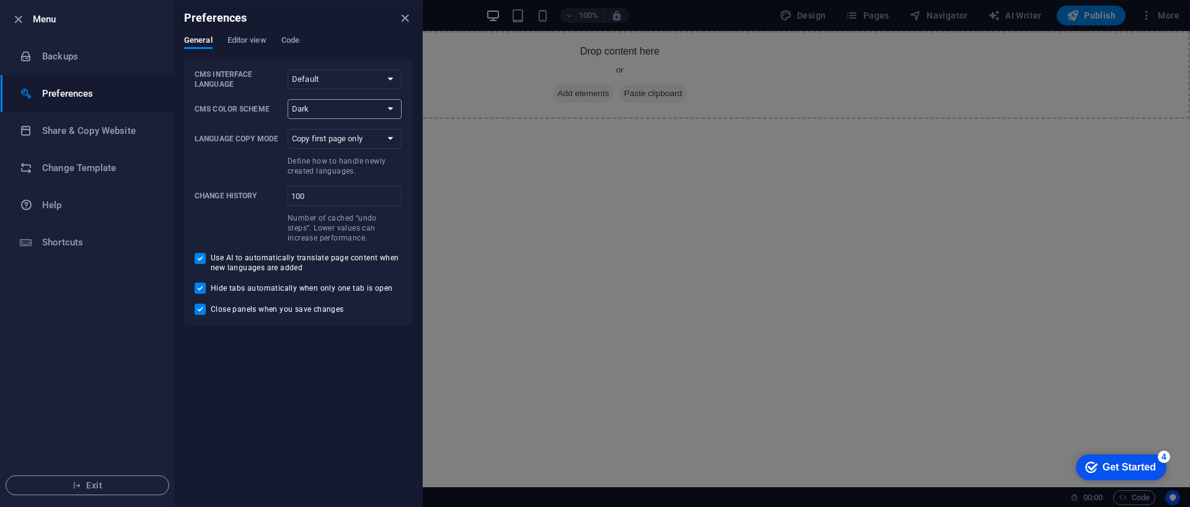
click at [288, 99] on select "Auto Dark Light" at bounding box center [345, 109] width 114 height 20
click at [368, 139] on select "Copy first page only Copy all pages" at bounding box center [345, 139] width 114 height 20
click at [236, 168] on span at bounding box center [239, 165] width 88 height 22
click at [288, 149] on select "Copy first page only Copy all pages" at bounding box center [345, 139] width 114 height 20
click at [239, 46] on span "Editor view" at bounding box center [247, 41] width 39 height 17
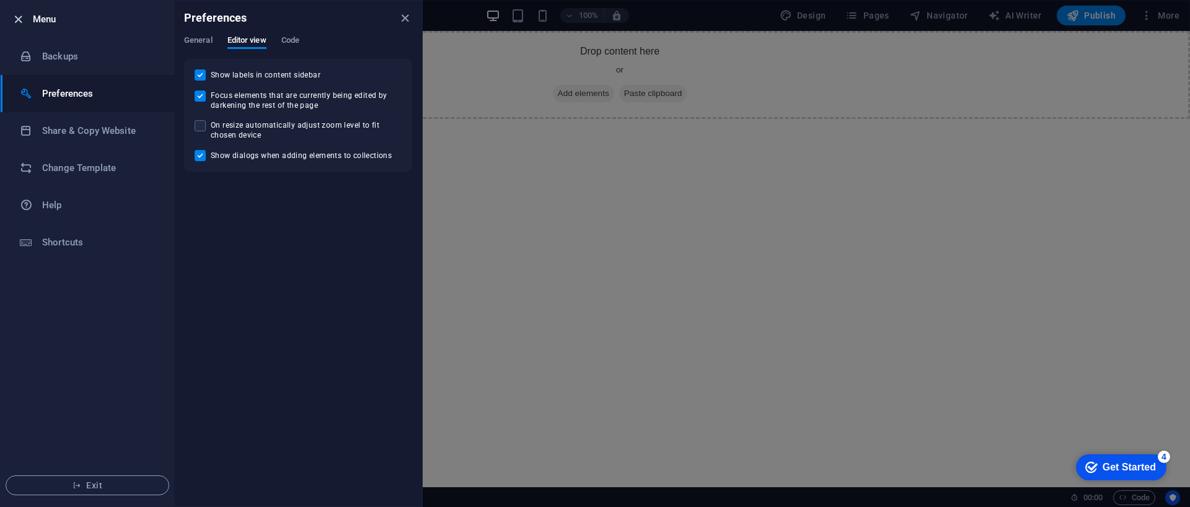
click at [20, 15] on icon "button" at bounding box center [18, 19] width 14 height 14
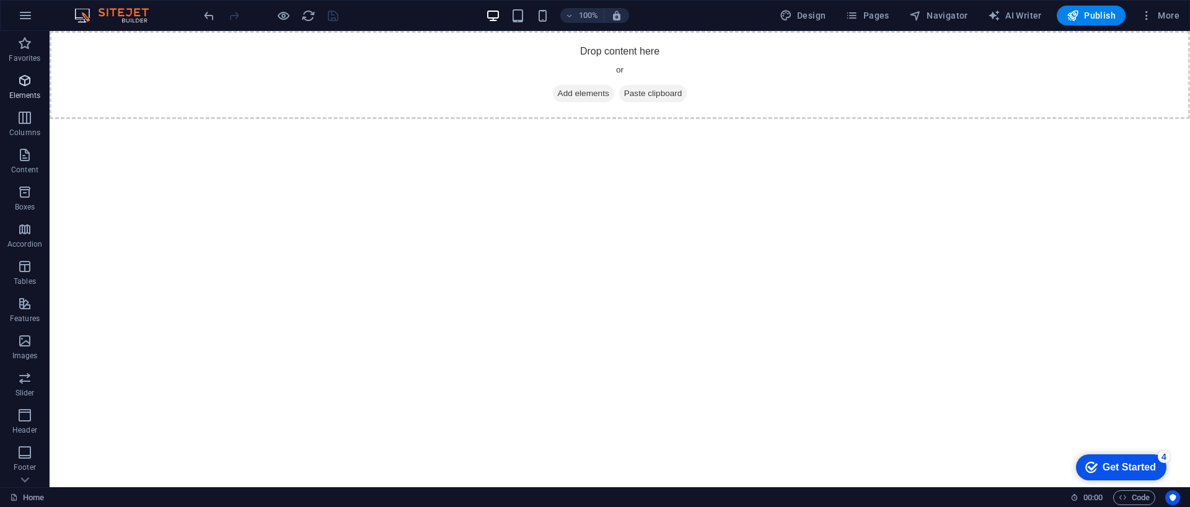
click at [26, 93] on p "Elements" at bounding box center [25, 96] width 32 height 10
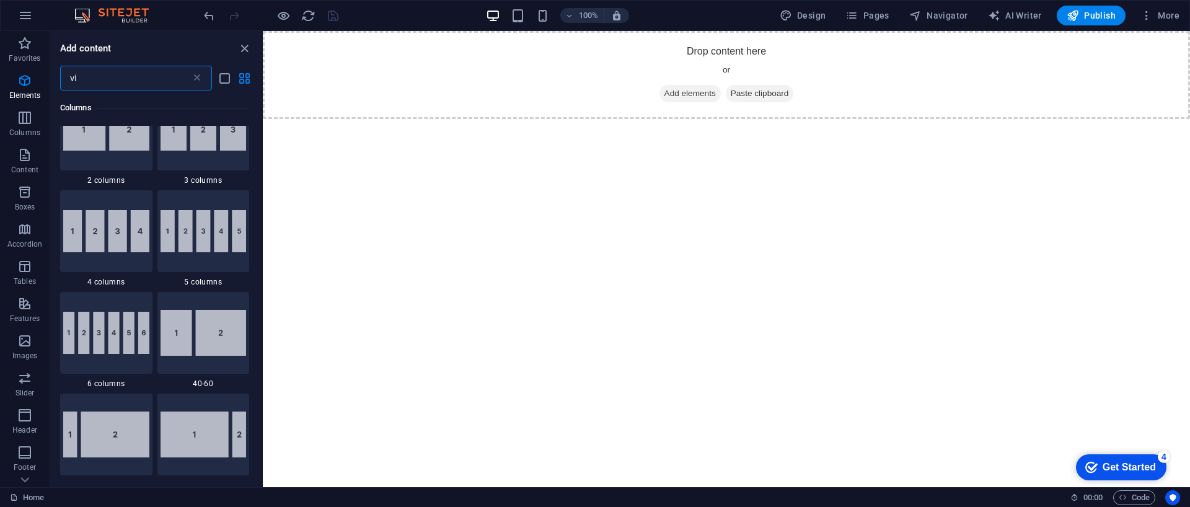
scroll to position [0, 0]
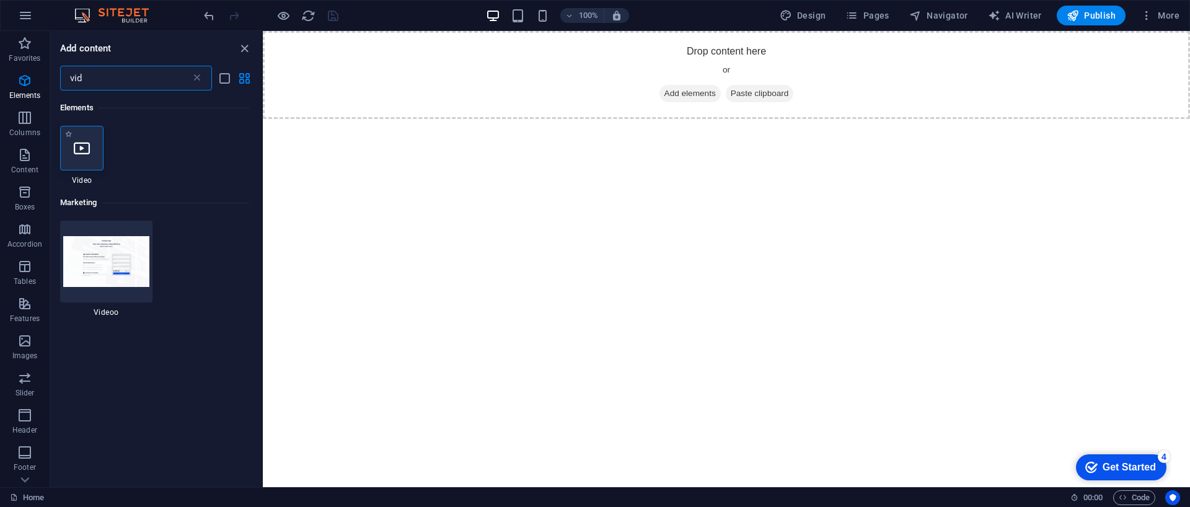
type input "vid"
click at [92, 150] on div at bounding box center [81, 148] width 43 height 45
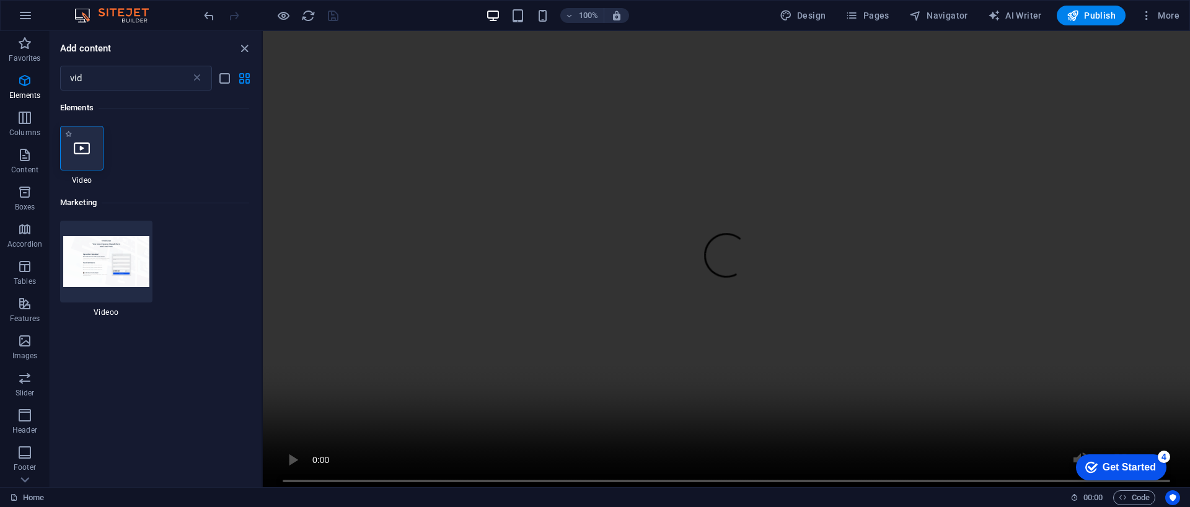
select select "%"
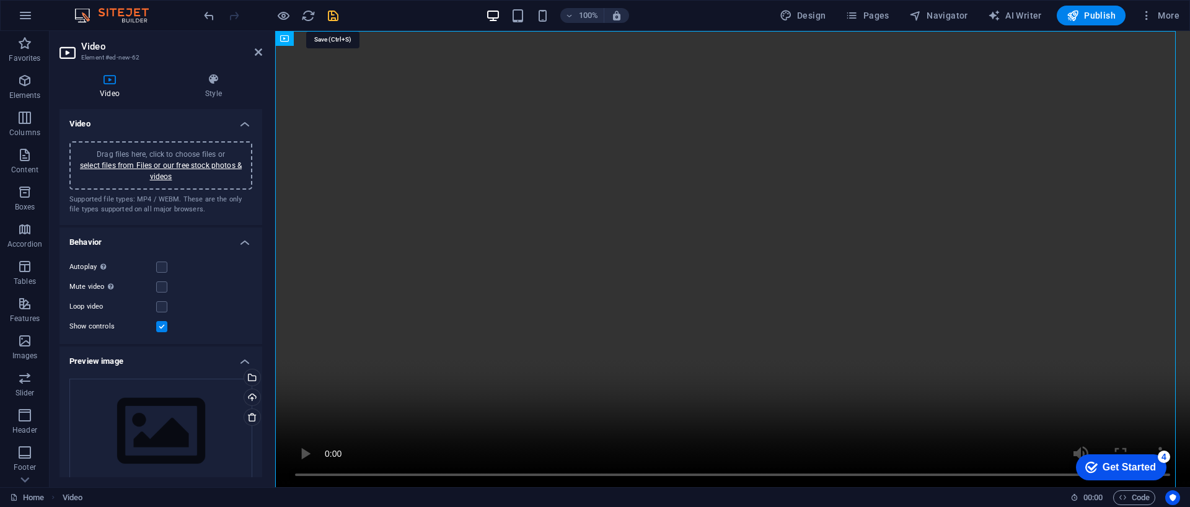
click at [328, 12] on icon "save" at bounding box center [333, 16] width 14 height 14
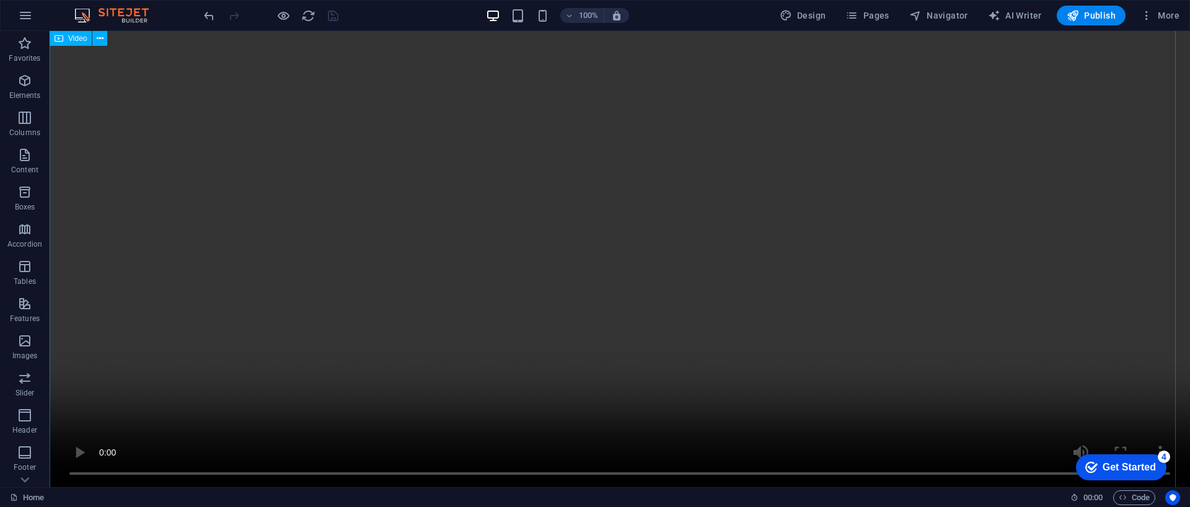
scroll to position [1546, 0]
click at [77, 454] on figure at bounding box center [620, 202] width 1141 height 570
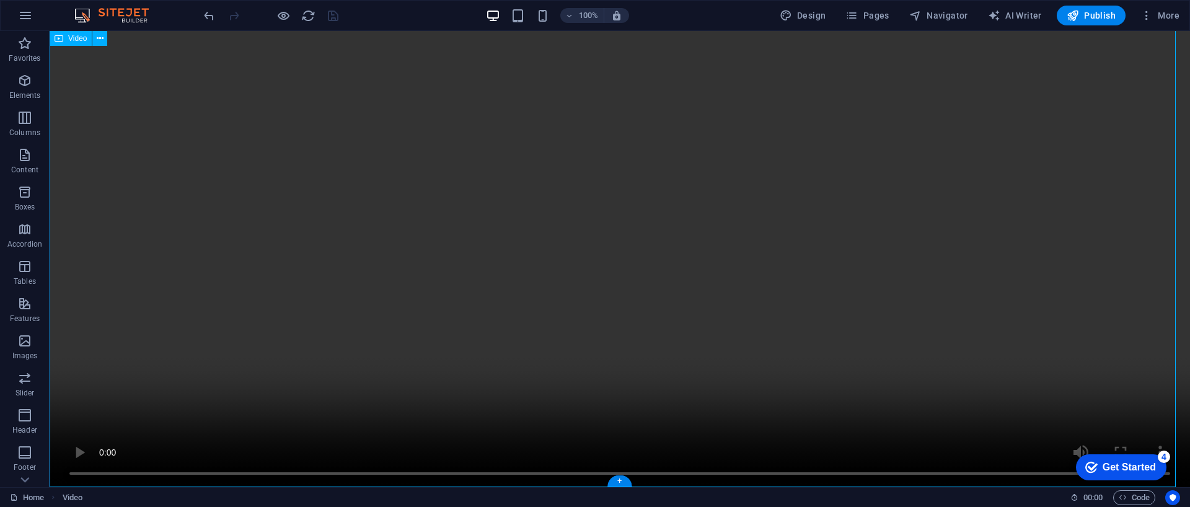
click at [77, 454] on figure at bounding box center [620, 202] width 1141 height 570
select select "%"
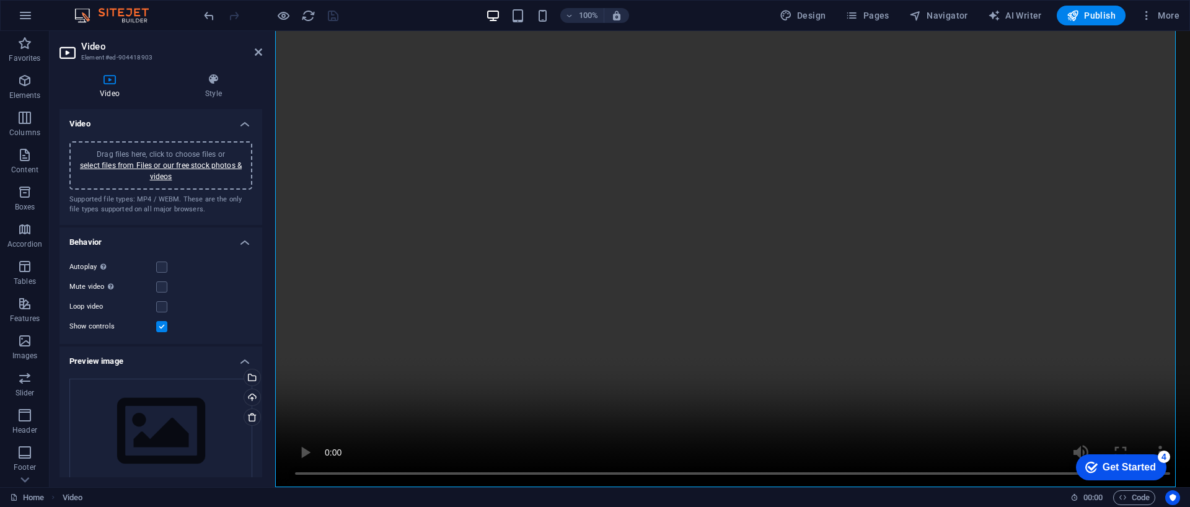
click at [77, 454] on div "Drag files here, click to choose files or select files from Files or our free s…" at bounding box center [160, 431] width 183 height 105
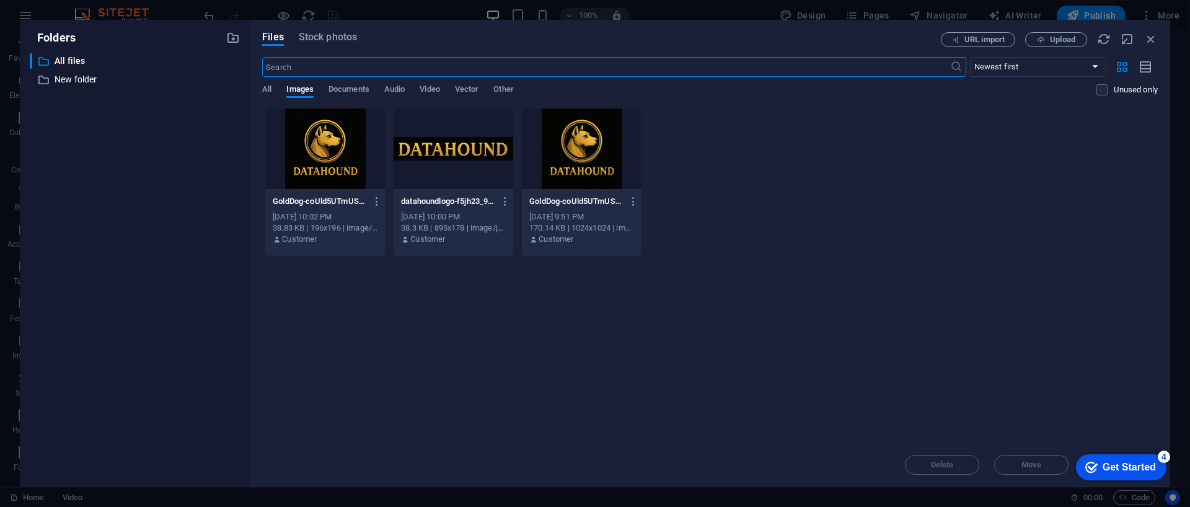
click at [77, 454] on body "DATAHOUND Home Favorites Elements Columns Content Boxes Accordion Tables Featur…" at bounding box center [595, 253] width 1190 height 507
click at [77, 454] on div "​ All files All files ​ New folder New folder" at bounding box center [135, 265] width 210 height 424
click at [1158, 36] on div "Files Stock photos URL import Upload ​ Newest first Oldest first Name (A-Z) Nam…" at bounding box center [710, 254] width 921 height 468
click at [1150, 41] on icon "button" at bounding box center [1152, 39] width 14 height 14
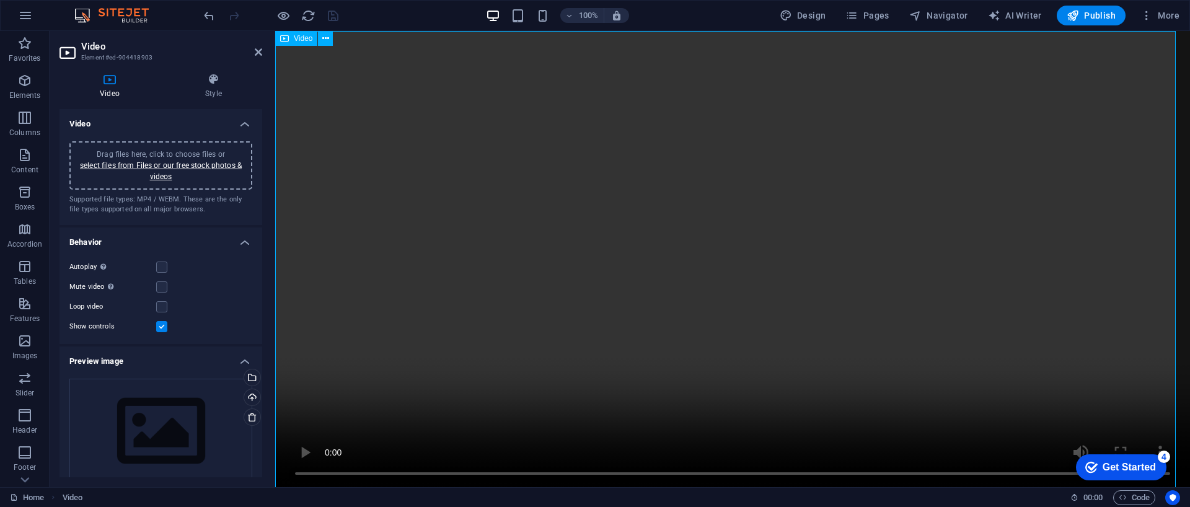
scroll to position [0, 0]
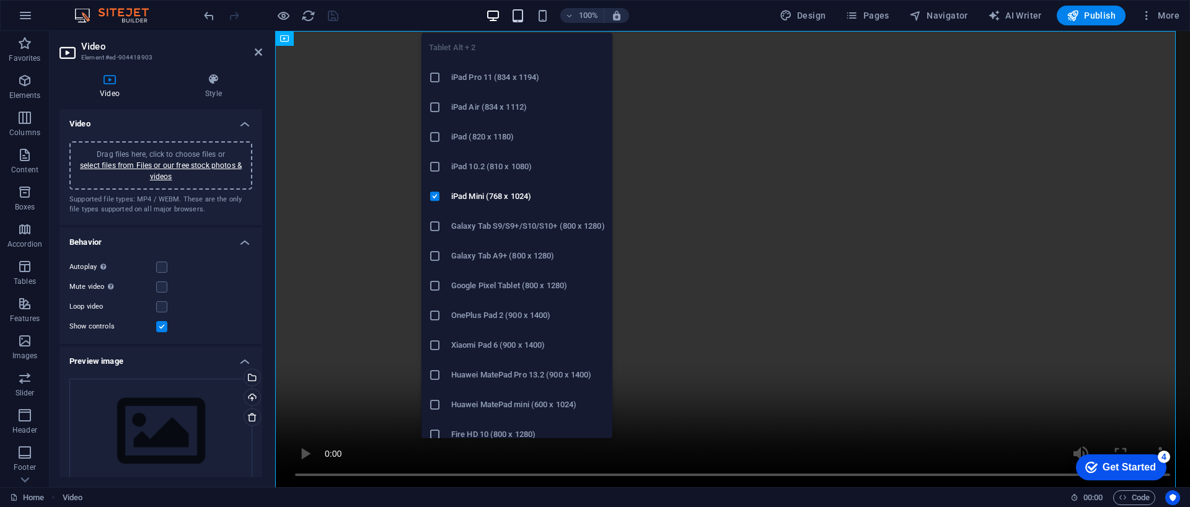
click at [523, 16] on icon "button" at bounding box center [518, 16] width 14 height 14
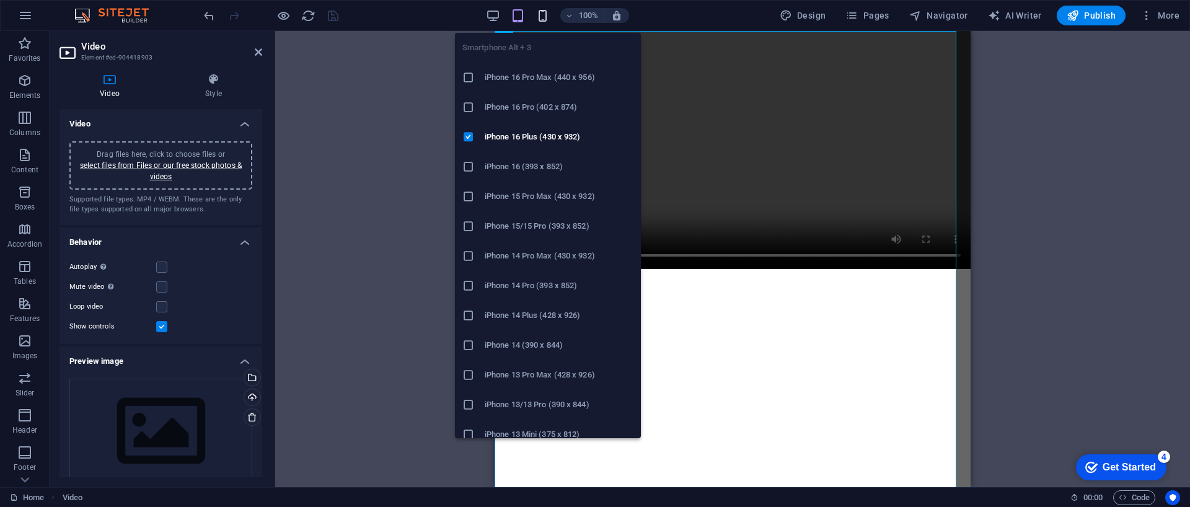
click at [538, 14] on icon "button" at bounding box center [543, 16] width 14 height 14
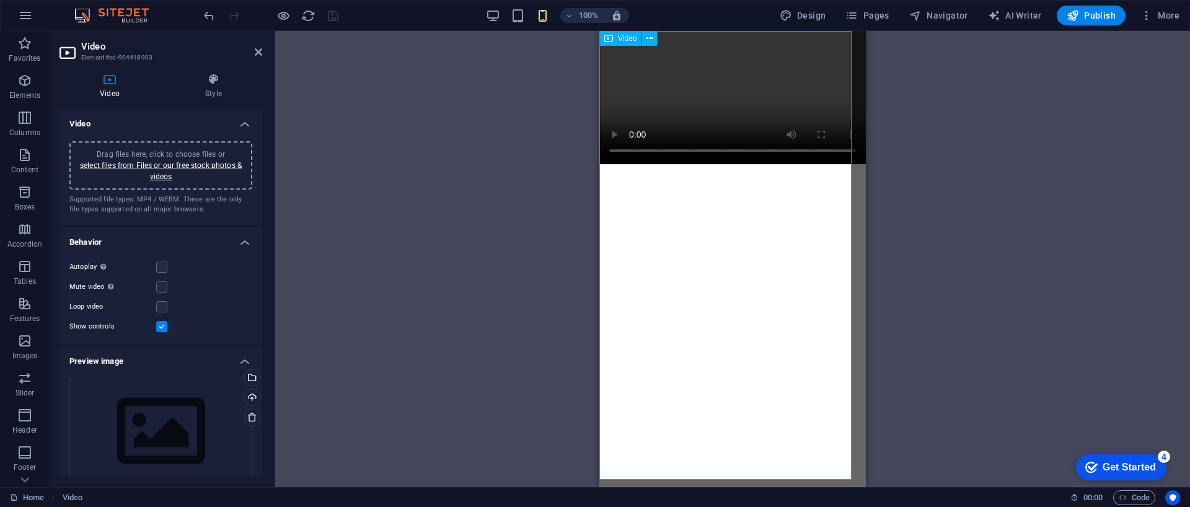
click at [608, 164] on figure at bounding box center [733, 97] width 267 height 133
click at [613, 164] on figure at bounding box center [733, 97] width 267 height 133
click at [837, 164] on figure at bounding box center [733, 97] width 267 height 133
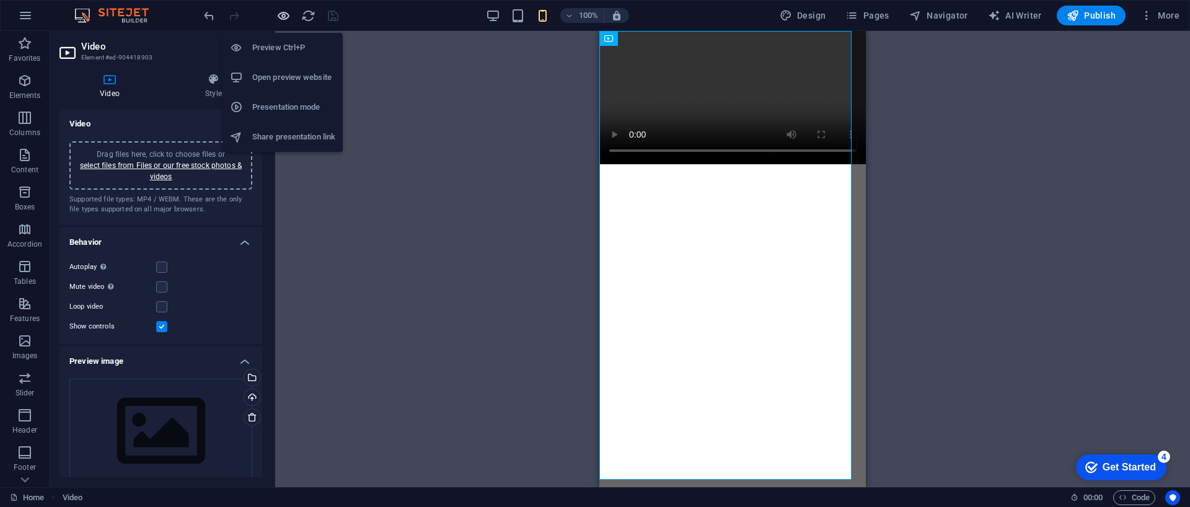
click at [285, 12] on icon "button" at bounding box center [284, 16] width 14 height 14
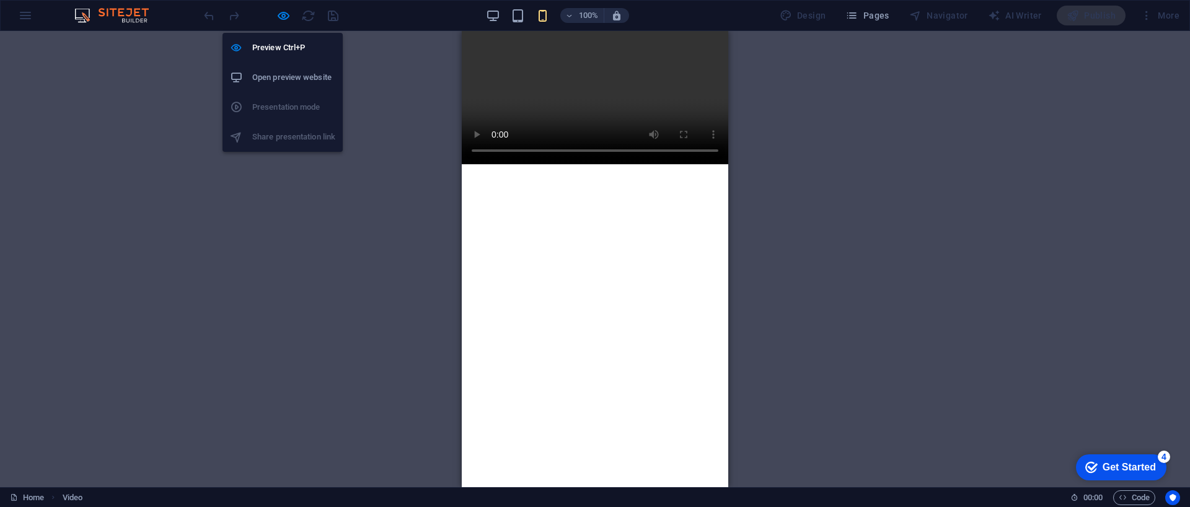
click at [277, 87] on li "Open preview website" at bounding box center [283, 78] width 120 height 30
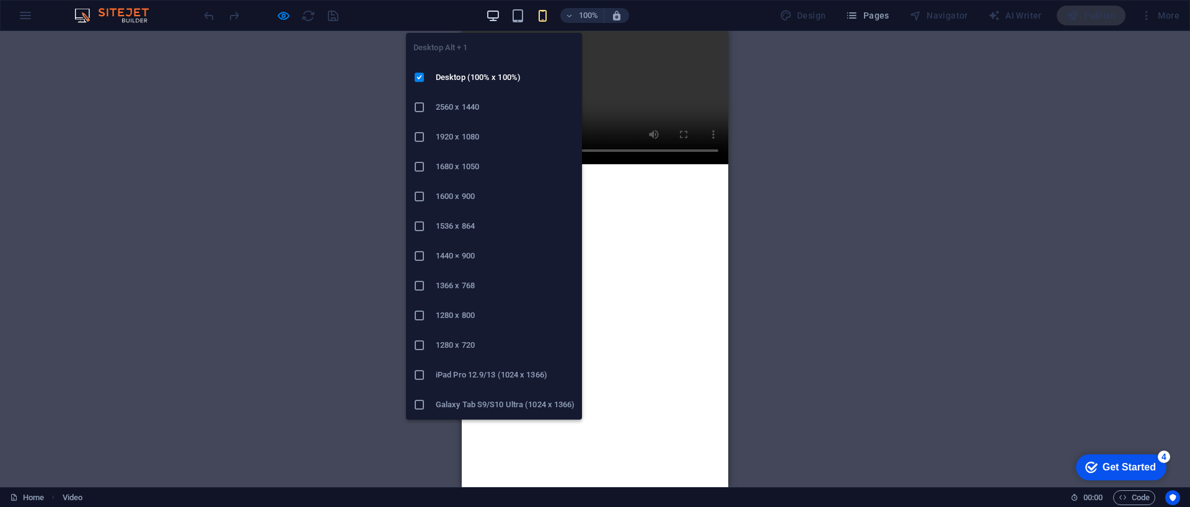
click at [492, 17] on icon "button" at bounding box center [493, 16] width 14 height 14
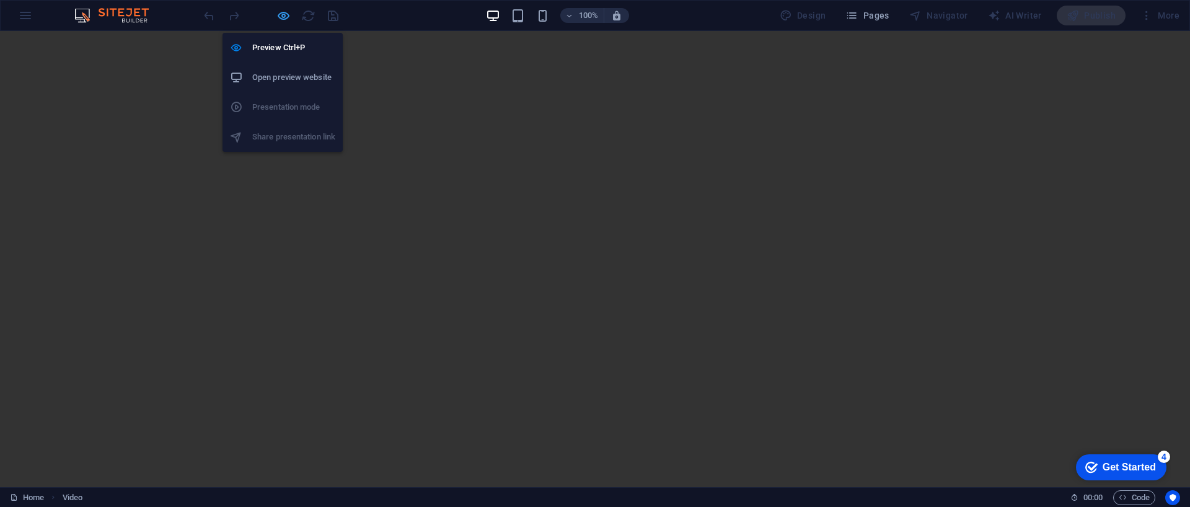
click at [279, 18] on icon "button" at bounding box center [284, 16] width 14 height 14
select select "%"
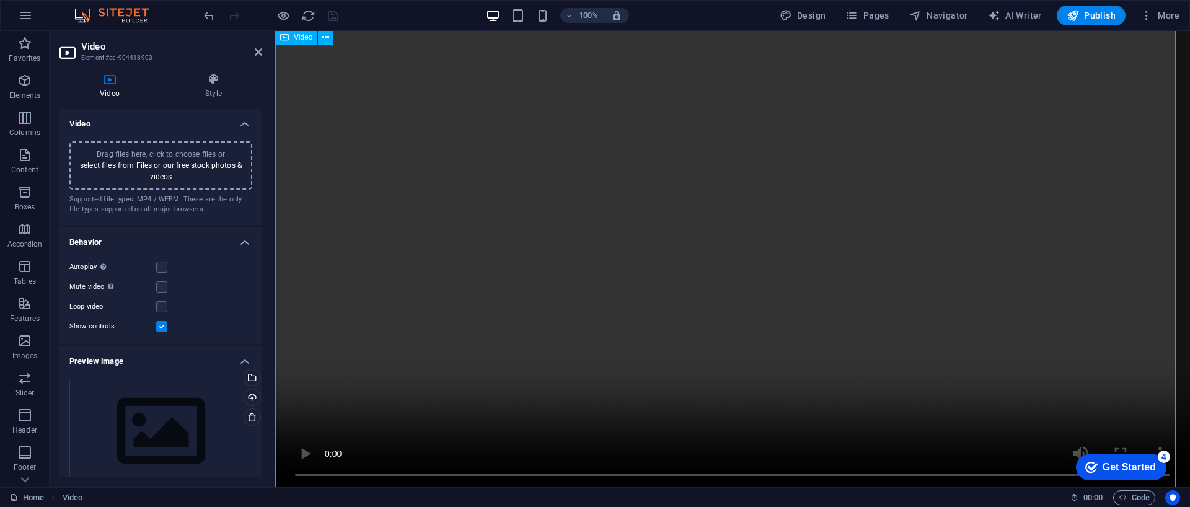
scroll to position [1, 0]
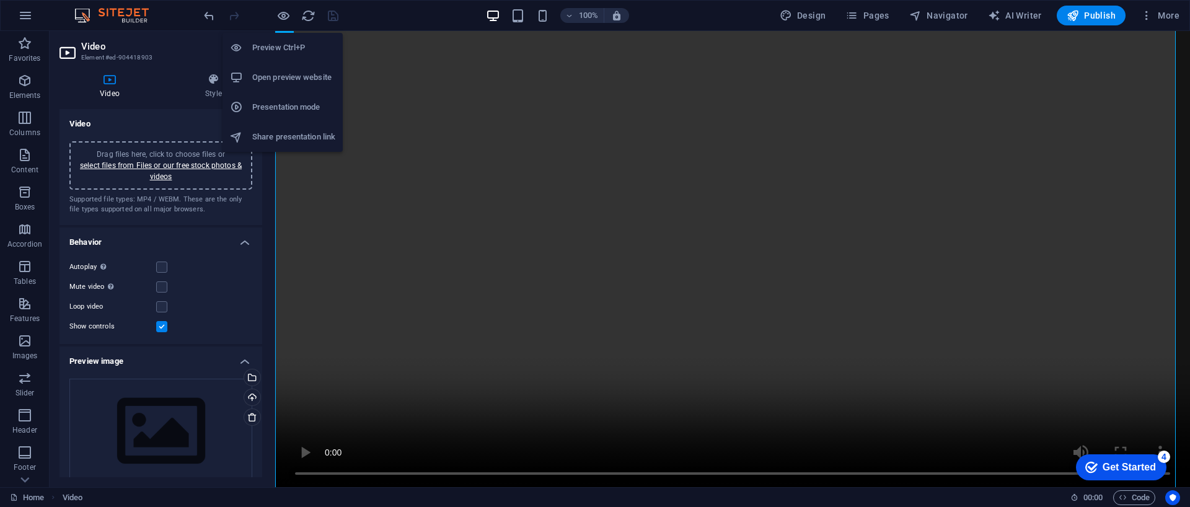
click at [298, 78] on h6 "Open preview website" at bounding box center [293, 77] width 83 height 15
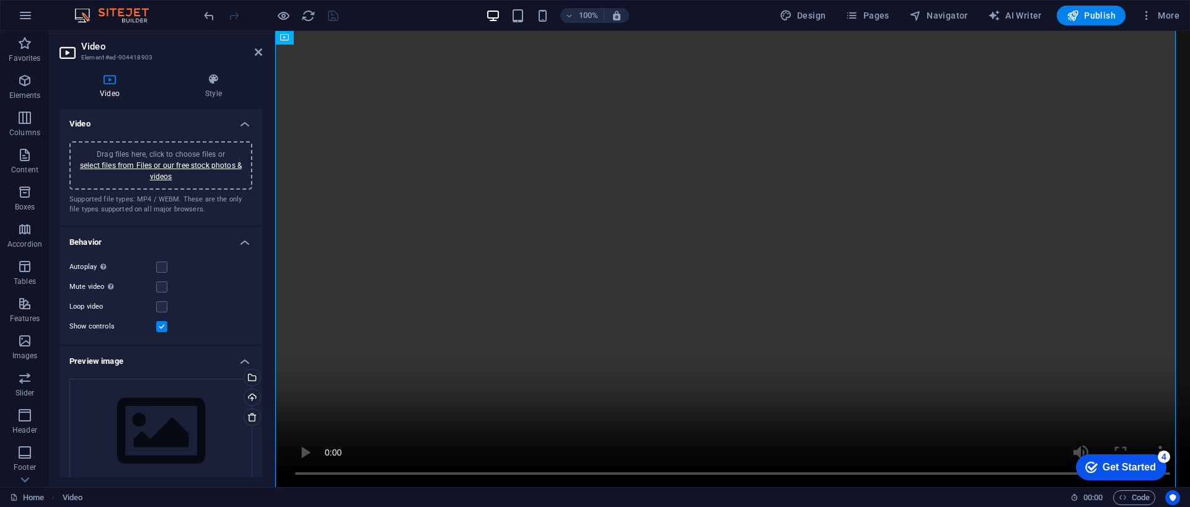
click at [159, 326] on label at bounding box center [161, 326] width 11 height 11
click at [0, 0] on input "Show controls" at bounding box center [0, 0] width 0 height 0
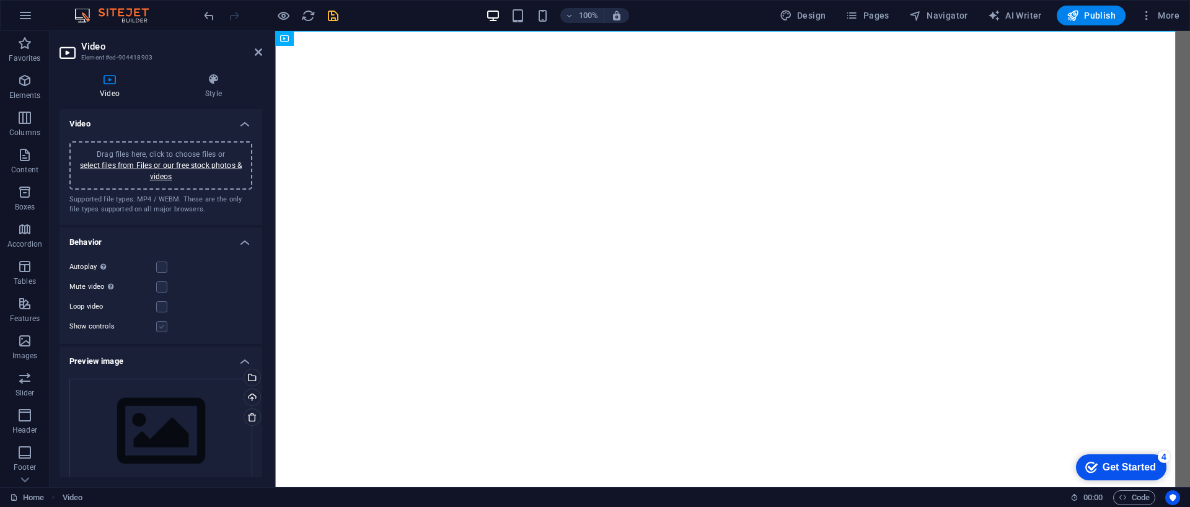
scroll to position [0, 0]
click at [161, 307] on label at bounding box center [161, 306] width 11 height 11
click at [0, 0] on input "Loop video" at bounding box center [0, 0] width 0 height 0
click at [157, 265] on label at bounding box center [161, 267] width 11 height 11
click at [0, 0] on input "Autoplay Autoplay is only available if muted is checked" at bounding box center [0, 0] width 0 height 0
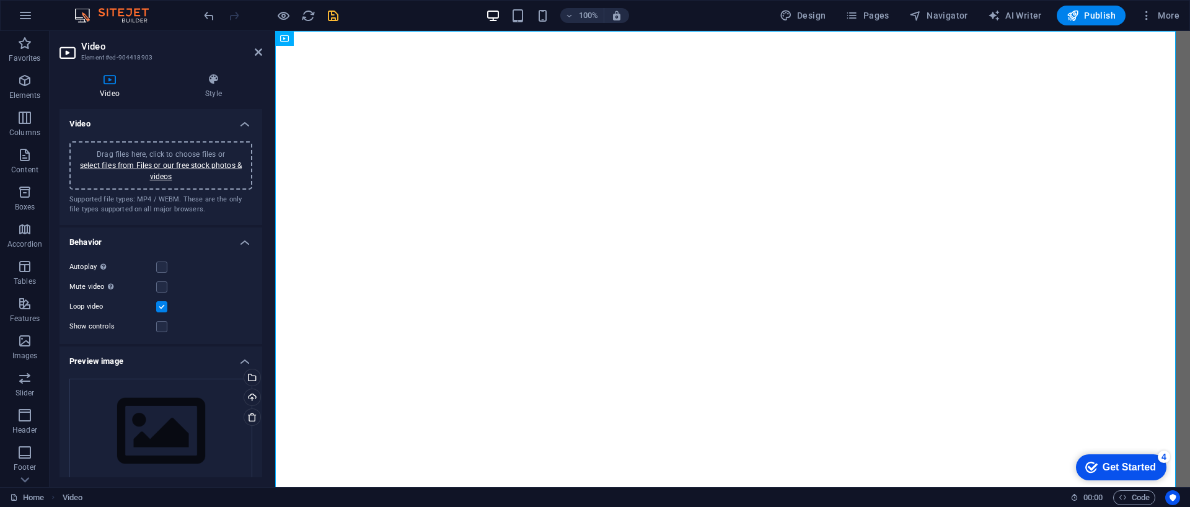
click at [156, 272] on div "Autoplay Autoplay is only available if muted is checked" at bounding box center [160, 267] width 183 height 15
click at [161, 268] on label at bounding box center [161, 267] width 11 height 11
click at [0, 0] on input "Autoplay Autoplay is only available if muted is checked" at bounding box center [0, 0] width 0 height 0
drag, startPoint x: 160, startPoint y: 269, endPoint x: 148, endPoint y: 283, distance: 18.5
click at [148, 283] on div "Autoplay Autoplay is only available if muted is checked Mute video Autoplay wil…" at bounding box center [161, 297] width 203 height 94
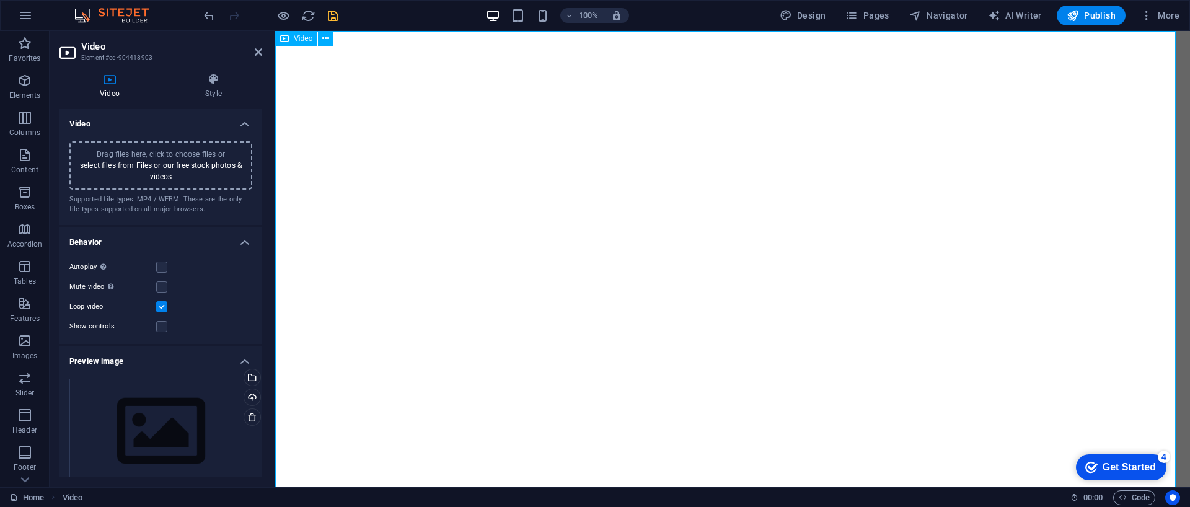
click at [440, 202] on figure at bounding box center [732, 260] width 915 height 458
click at [342, 238] on figure at bounding box center [732, 260] width 915 height 458
drag, startPoint x: 162, startPoint y: 269, endPoint x: 154, endPoint y: 274, distance: 8.9
click at [154, 274] on div "Autoplay Autoplay is only available if muted is checked" at bounding box center [160, 267] width 183 height 15
click at [163, 266] on label at bounding box center [161, 267] width 11 height 11
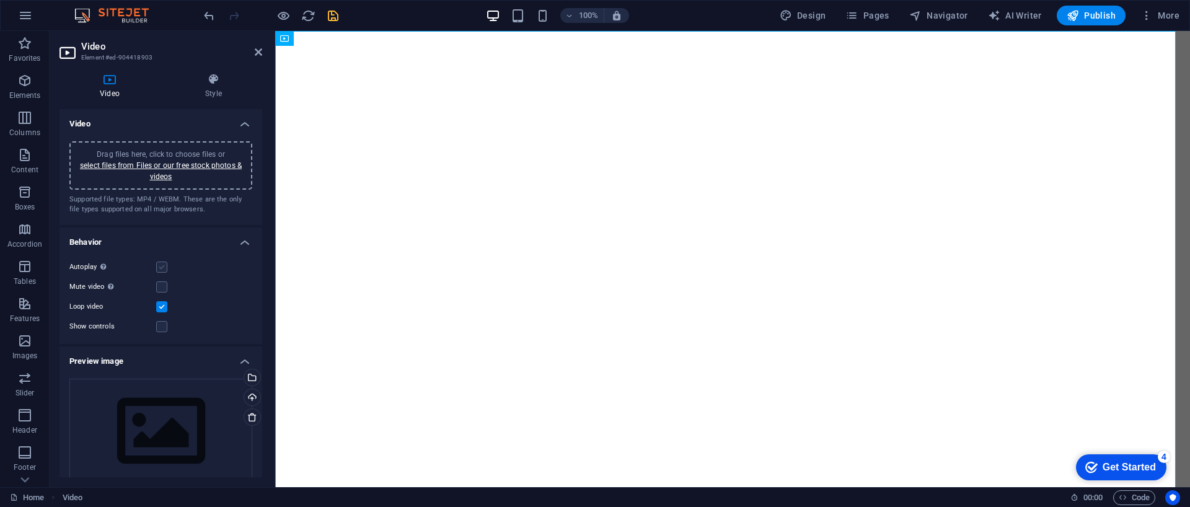
click at [0, 0] on input "Autoplay Autoplay is only available if muted is checked" at bounding box center [0, 0] width 0 height 0
click at [163, 266] on label at bounding box center [161, 267] width 11 height 11
click at [0, 0] on input "Autoplay Autoplay is only available if muted is checked" at bounding box center [0, 0] width 0 height 0
click at [163, 266] on label at bounding box center [161, 267] width 11 height 11
click at [0, 0] on input "Autoplay Autoplay is only available if muted is checked" at bounding box center [0, 0] width 0 height 0
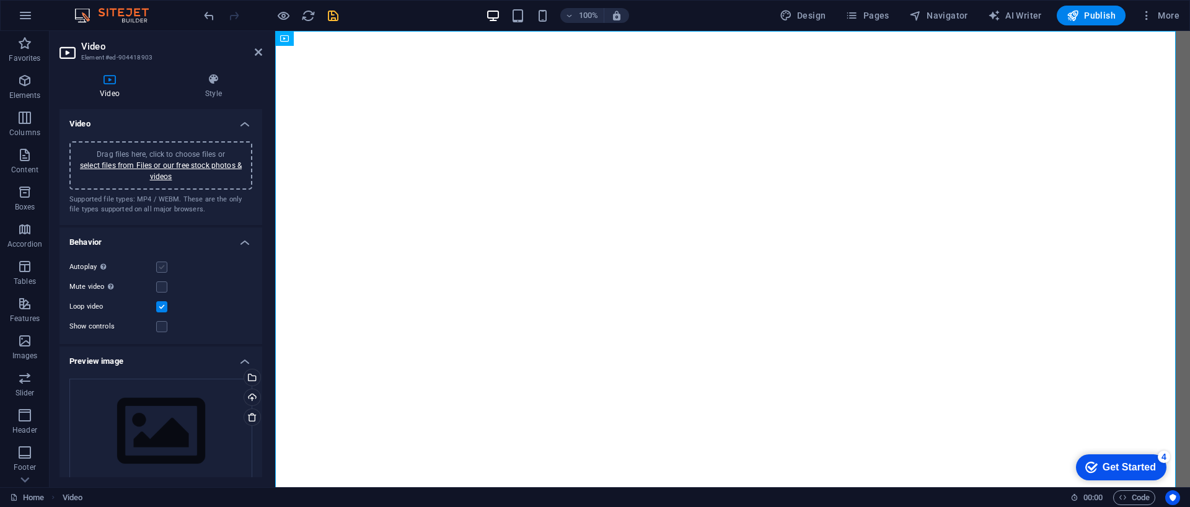
click at [163, 266] on label at bounding box center [161, 267] width 11 height 11
click at [0, 0] on input "Autoplay Autoplay is only available if muted is checked" at bounding box center [0, 0] width 0 height 0
drag, startPoint x: 438, startPoint y: 297, endPoint x: 562, endPoint y: 264, distance: 127.7
click at [562, 264] on figure at bounding box center [732, 260] width 915 height 458
click at [330, 39] on button at bounding box center [325, 38] width 15 height 15
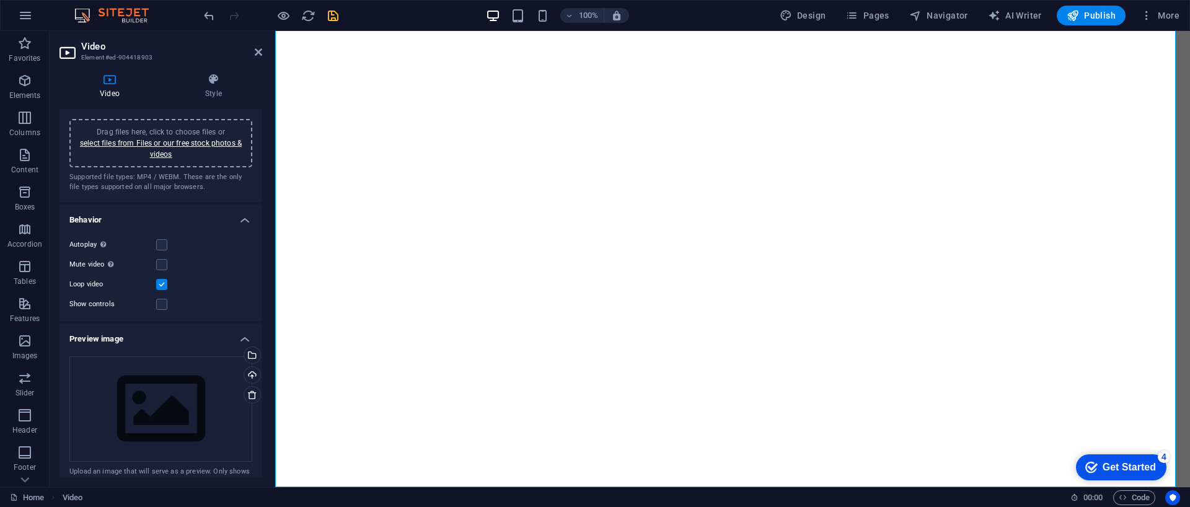
scroll to position [24, 0]
click at [328, 11] on icon "save" at bounding box center [333, 16] width 14 height 14
select select "%"
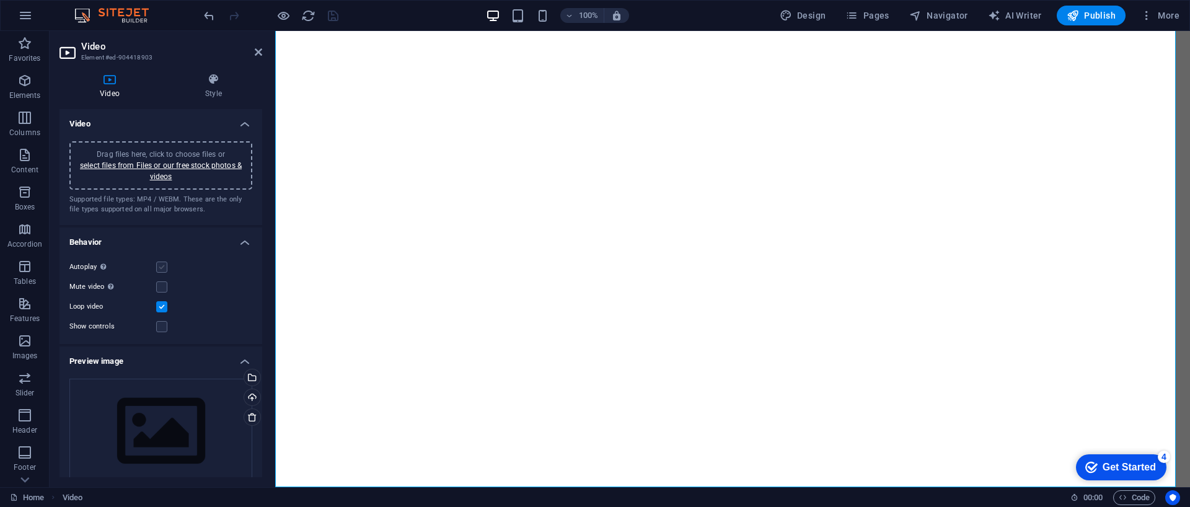
click at [158, 268] on label at bounding box center [161, 267] width 11 height 11
click at [0, 0] on input "Autoplay Autoplay is only available if muted is checked" at bounding box center [0, 0] width 0 height 0
click at [161, 290] on label at bounding box center [161, 286] width 11 height 11
click at [0, 0] on input "Mute video Autoplay will be available if muted is checked" at bounding box center [0, 0] width 0 height 0
click at [157, 267] on label at bounding box center [161, 267] width 11 height 11
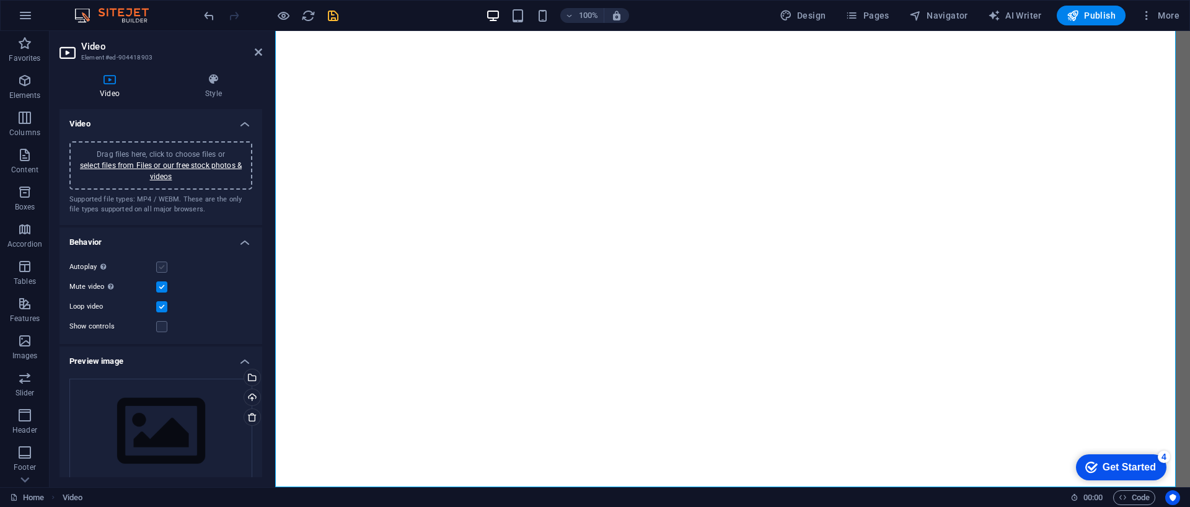
click at [0, 0] on input "Autoplay Autoplay is only available if muted is checked" at bounding box center [0, 0] width 0 height 0
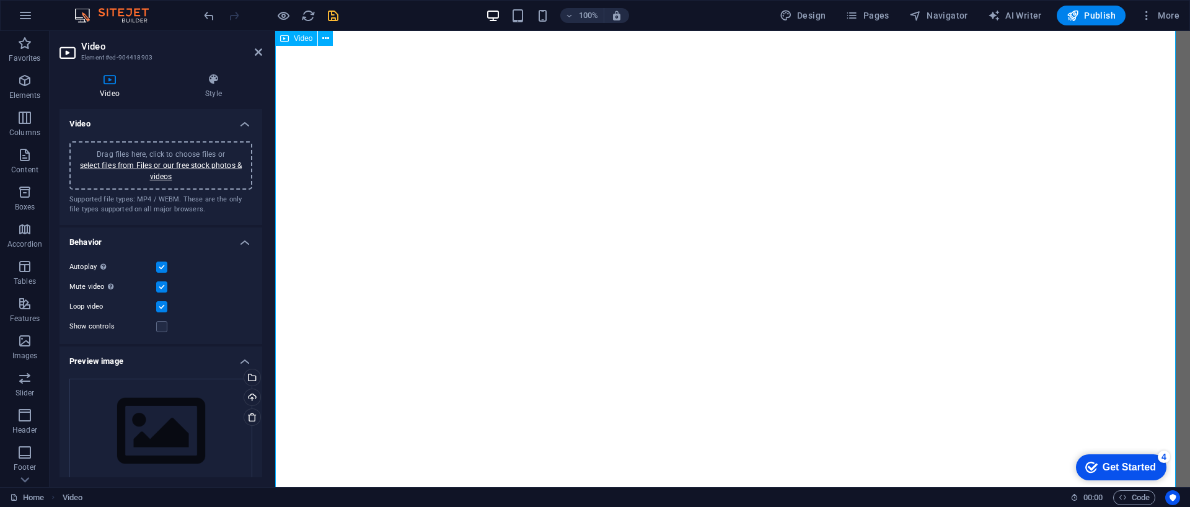
scroll to position [554, 0]
click at [498, 230] on figure at bounding box center [732, 259] width 915 height 458
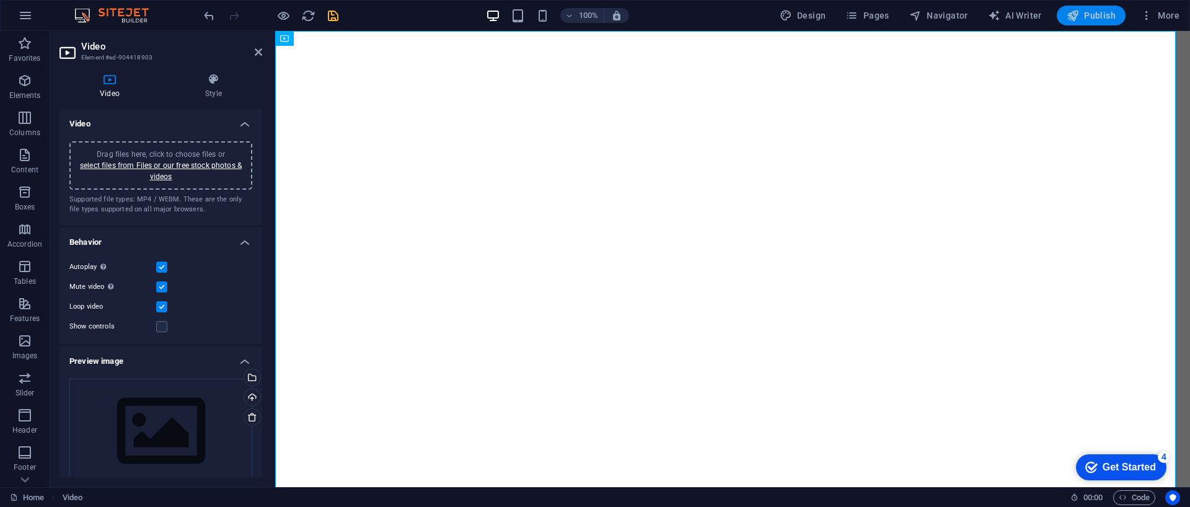
click at [1087, 9] on span "Publish" at bounding box center [1091, 15] width 49 height 12
select select "%"
